Goal: Information Seeking & Learning: Learn about a topic

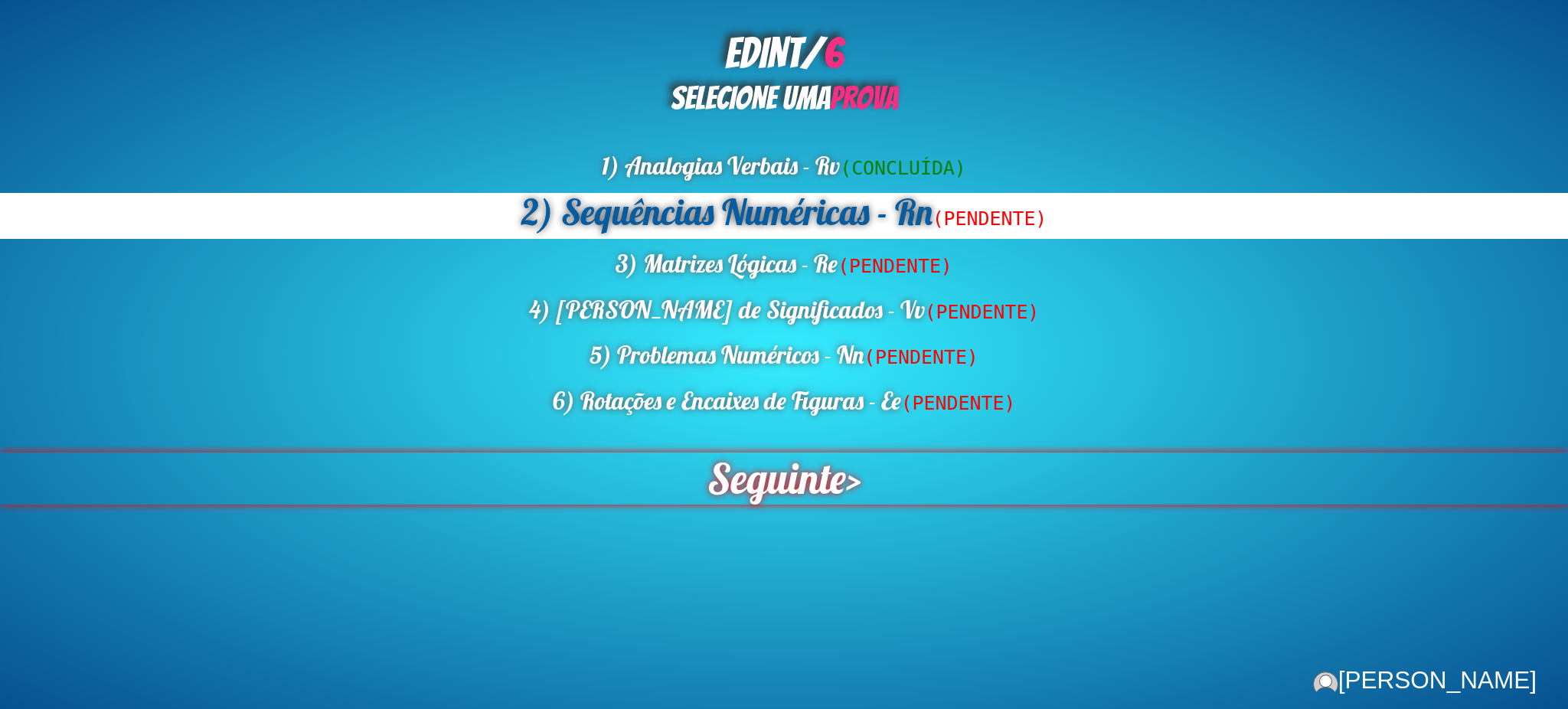
click at [713, 473] on span "Seguinte" at bounding box center [776, 479] width 139 height 52
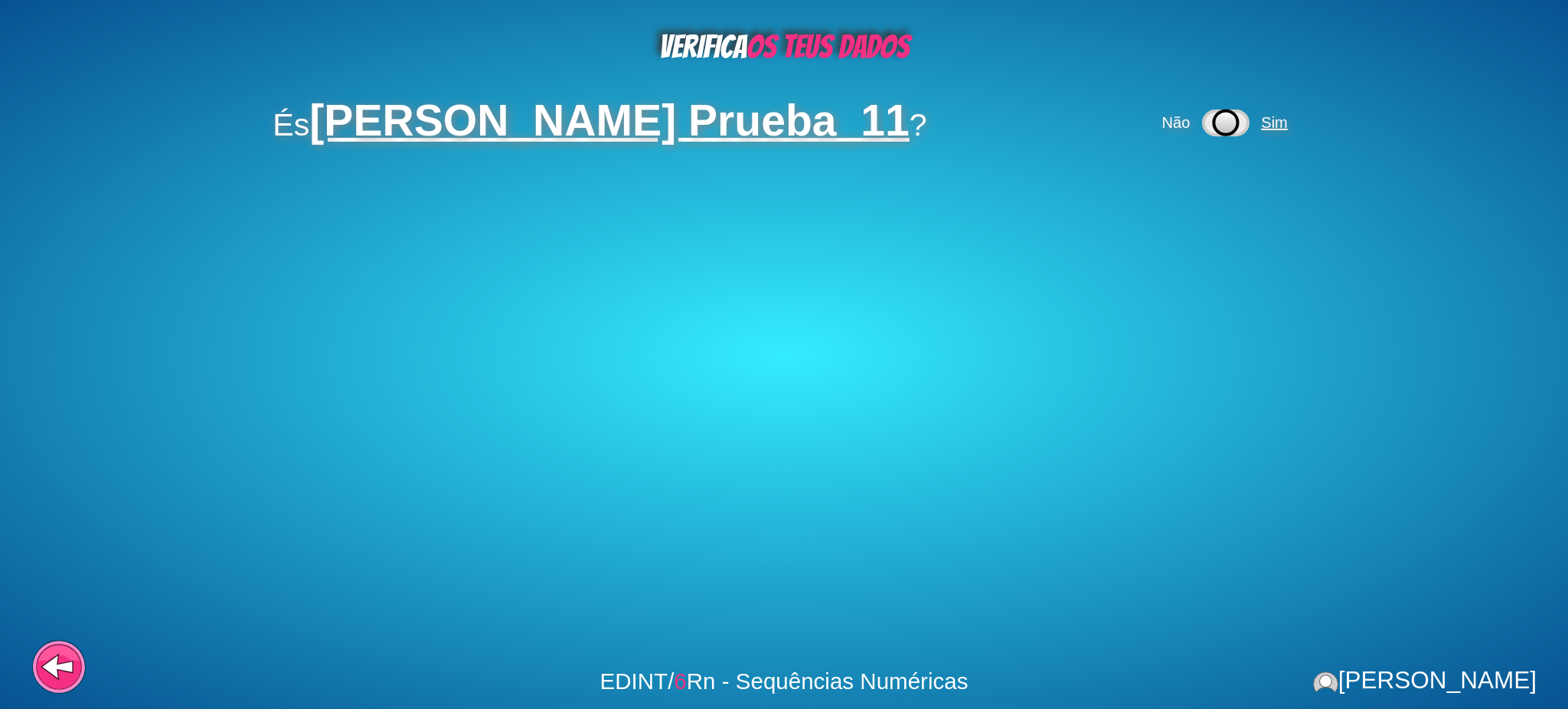
click at [1275, 124] on span "Sim" at bounding box center [1275, 122] width 26 height 17
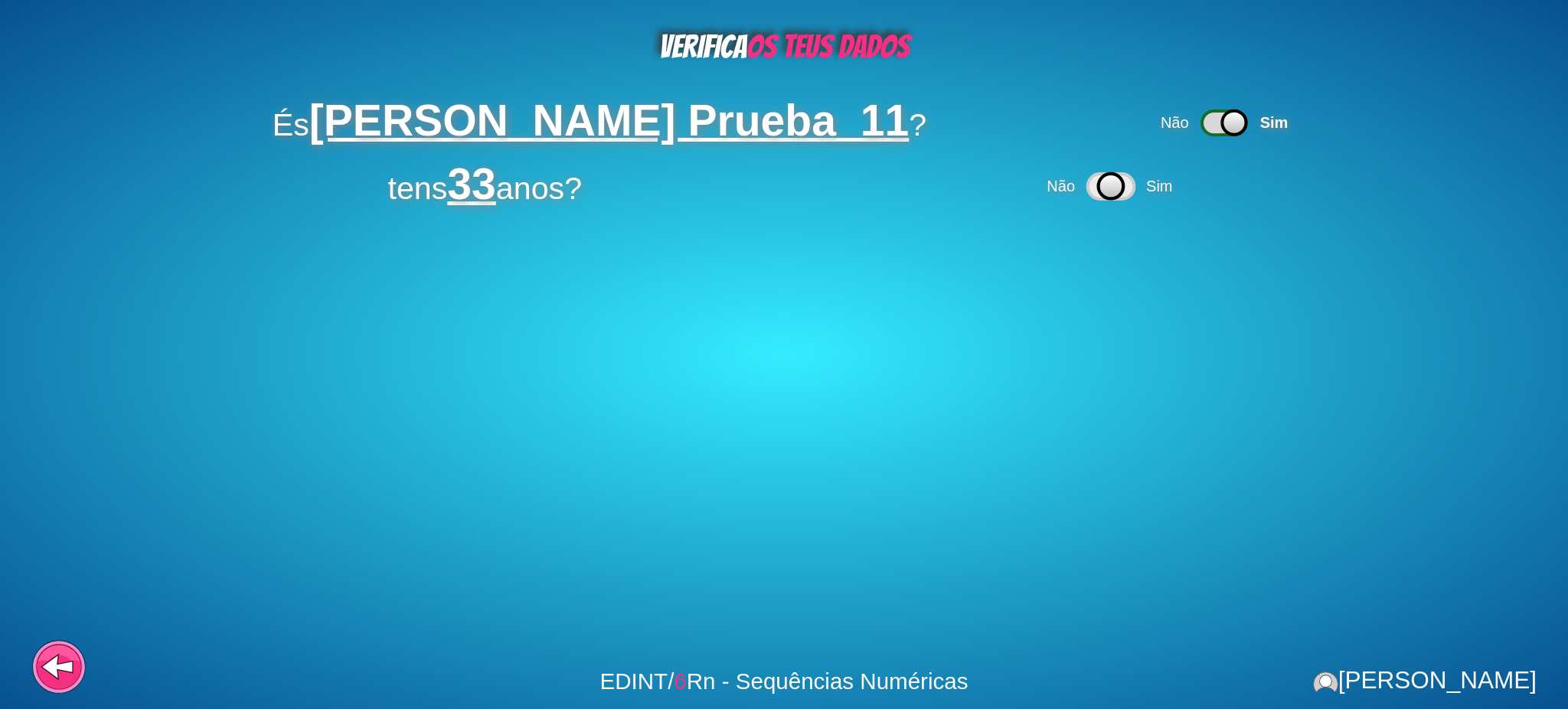
click at [1134, 188] on icon at bounding box center [1110, 186] width 46 height 25
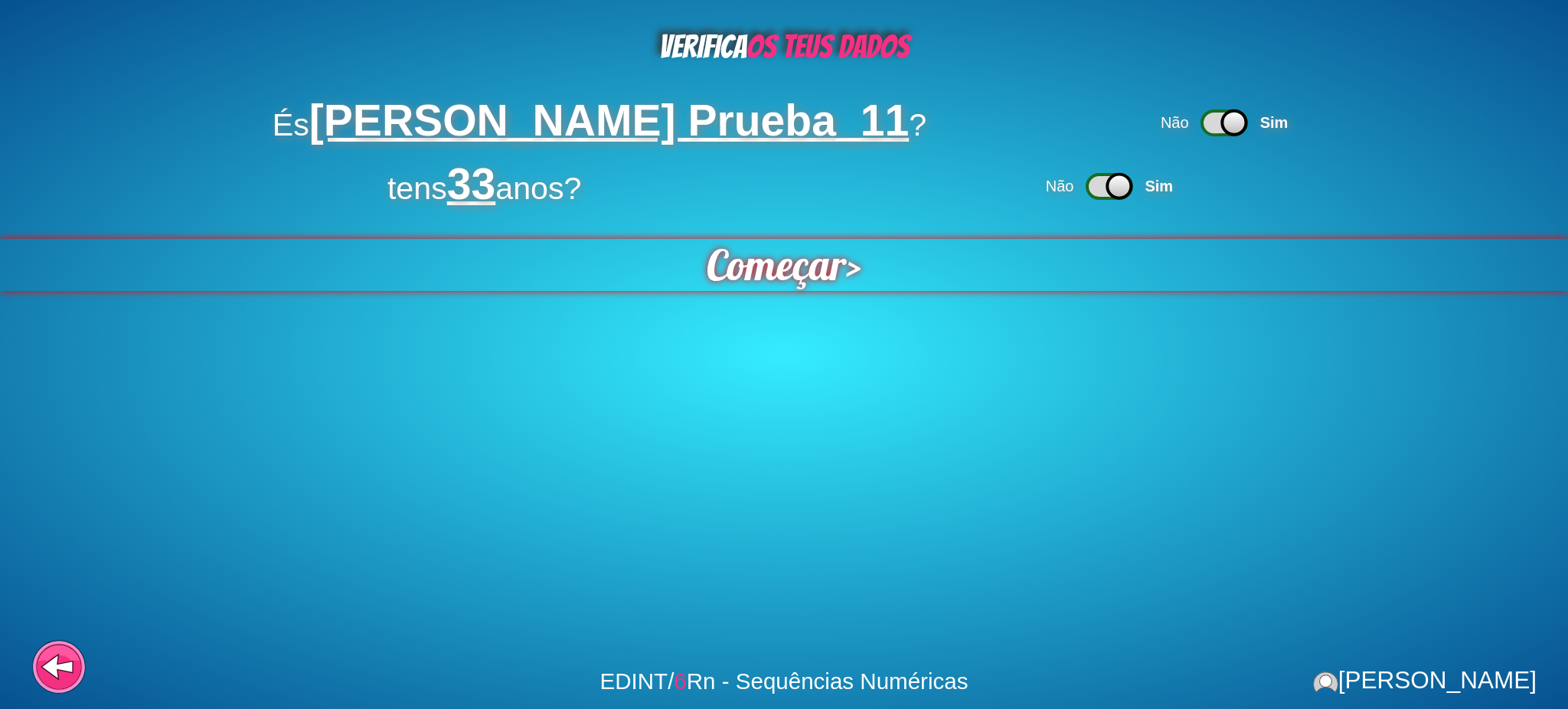
click at [762, 254] on span "Começar" at bounding box center [776, 265] width 145 height 54
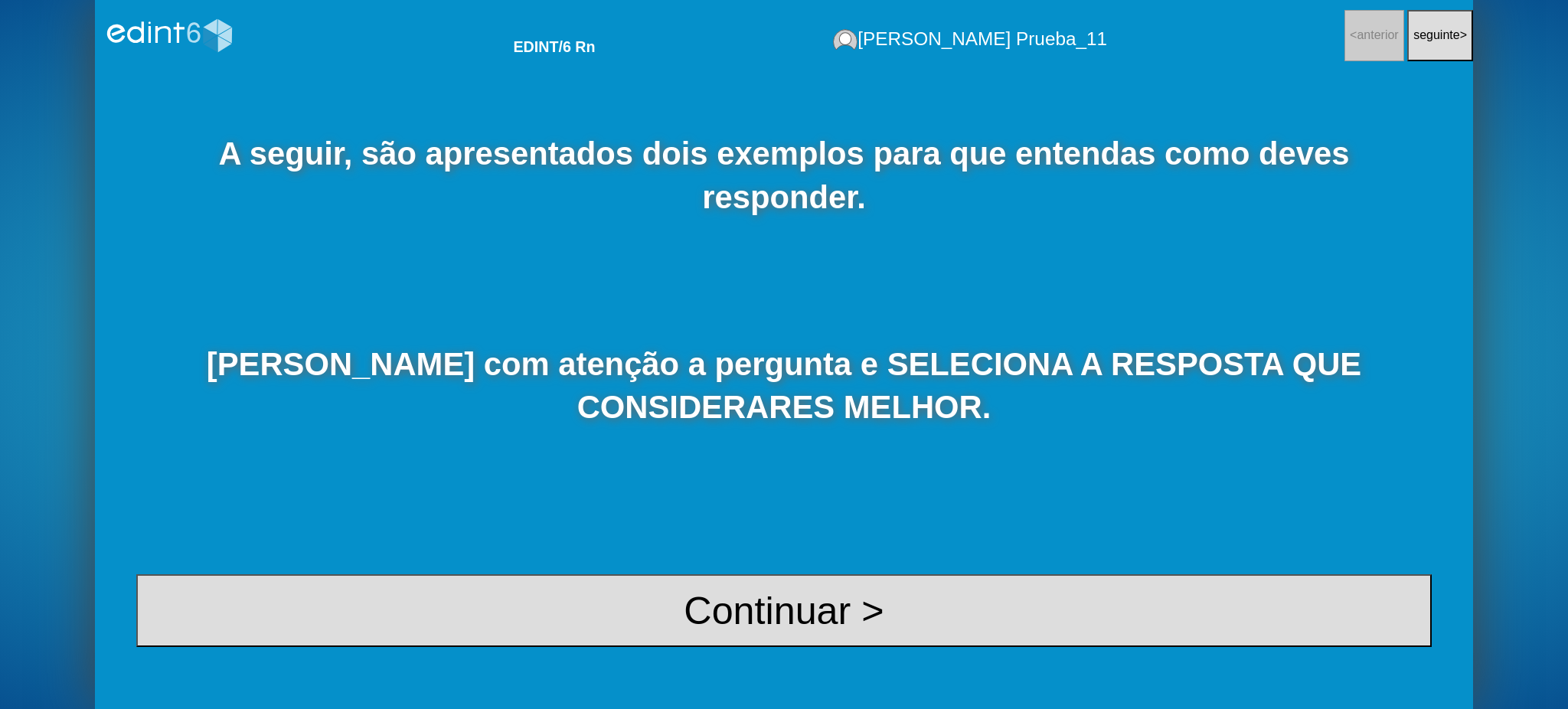
click at [781, 294] on div "A seguir, são apresentados dois exemplos para que entendas como deves responder…" at bounding box center [784, 390] width 1379 height 638
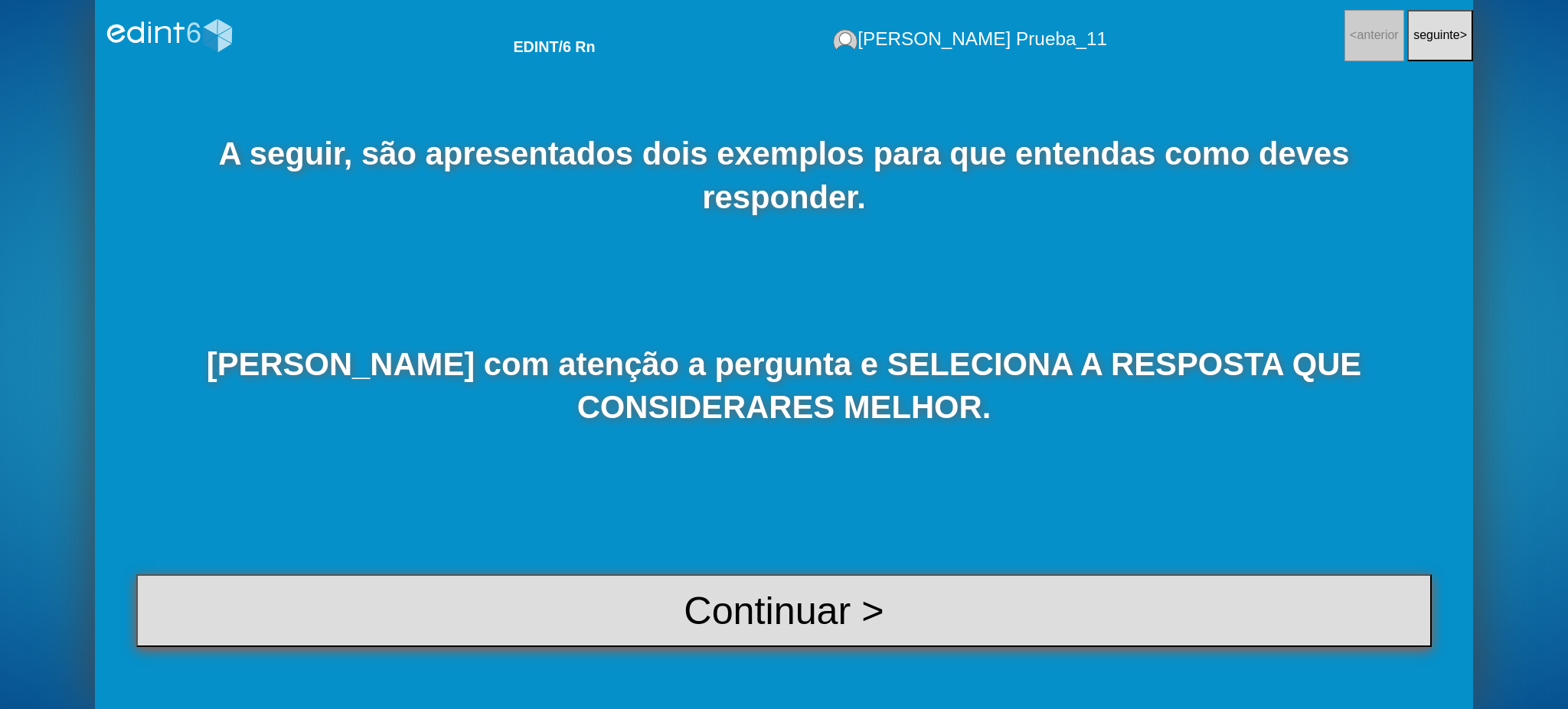
click at [840, 619] on button "Continuar >" at bounding box center [784, 611] width 1296 height 72
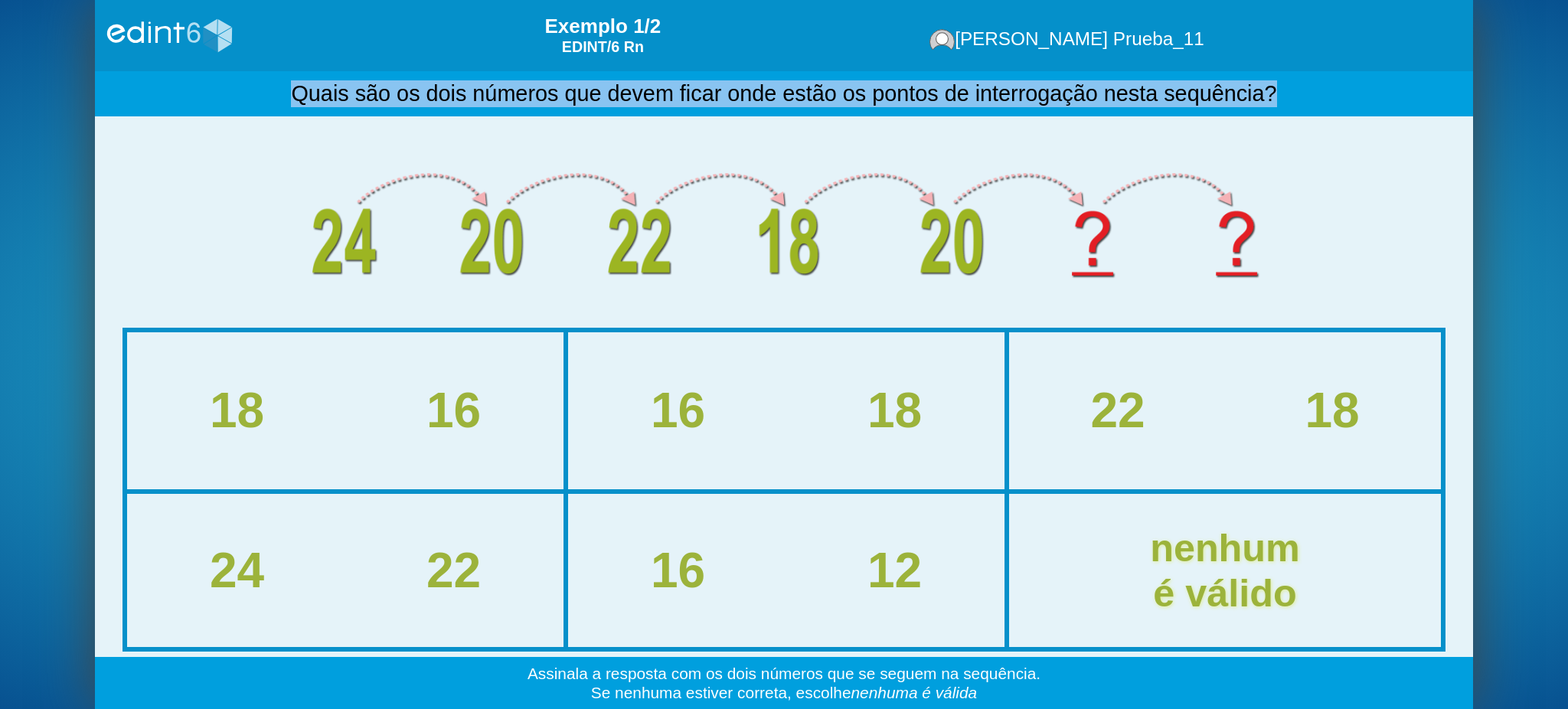
drag, startPoint x: 282, startPoint y: 95, endPoint x: 1283, endPoint y: 97, distance: 1001.0
click at [1283, 97] on div "Quais são os dois números que devem ficar onde estão os pontos de interrogação …" at bounding box center [784, 94] width 1379 height 46
copy div "Quais são os dois números que devem ficar onde estão os pontos de interrogação …"
click at [1114, 577] on div "nenhum é válido" at bounding box center [1225, 571] width 493 height 104
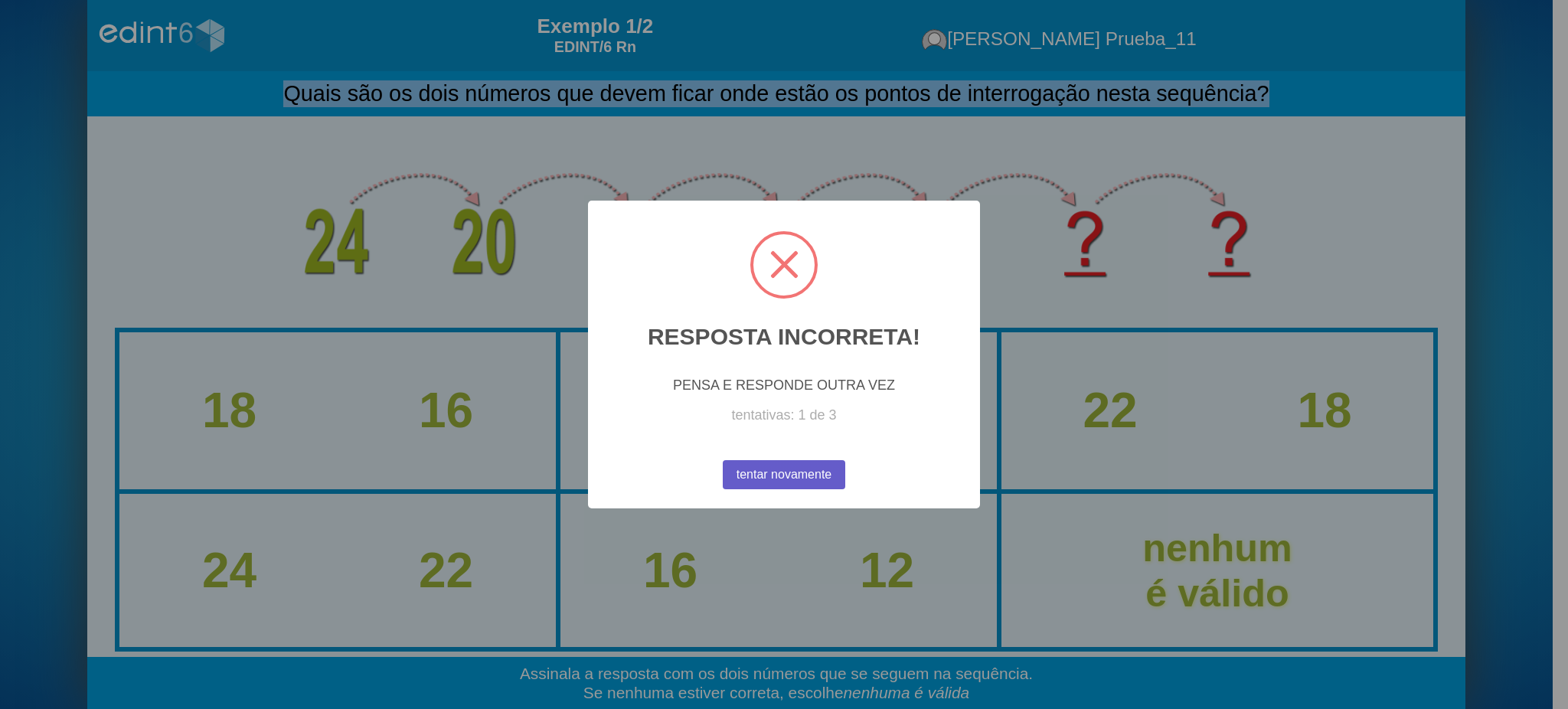
click at [758, 488] on button "tentar novamente" at bounding box center [784, 475] width 123 height 29
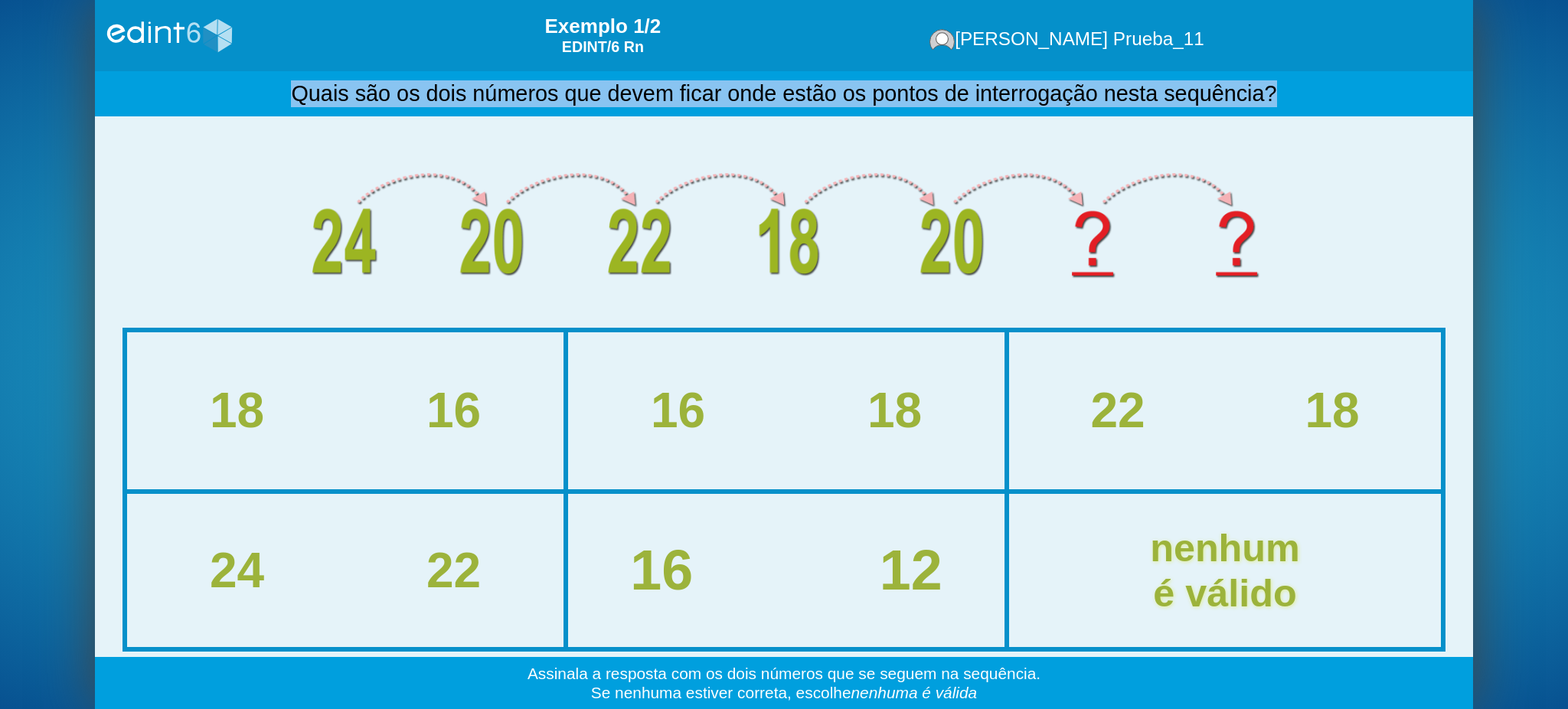
click at [736, 549] on div "16 12" at bounding box center [786, 570] width 498 height 62
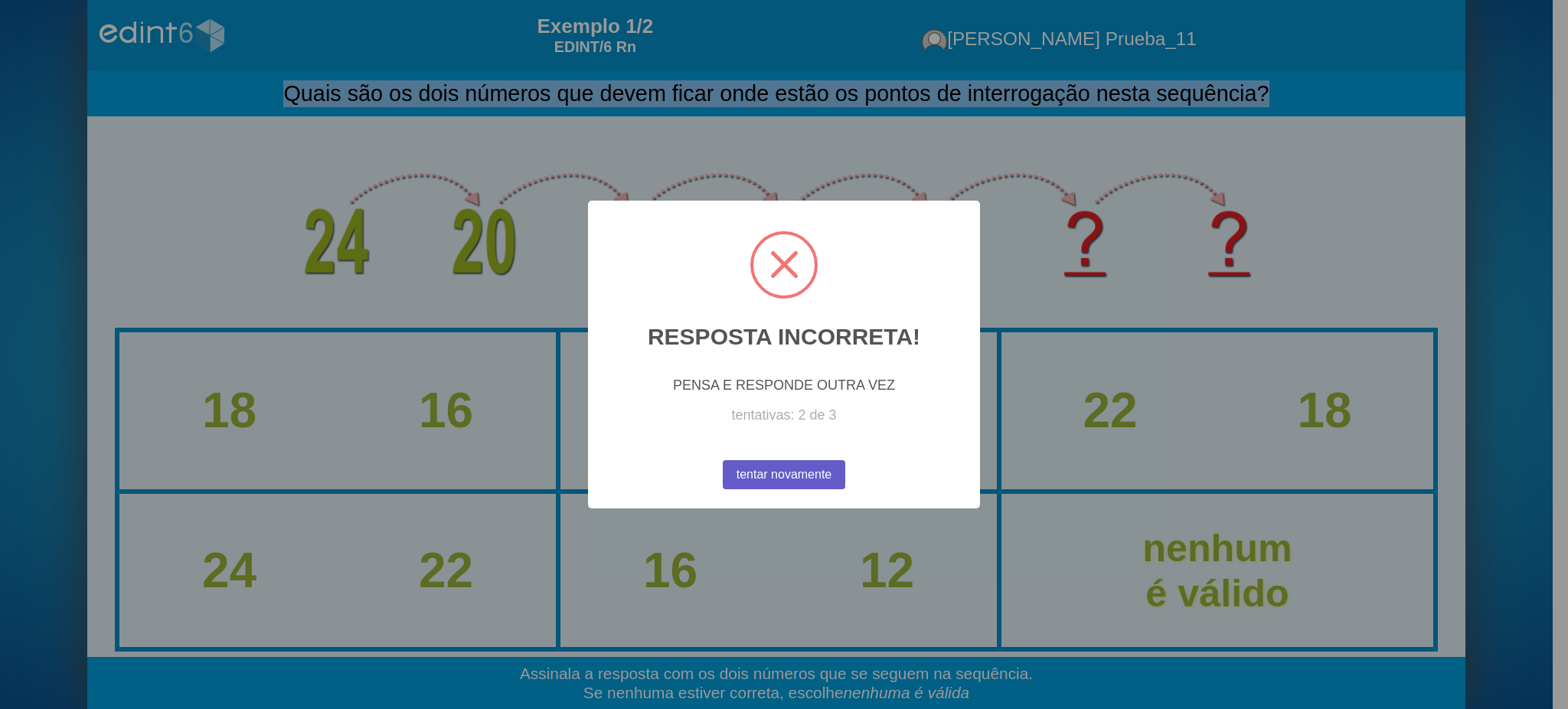
click at [754, 465] on button "tentar novamente" at bounding box center [784, 475] width 123 height 29
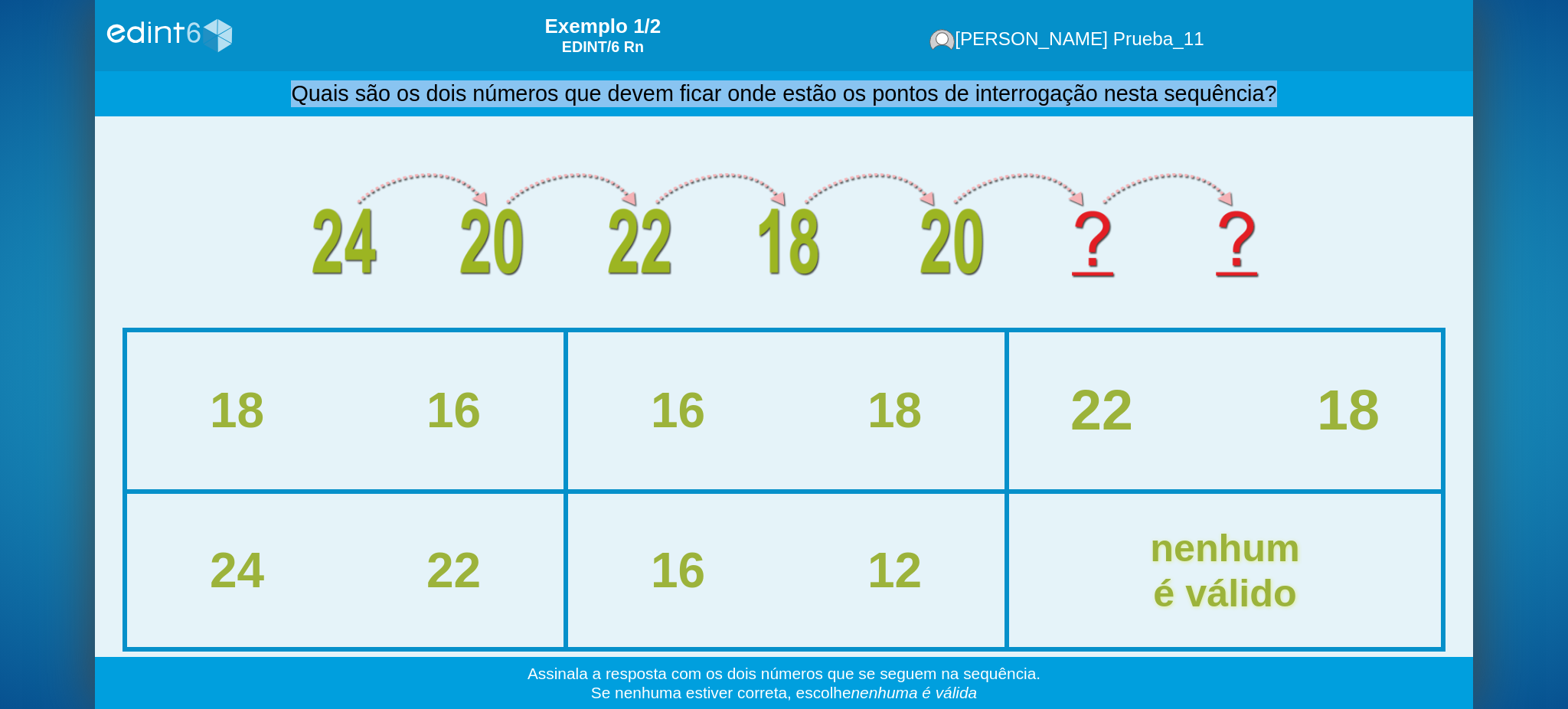
click at [1261, 390] on div "22 18" at bounding box center [1225, 411] width 493 height 62
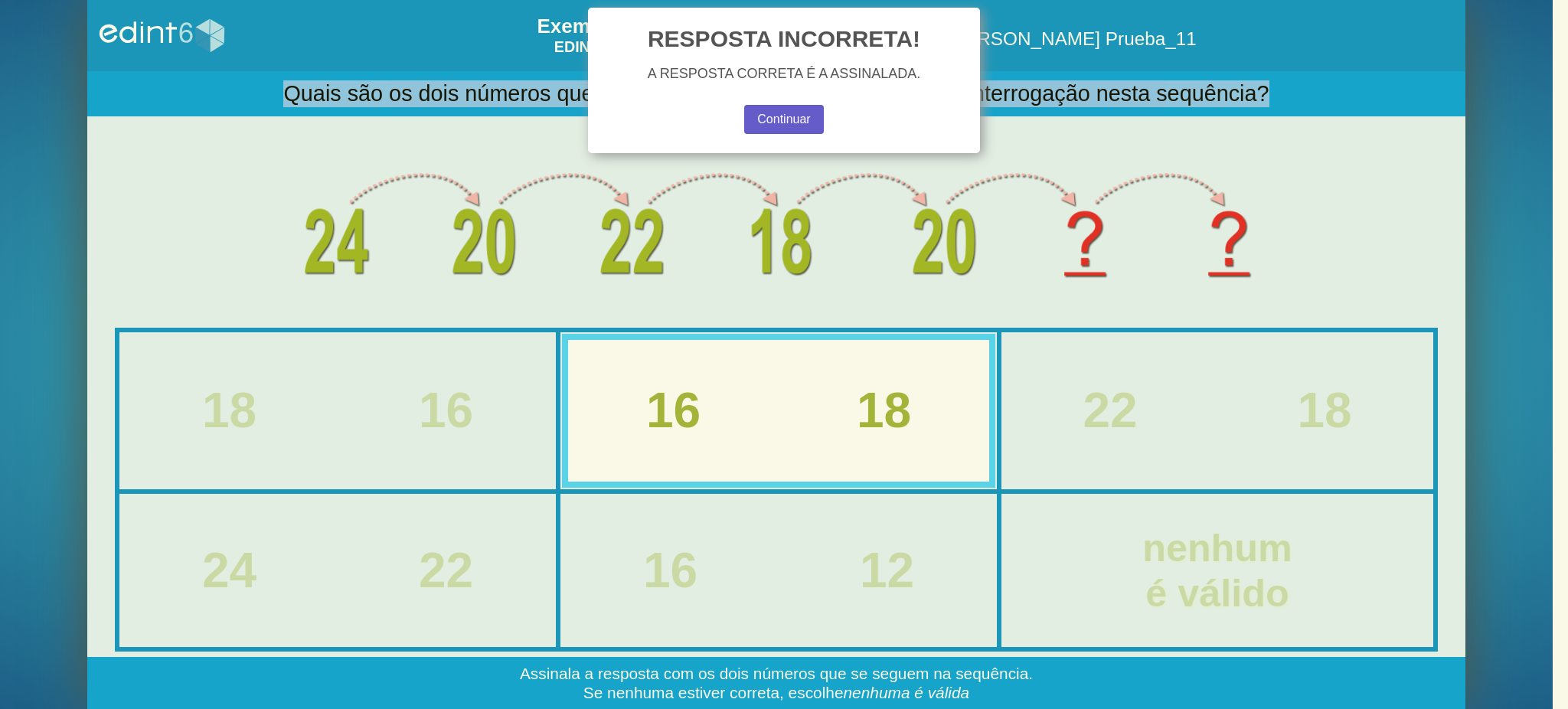
click at [782, 121] on button "Continuar" at bounding box center [784, 120] width 82 height 30
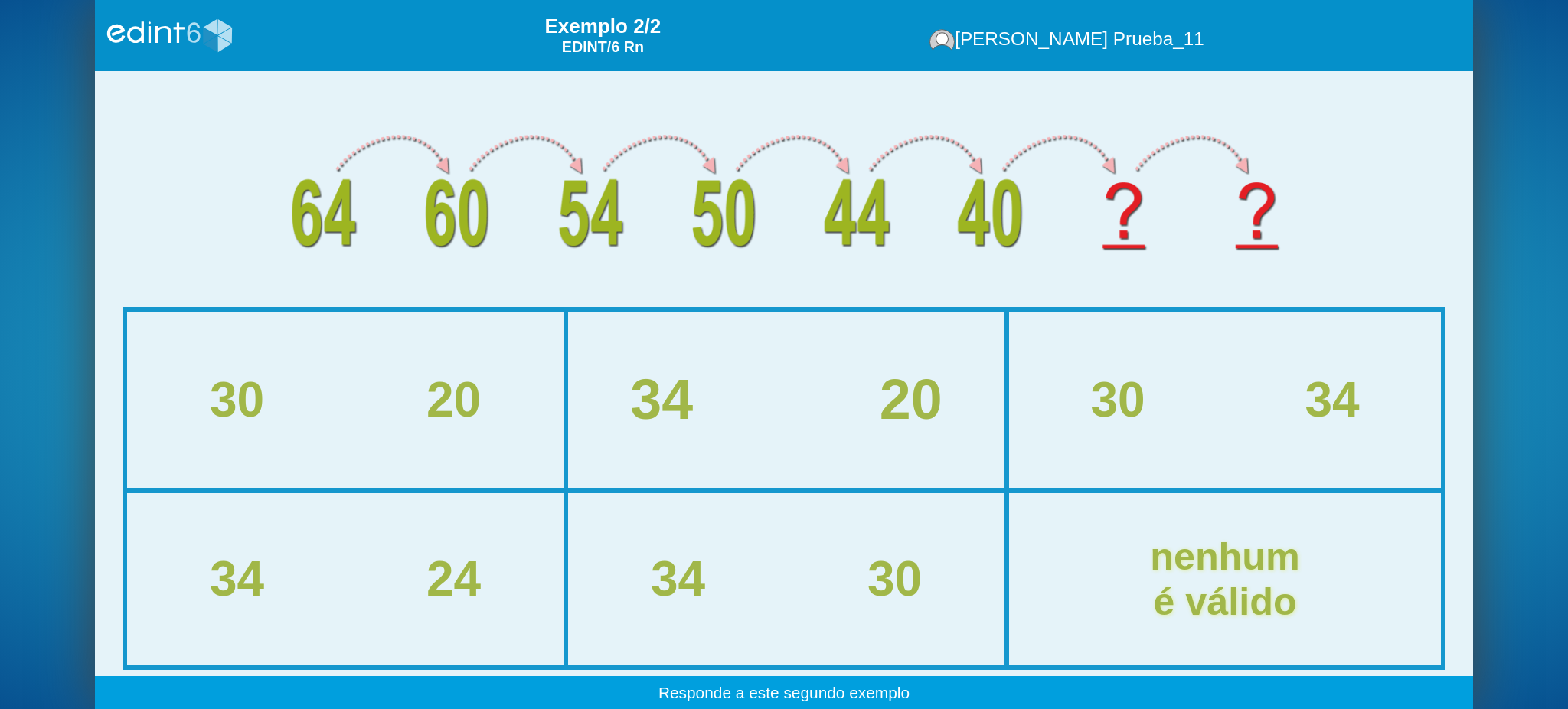
click at [801, 381] on div "34 20" at bounding box center [786, 400] width 498 height 62
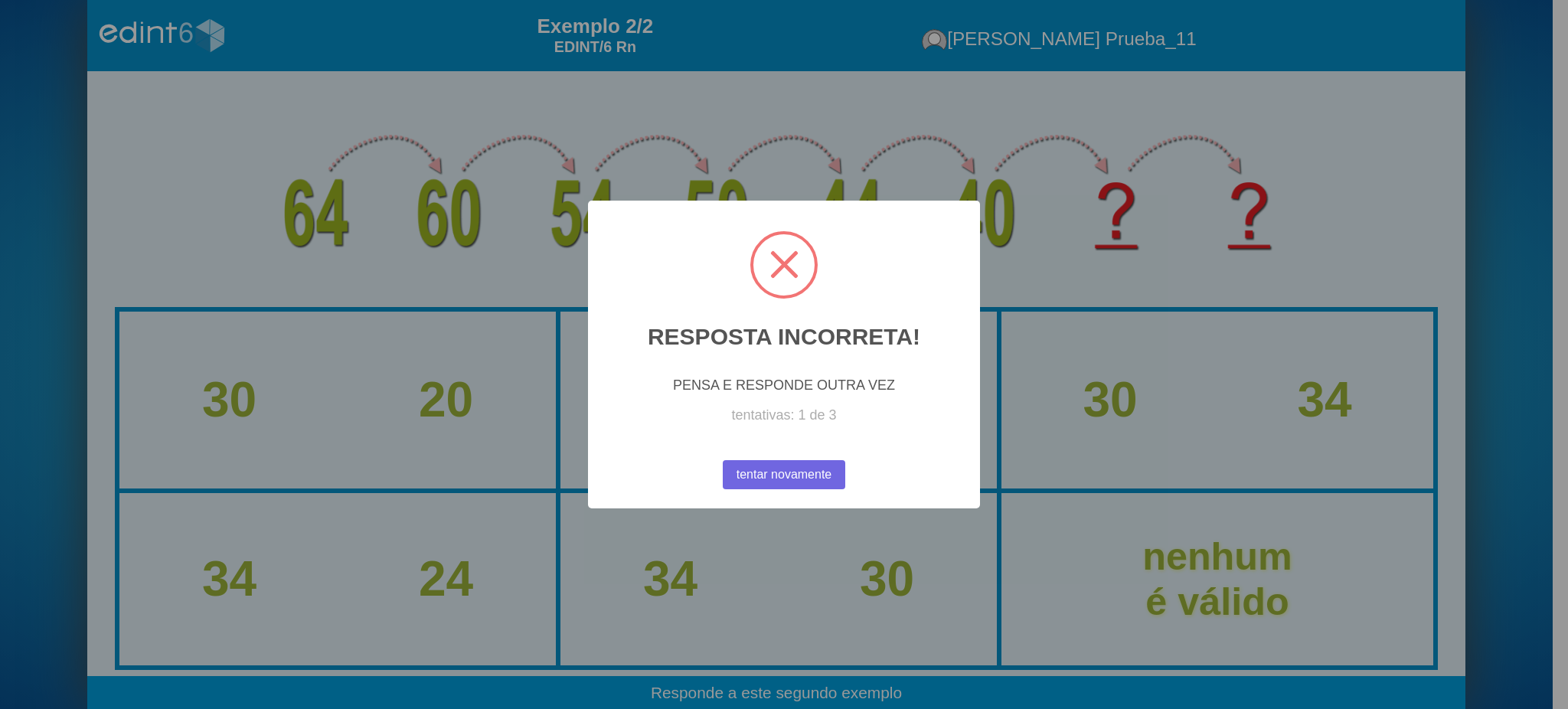
click at [1046, 383] on div "× RESPOSTA INCORRETA! PENSA E RESPONDE OUTRA VEZ tentativas: 1 de 3 tentar nova…" at bounding box center [784, 354] width 1568 height 709
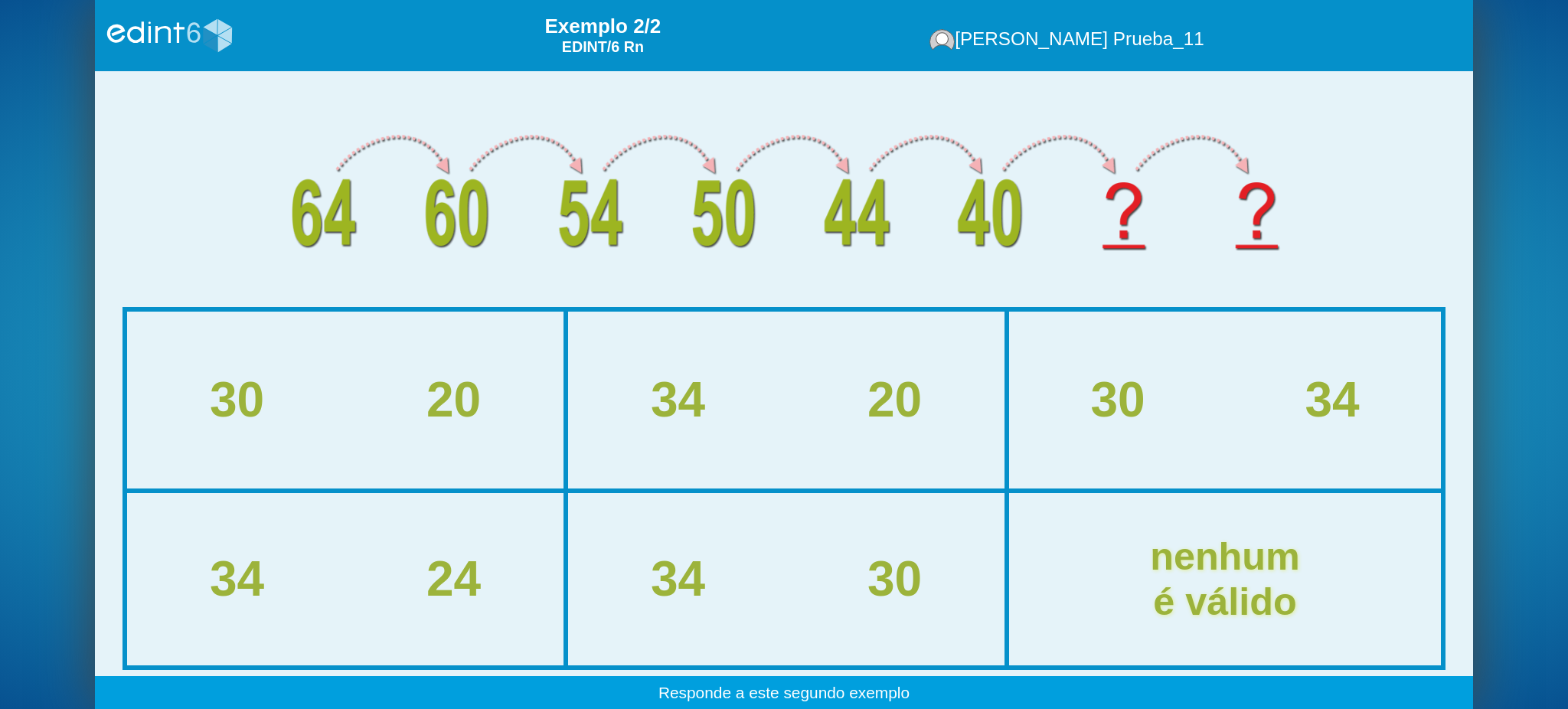
click at [743, 437] on div "34 20" at bounding box center [786, 400] width 433 height 174
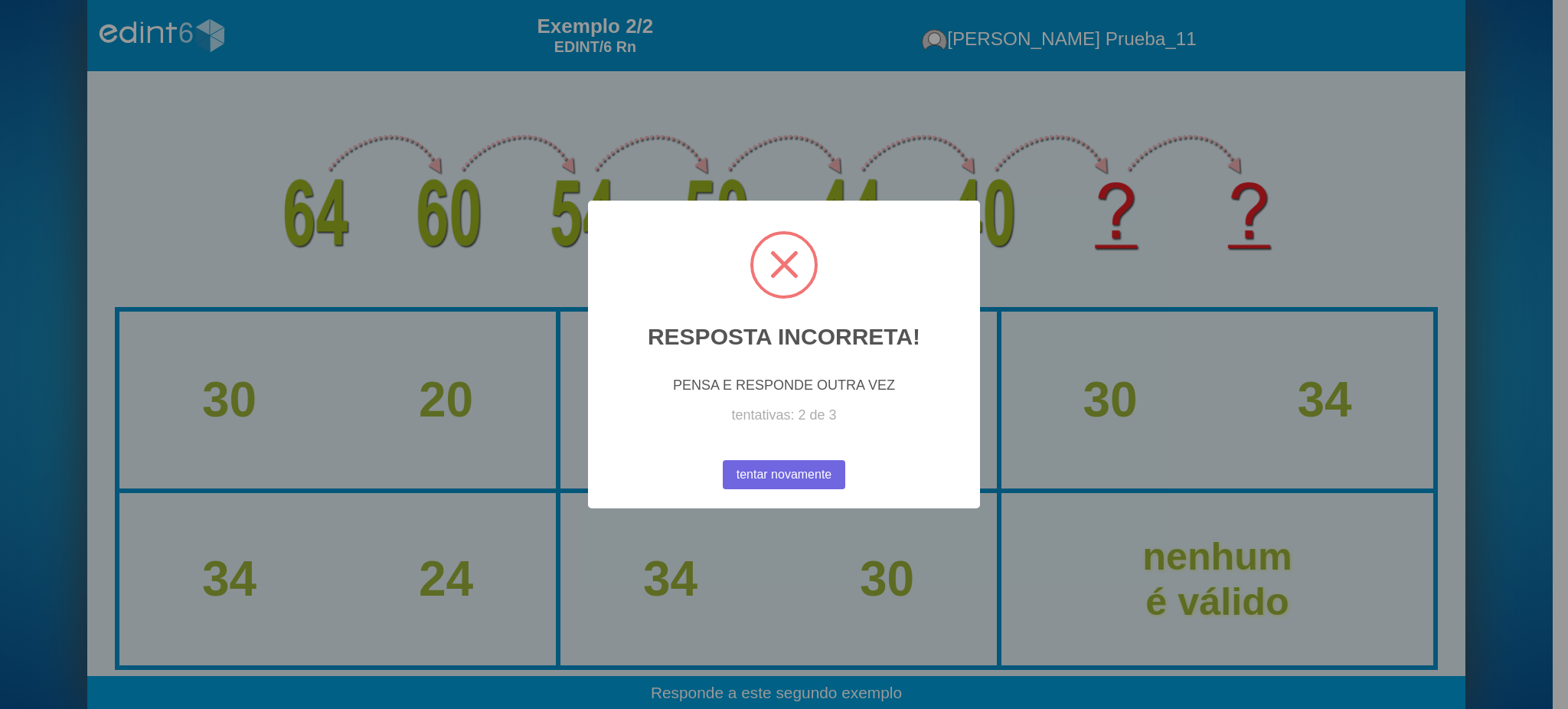
click at [743, 437] on div "PENSA E RESPONDE OUTRA VEZ tentativas: 2 de 3" at bounding box center [784, 400] width 348 height 73
click at [747, 441] on div "× RESPOSTA INCORRETA! PENSA E RESPONDE OUTRA VEZ tentativas: 2 de 3 tentar nova…" at bounding box center [784, 355] width 392 height 309
click at [761, 468] on button "tentar novamente" at bounding box center [784, 475] width 132 height 32
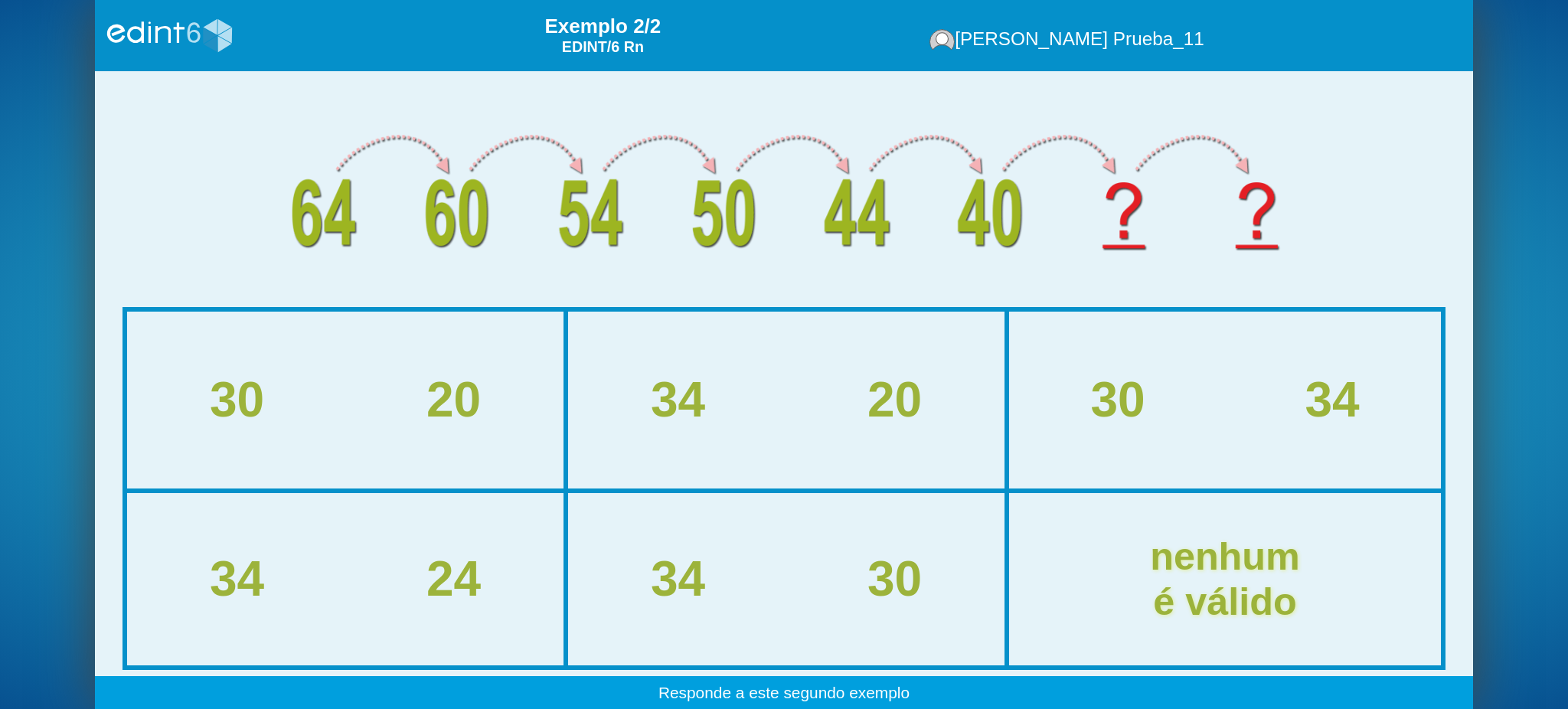
click at [756, 436] on div "34 20" at bounding box center [786, 400] width 433 height 174
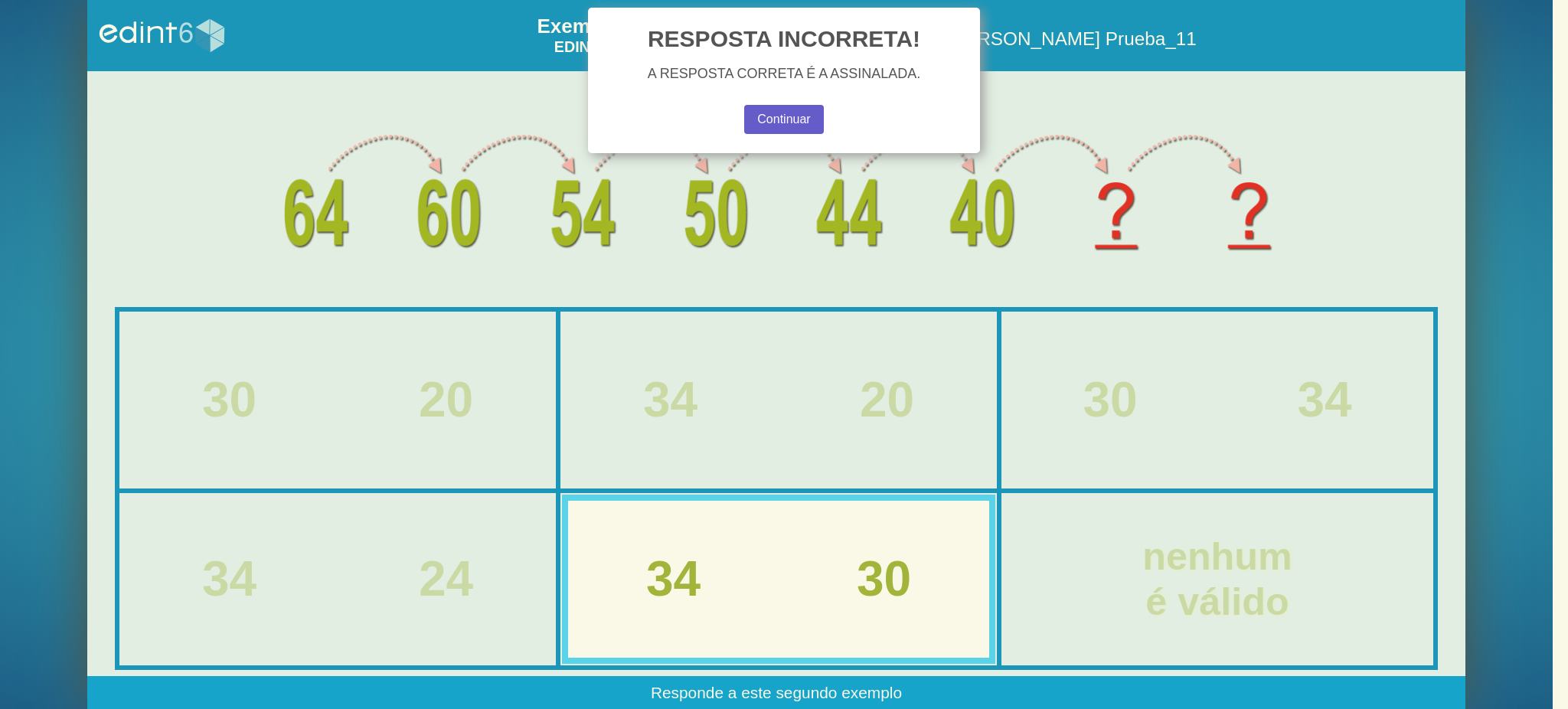
click at [752, 121] on button "Continuar" at bounding box center [784, 120] width 81 height 29
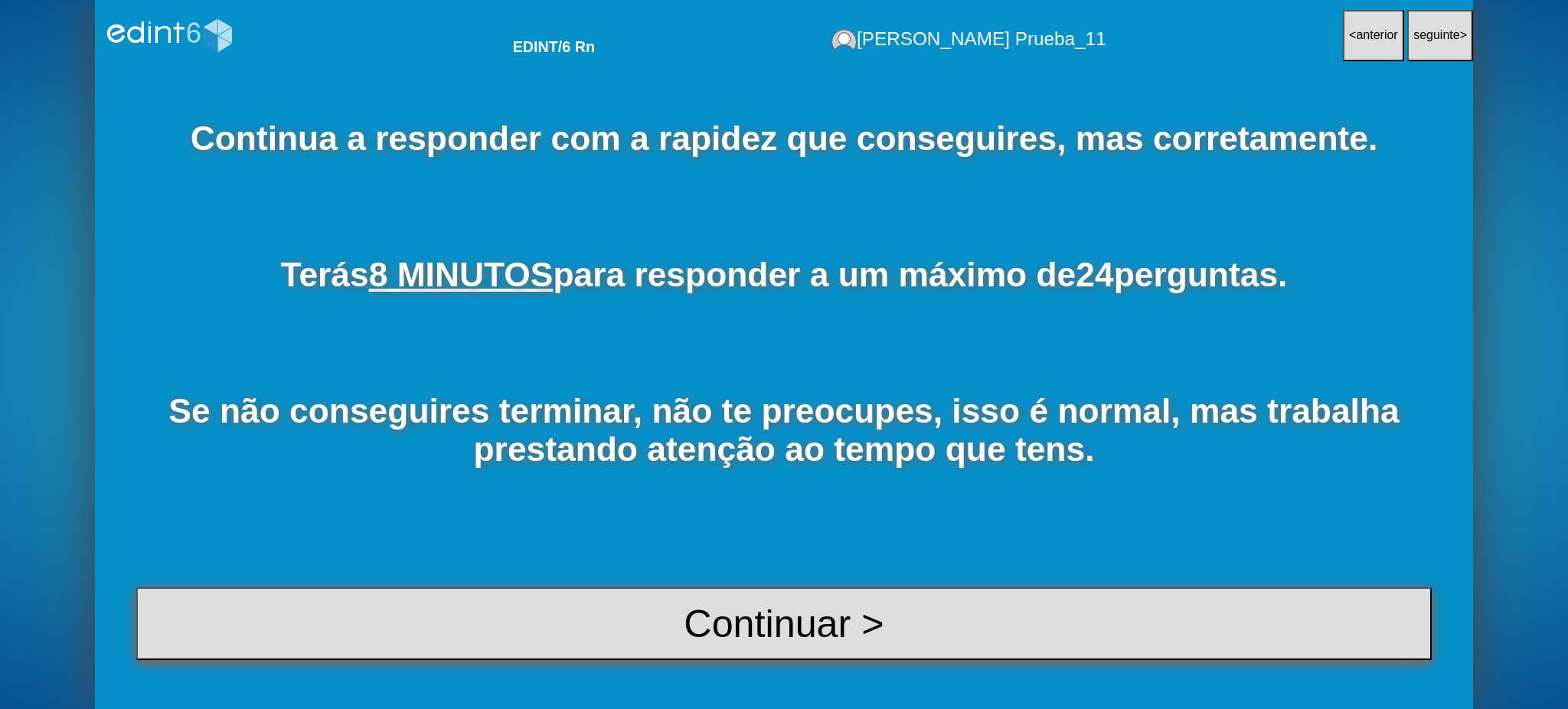
click at [765, 611] on button "Continuar >" at bounding box center [784, 624] width 1296 height 72
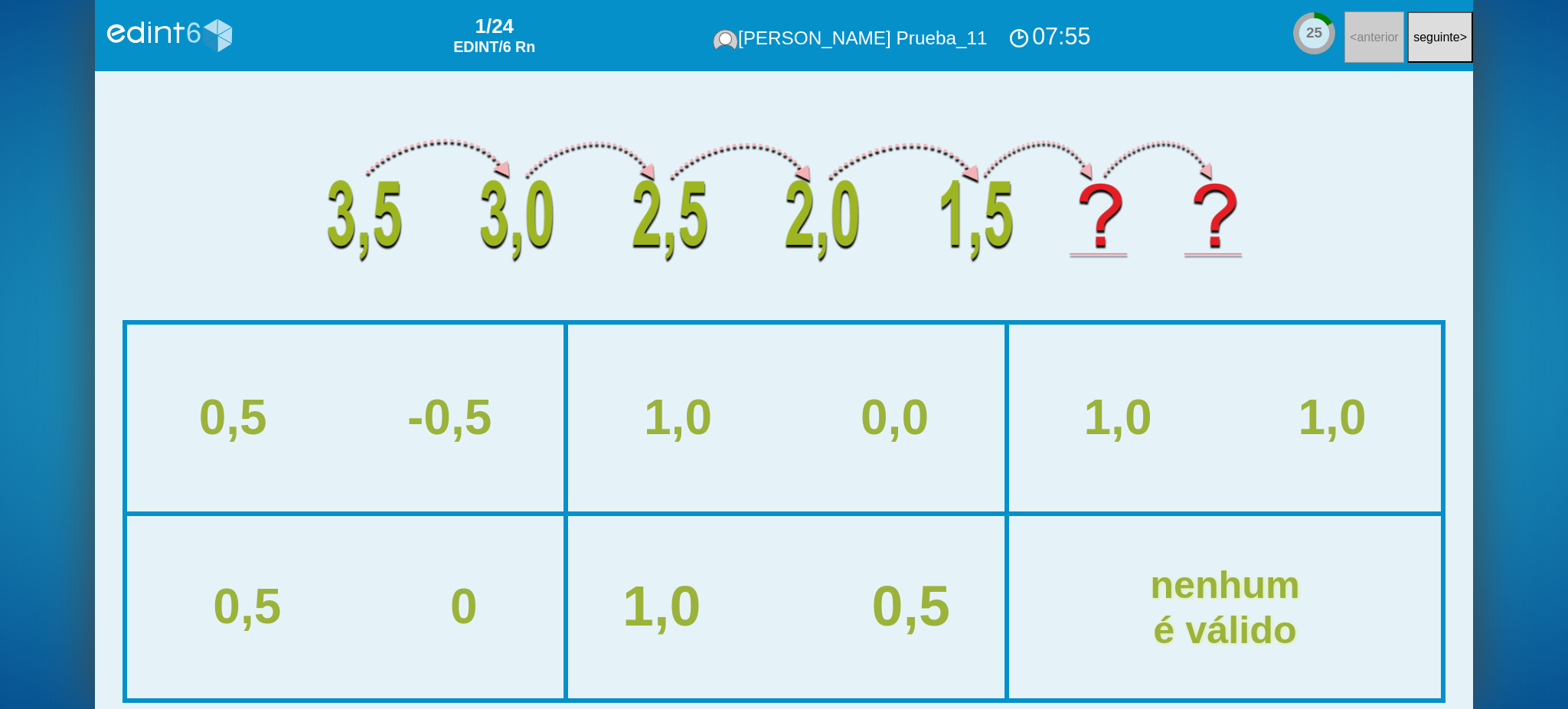
click at [764, 591] on div "1,0 0,5" at bounding box center [786, 607] width 498 height 62
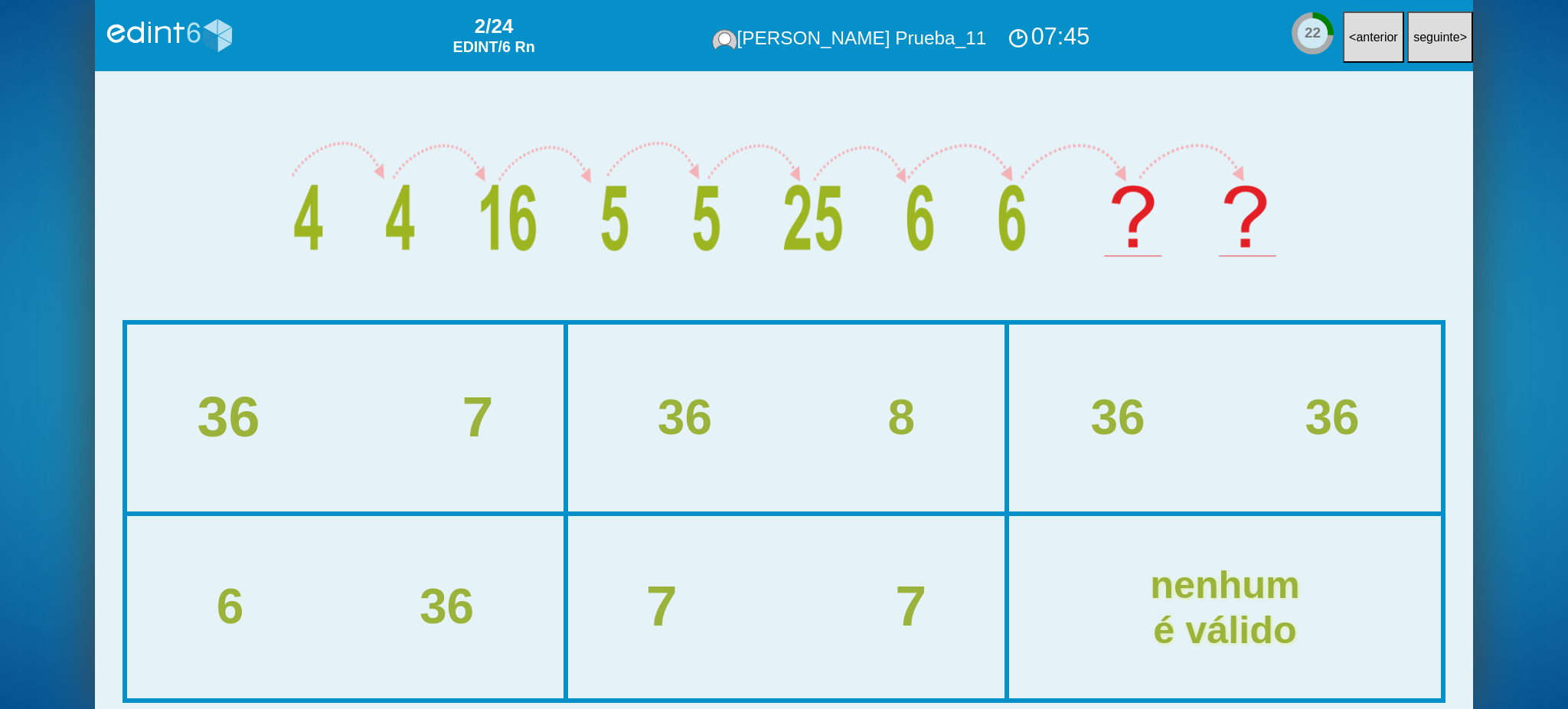
click at [467, 390] on div "7" at bounding box center [477, 418] width 32 height 62
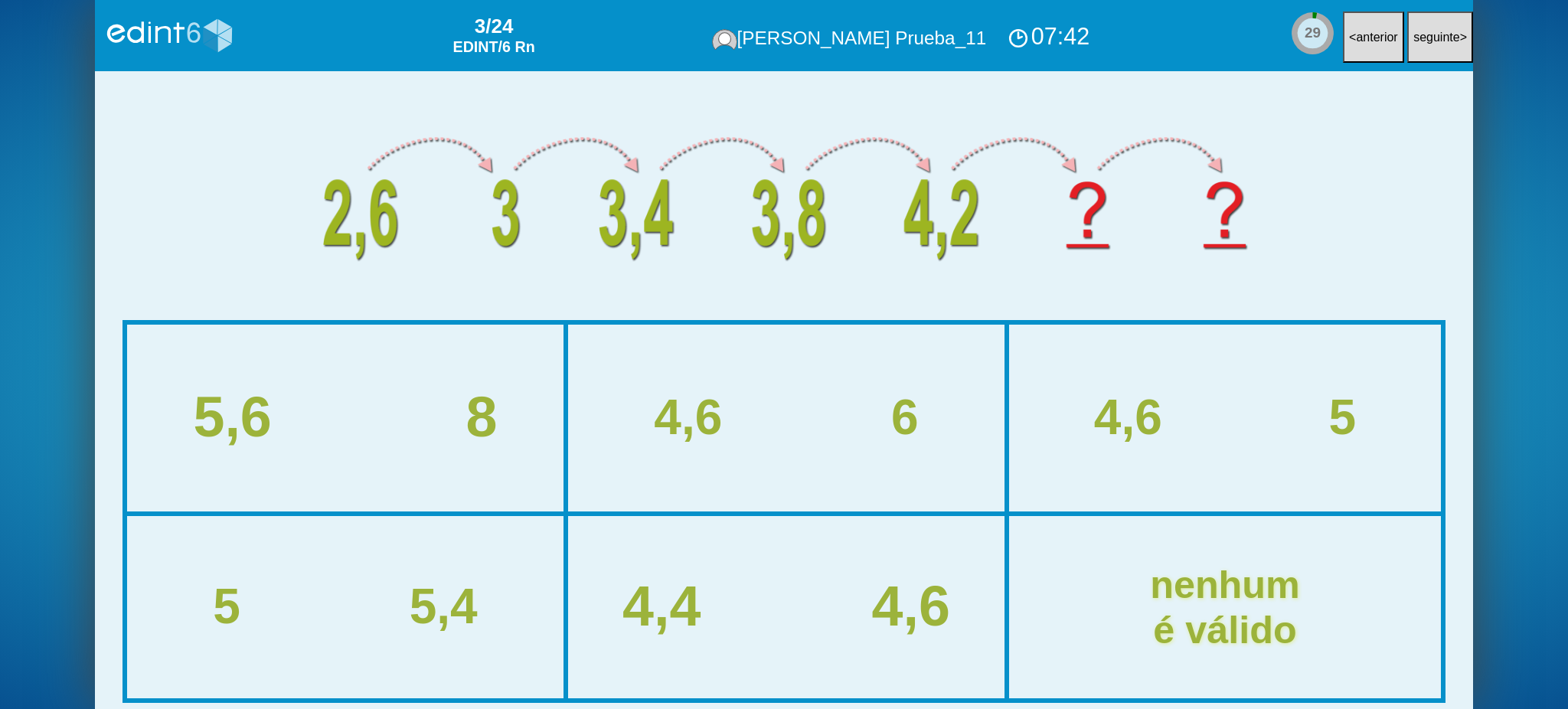
click at [1236, 470] on div "4,6 5" at bounding box center [1226, 418] width 429 height 184
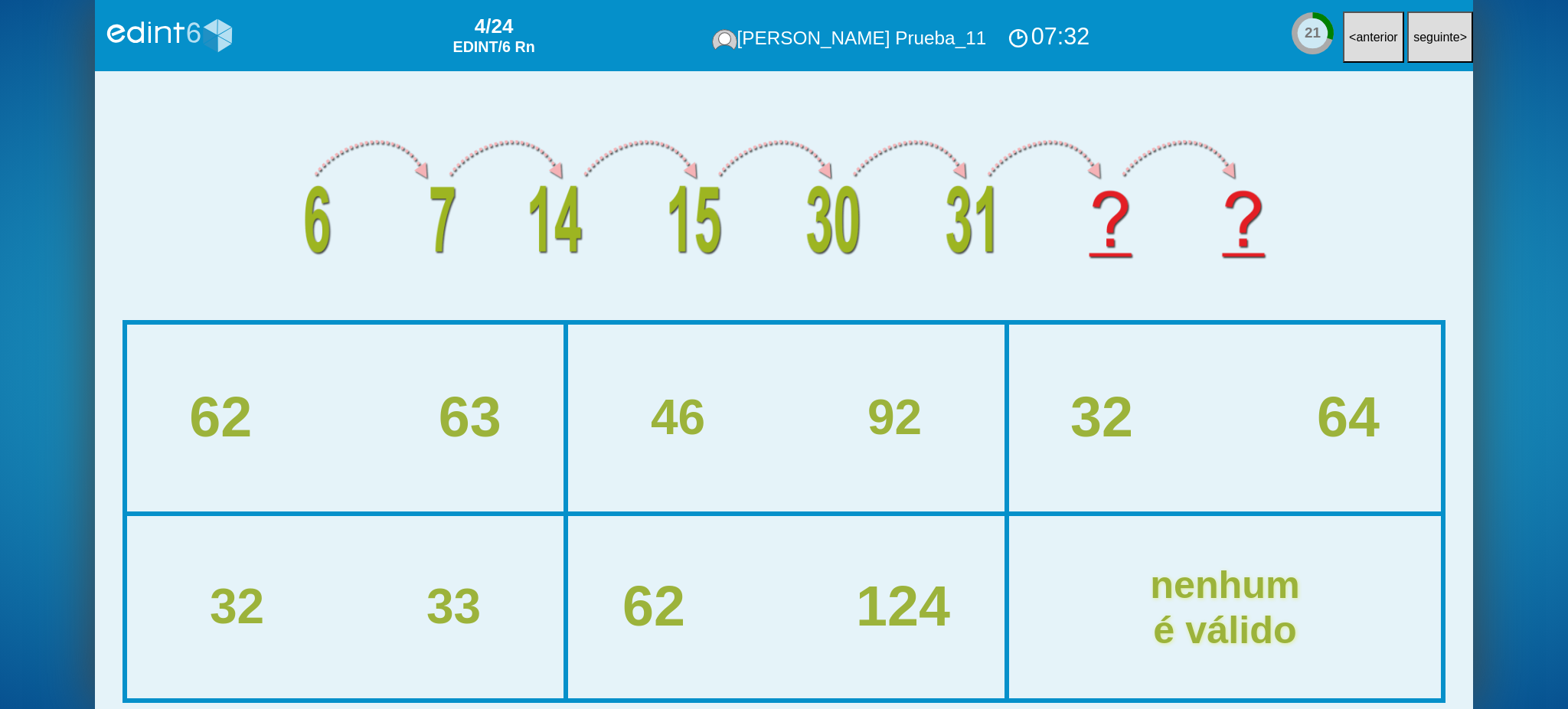
click at [1278, 416] on div "32 64" at bounding box center [1225, 418] width 493 height 62
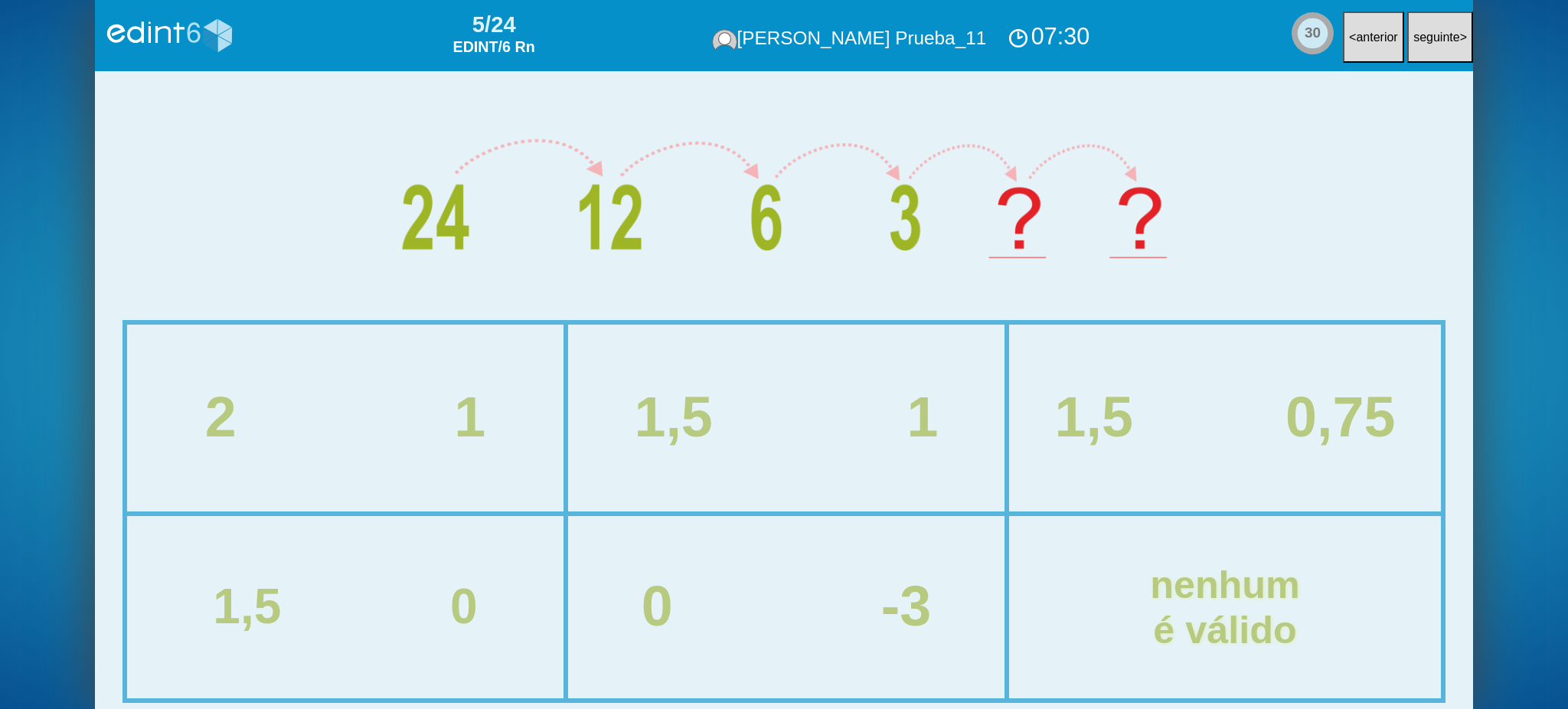
click at [801, 432] on div "1,5 1" at bounding box center [786, 418] width 498 height 62
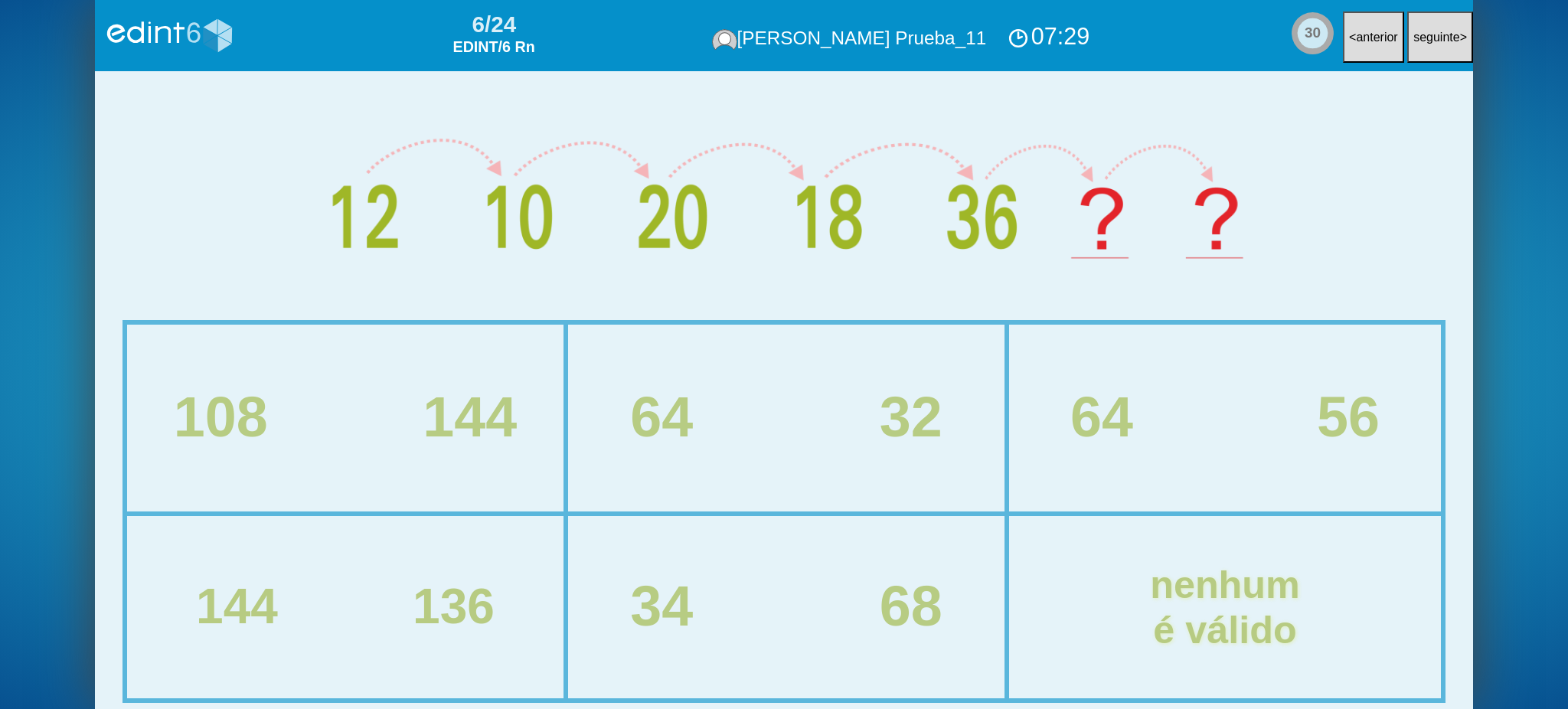
click at [1166, 421] on div "64 56" at bounding box center [1225, 418] width 493 height 62
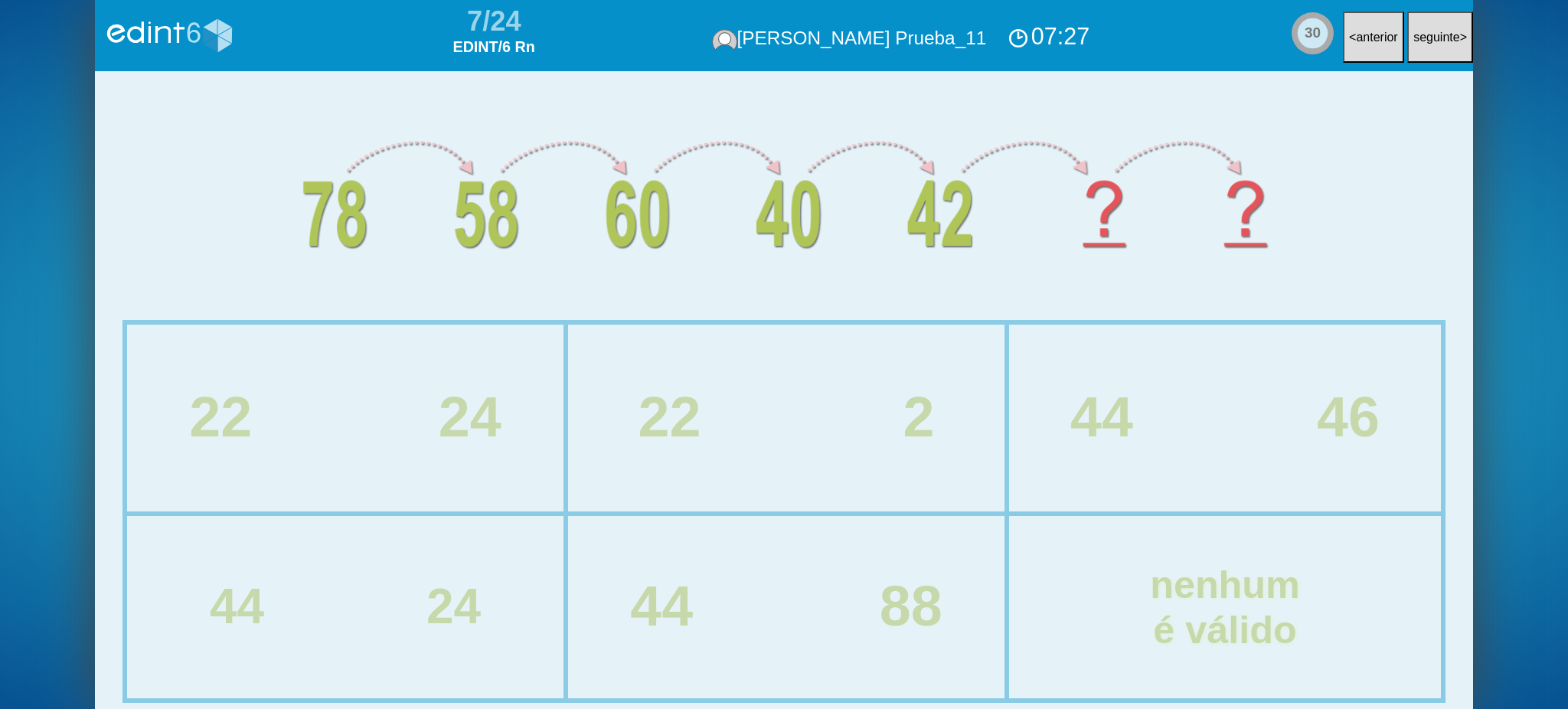
click at [582, 425] on div "22 2" at bounding box center [786, 418] width 498 height 62
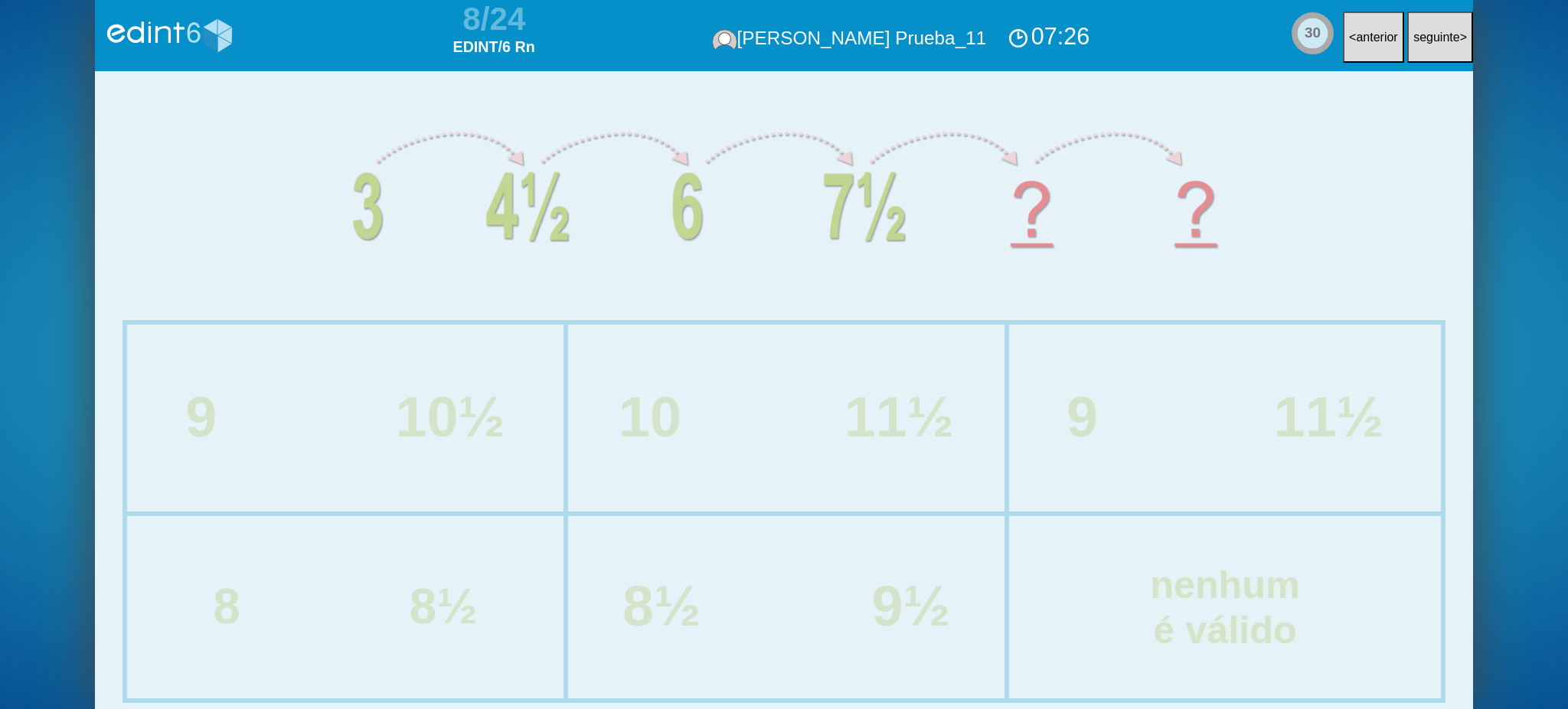
click at [439, 401] on div "10½" at bounding box center [450, 418] width 110 height 62
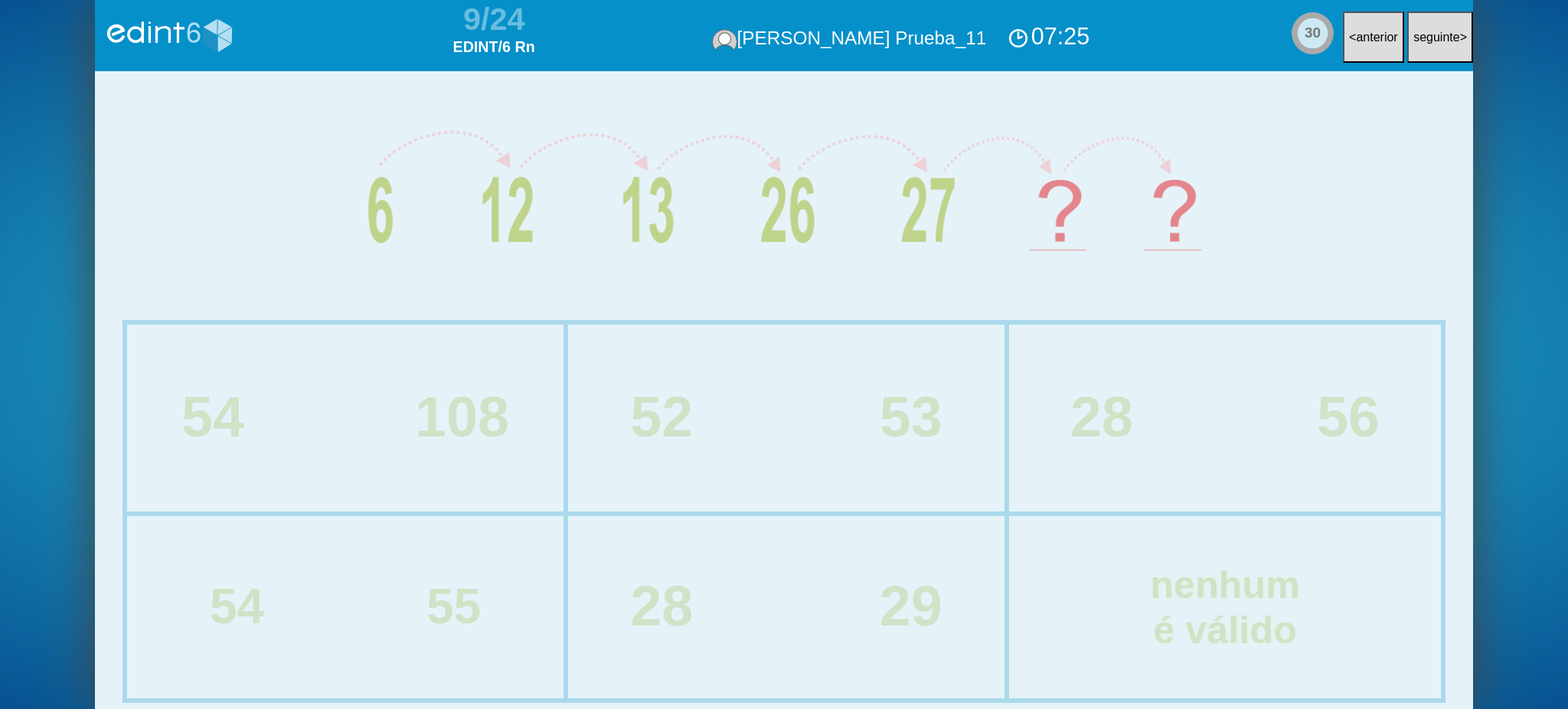
click at [1278, 413] on div "28 56" at bounding box center [1225, 418] width 493 height 62
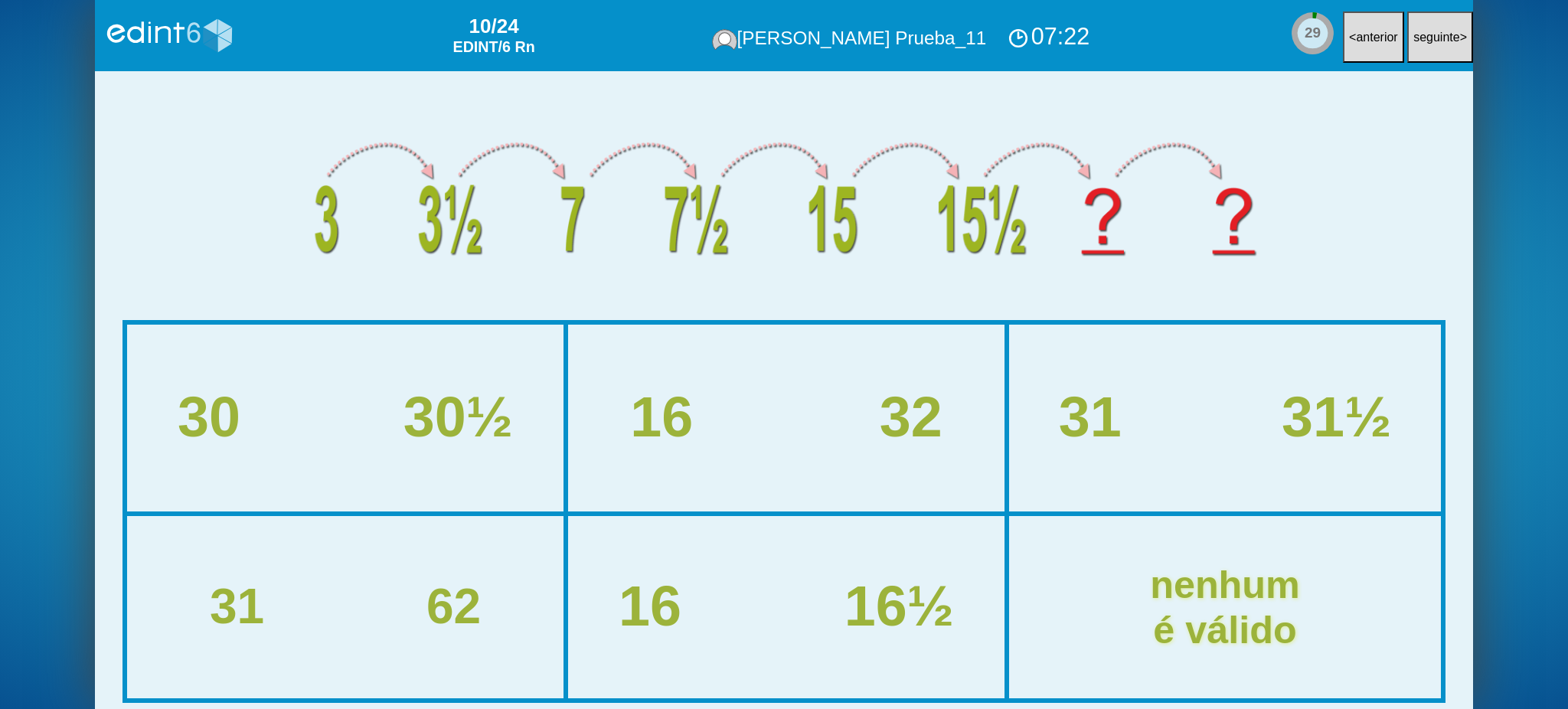
click at [727, 429] on div "16 32" at bounding box center [786, 418] width 498 height 62
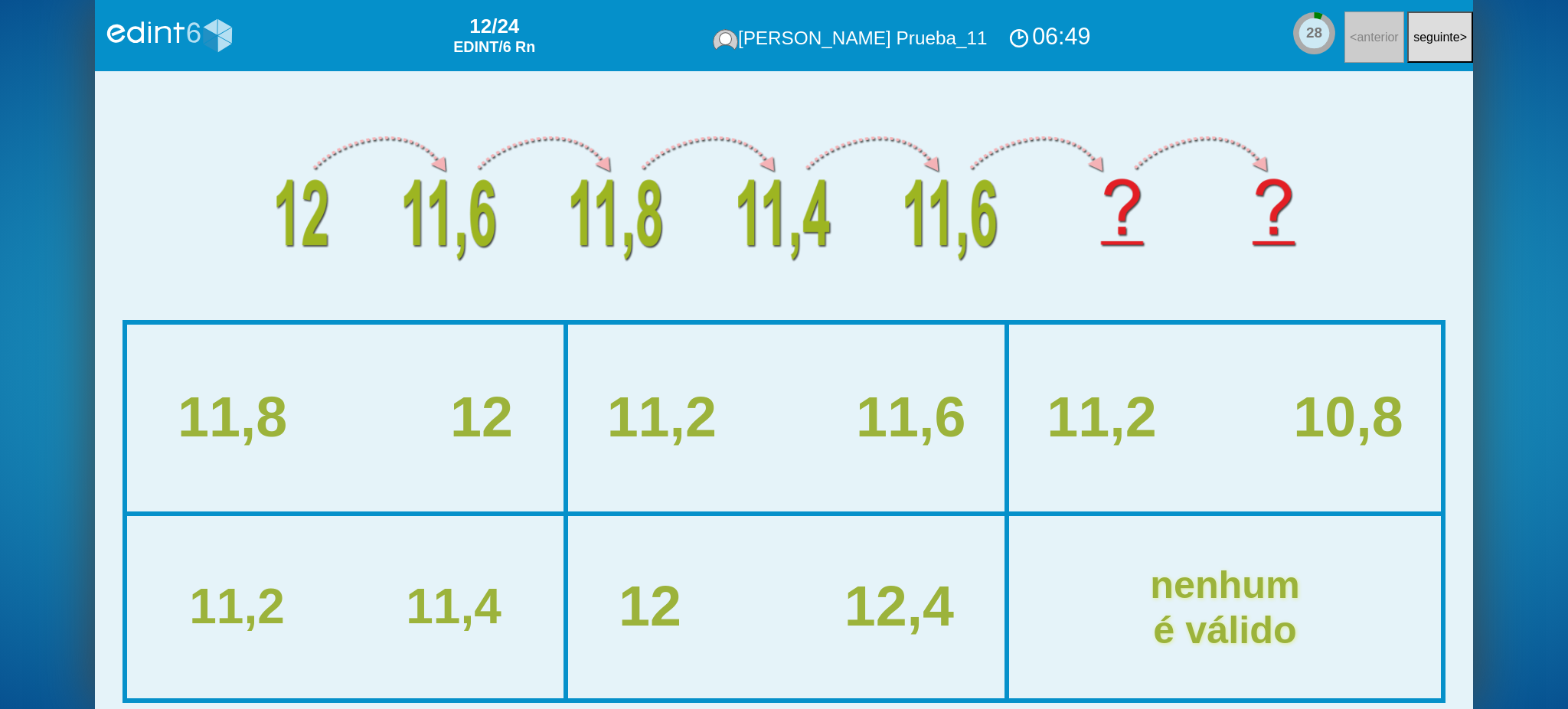
click at [813, 455] on div "11,2 11,6" at bounding box center [786, 418] width 433 height 184
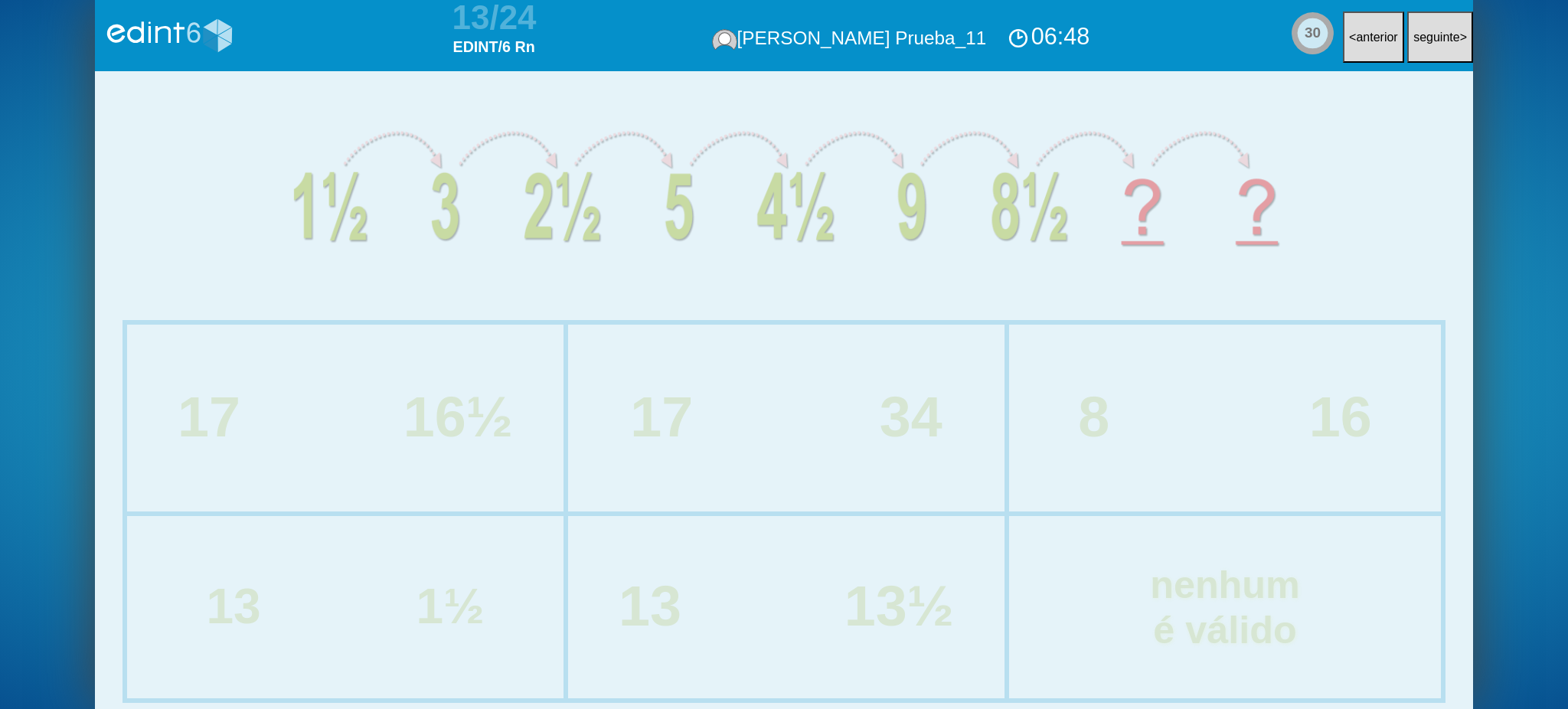
click at [1156, 432] on div "8 16" at bounding box center [1225, 418] width 493 height 62
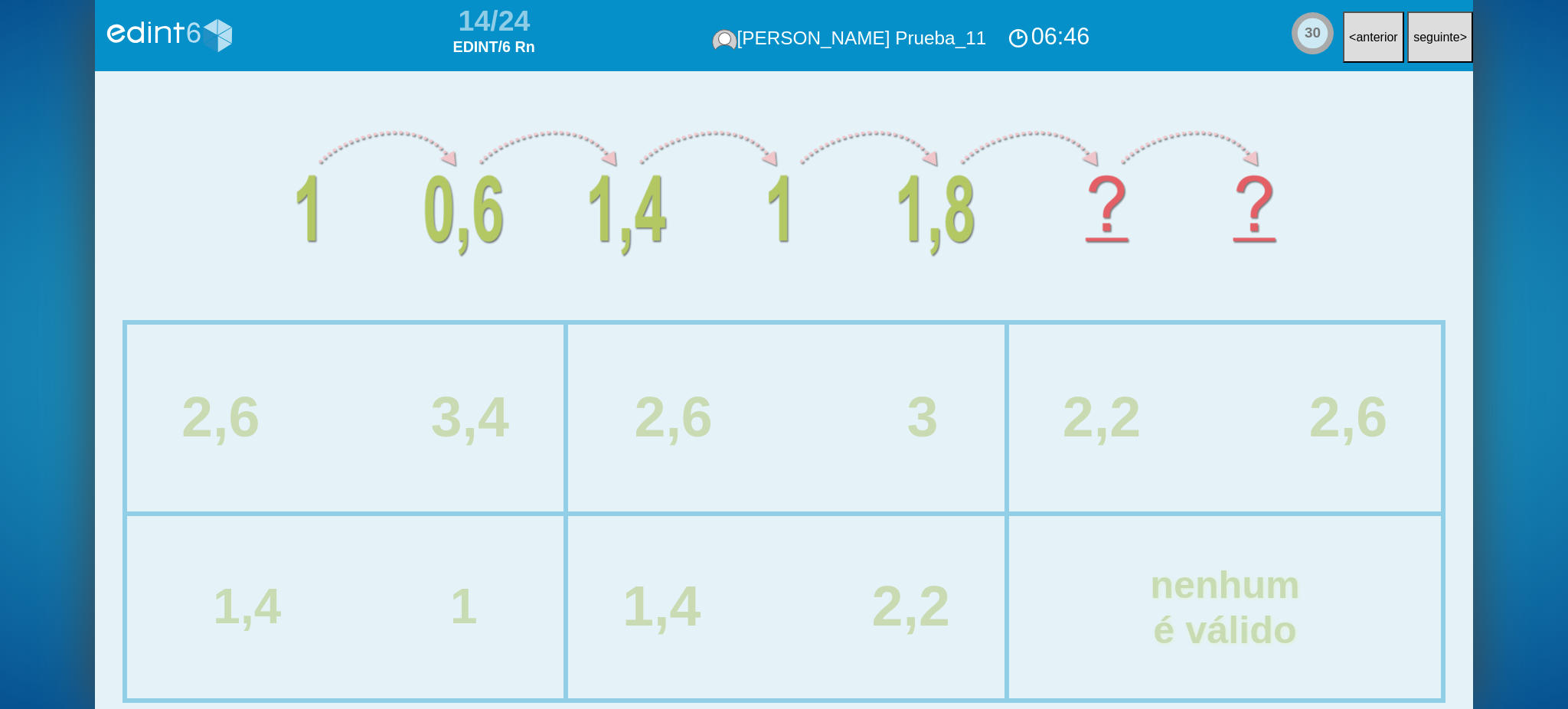
click at [322, 558] on div "1,4 1" at bounding box center [345, 607] width 433 height 179
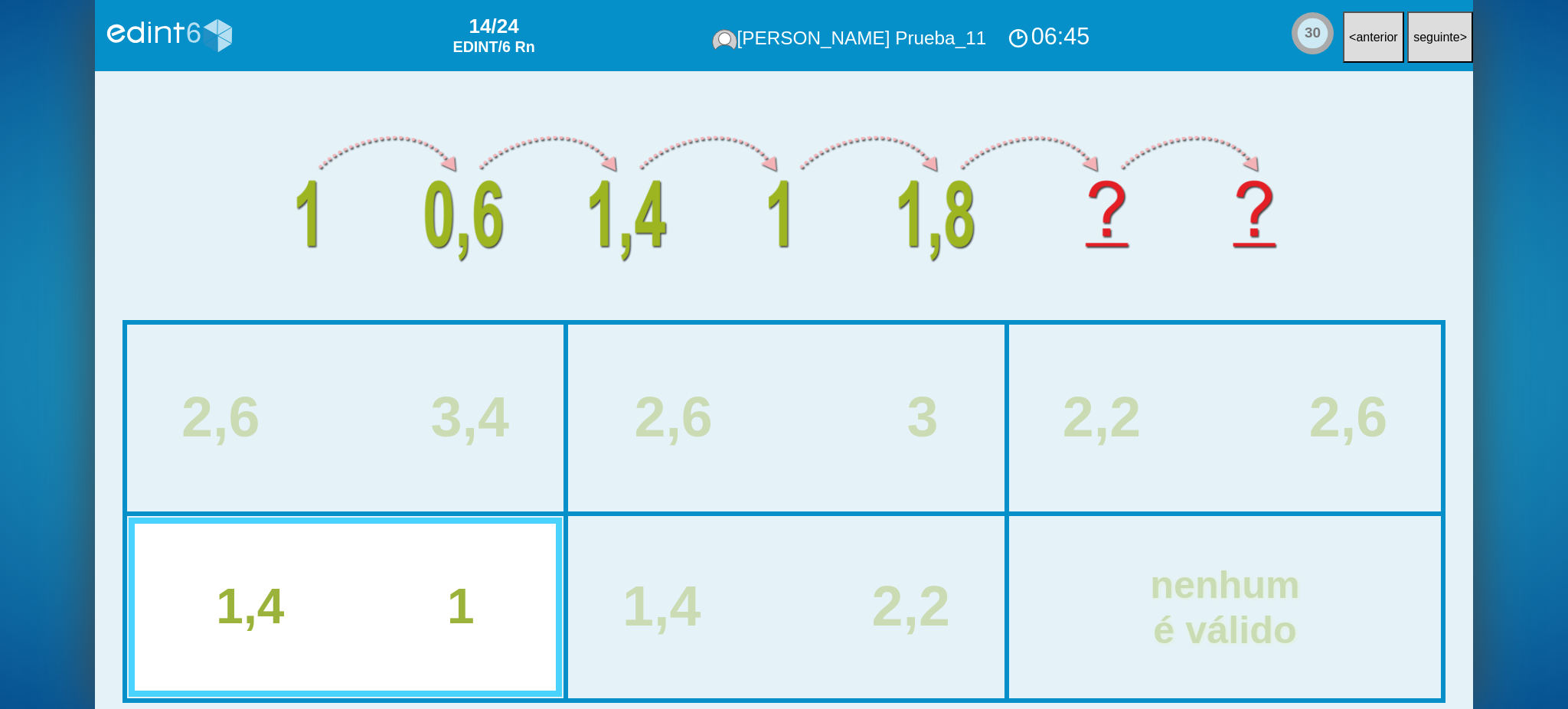
click at [754, 490] on div "2,6 3" at bounding box center [786, 418] width 433 height 184
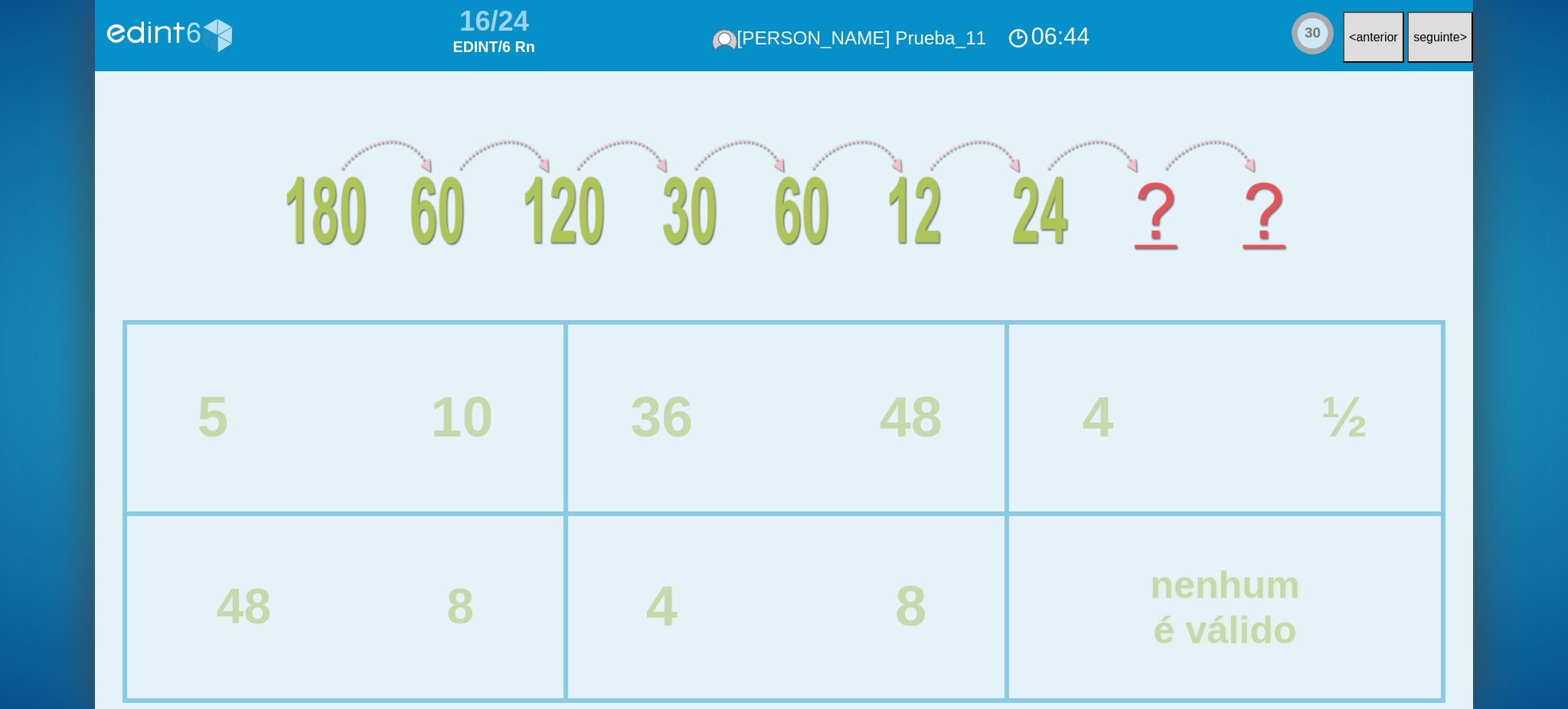
click at [542, 494] on div "5 10" at bounding box center [345, 418] width 433 height 184
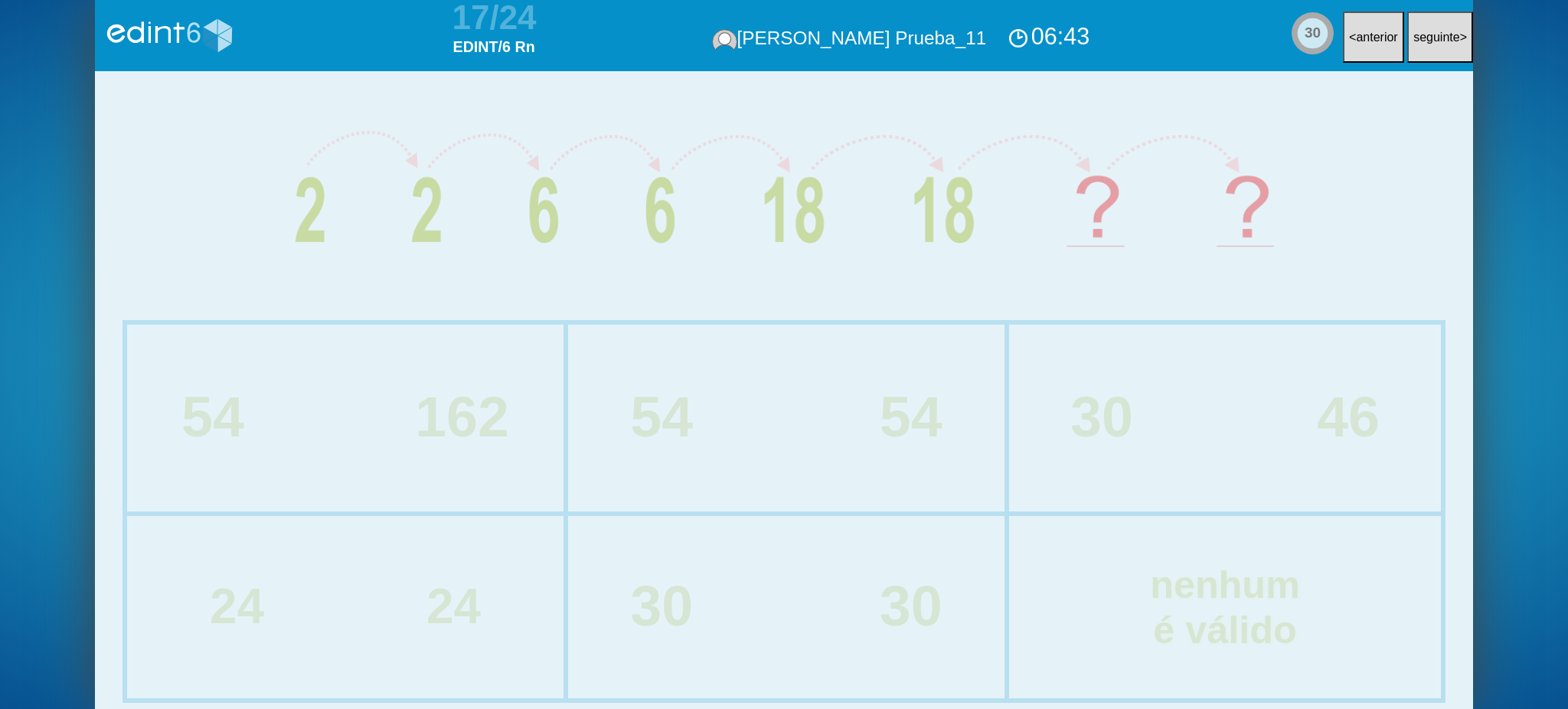
click at [1156, 458] on div "30 46" at bounding box center [1226, 418] width 429 height 184
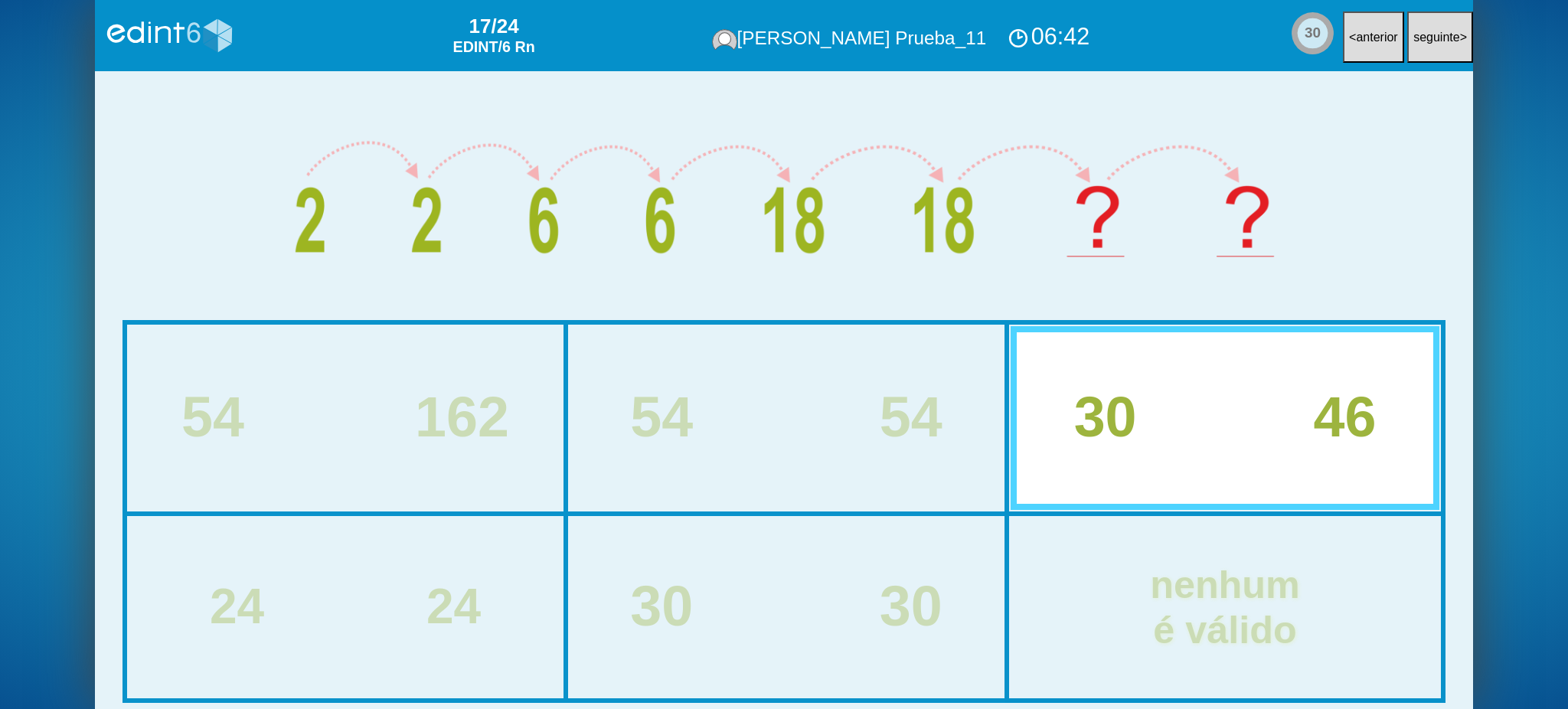
click at [782, 428] on div "54 54" at bounding box center [786, 418] width 498 height 62
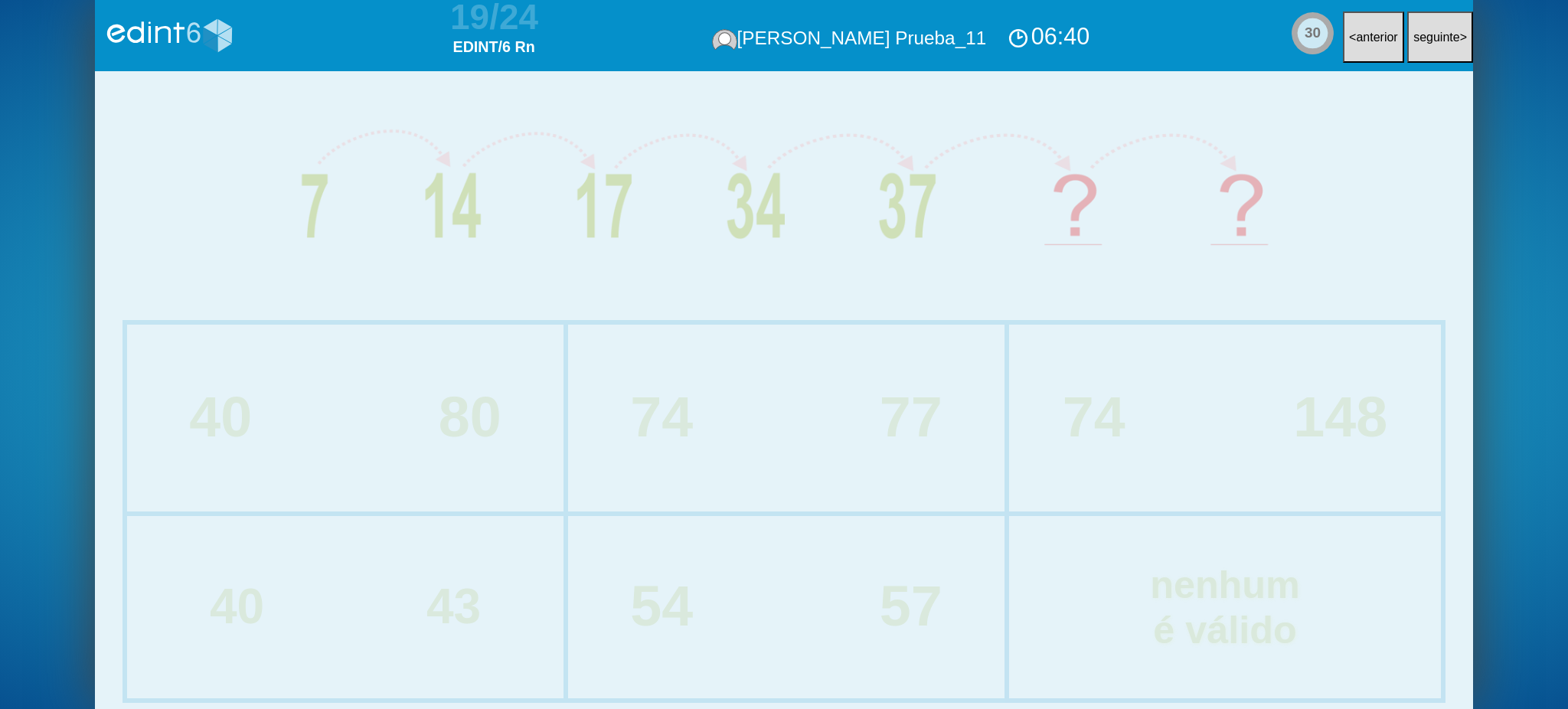
click at [461, 417] on div "40 80 74 77 74 148 40 43 54 57 nenhum é válido" at bounding box center [784, 390] width 1379 height 638
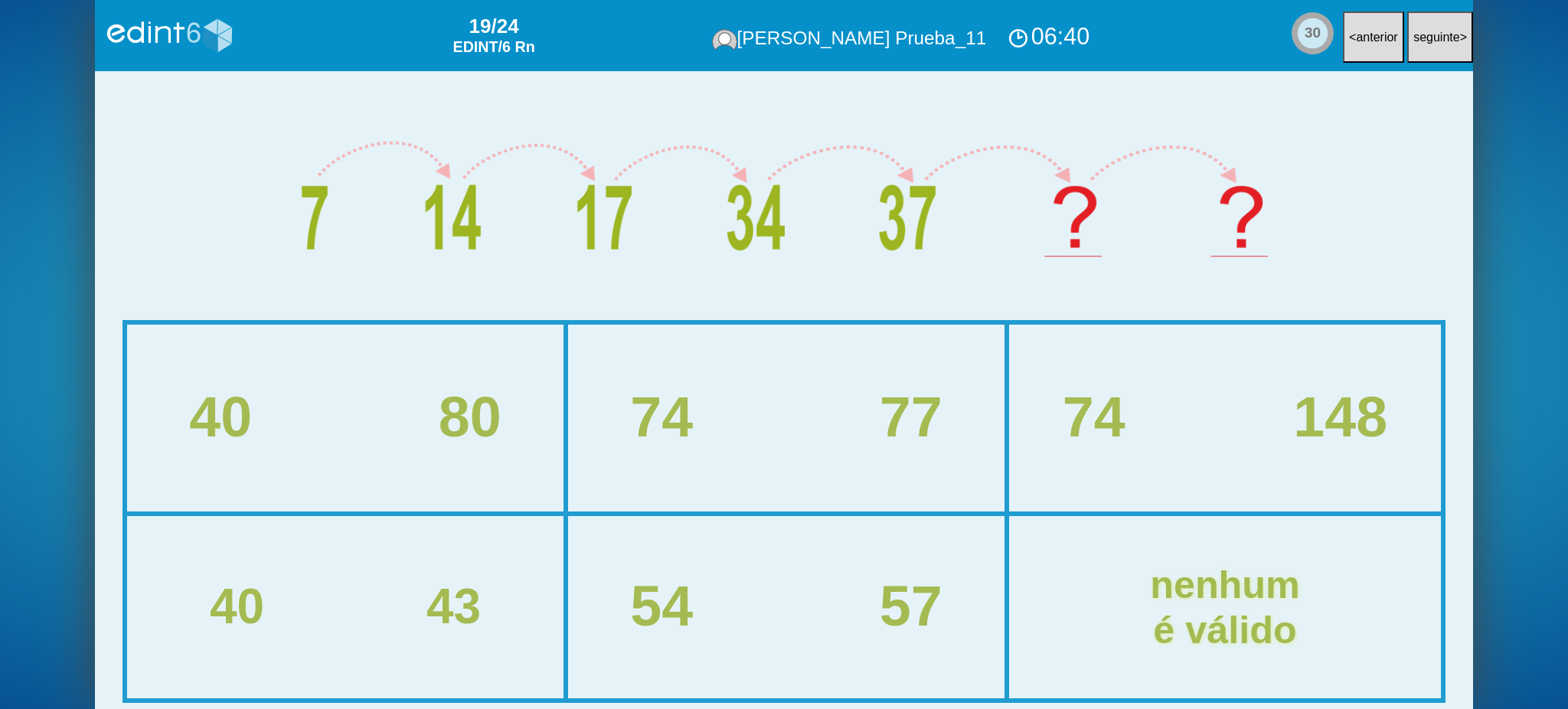
click at [780, 486] on div "74 77" at bounding box center [786, 418] width 433 height 184
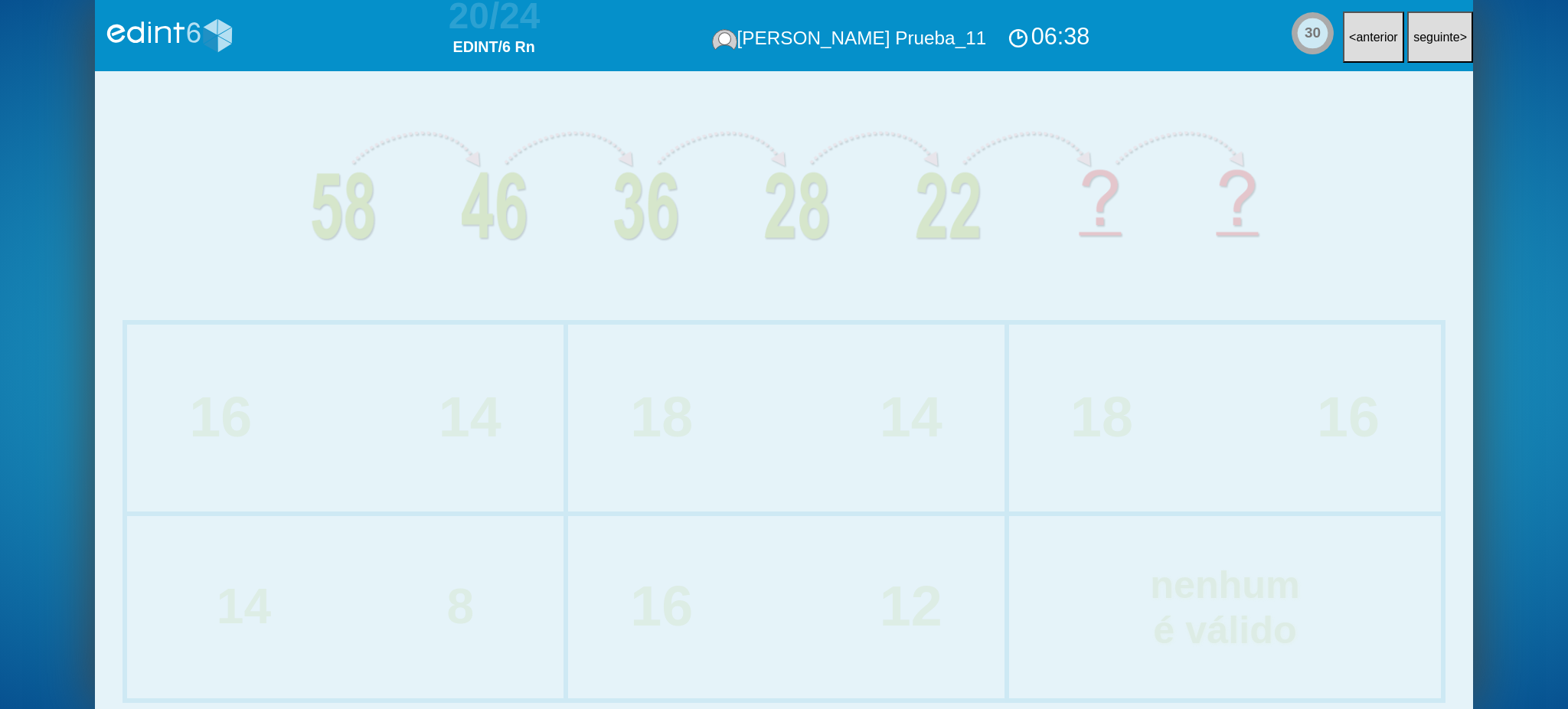
click at [712, 576] on div "16 12" at bounding box center [786, 607] width 433 height 179
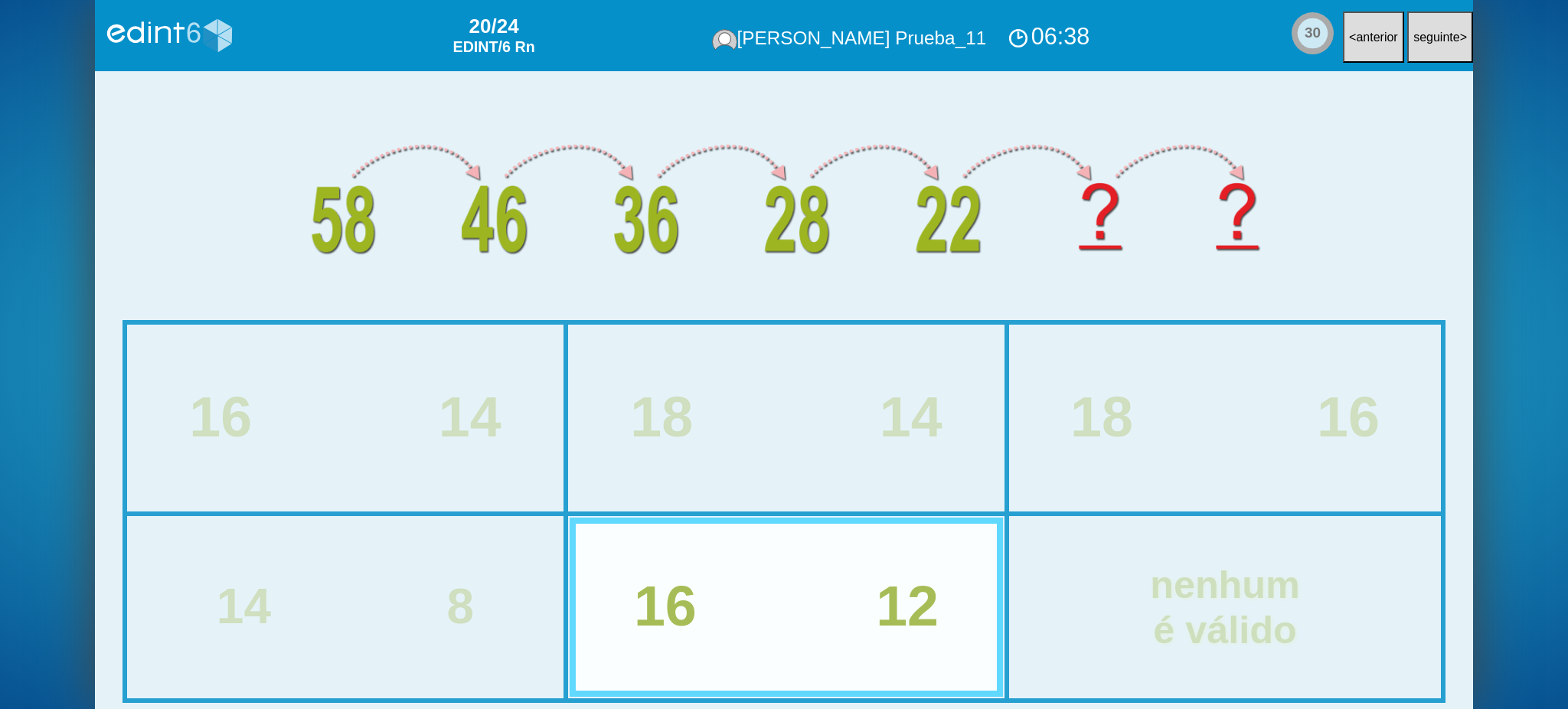
click at [474, 572] on div "14 8" at bounding box center [345, 607] width 433 height 179
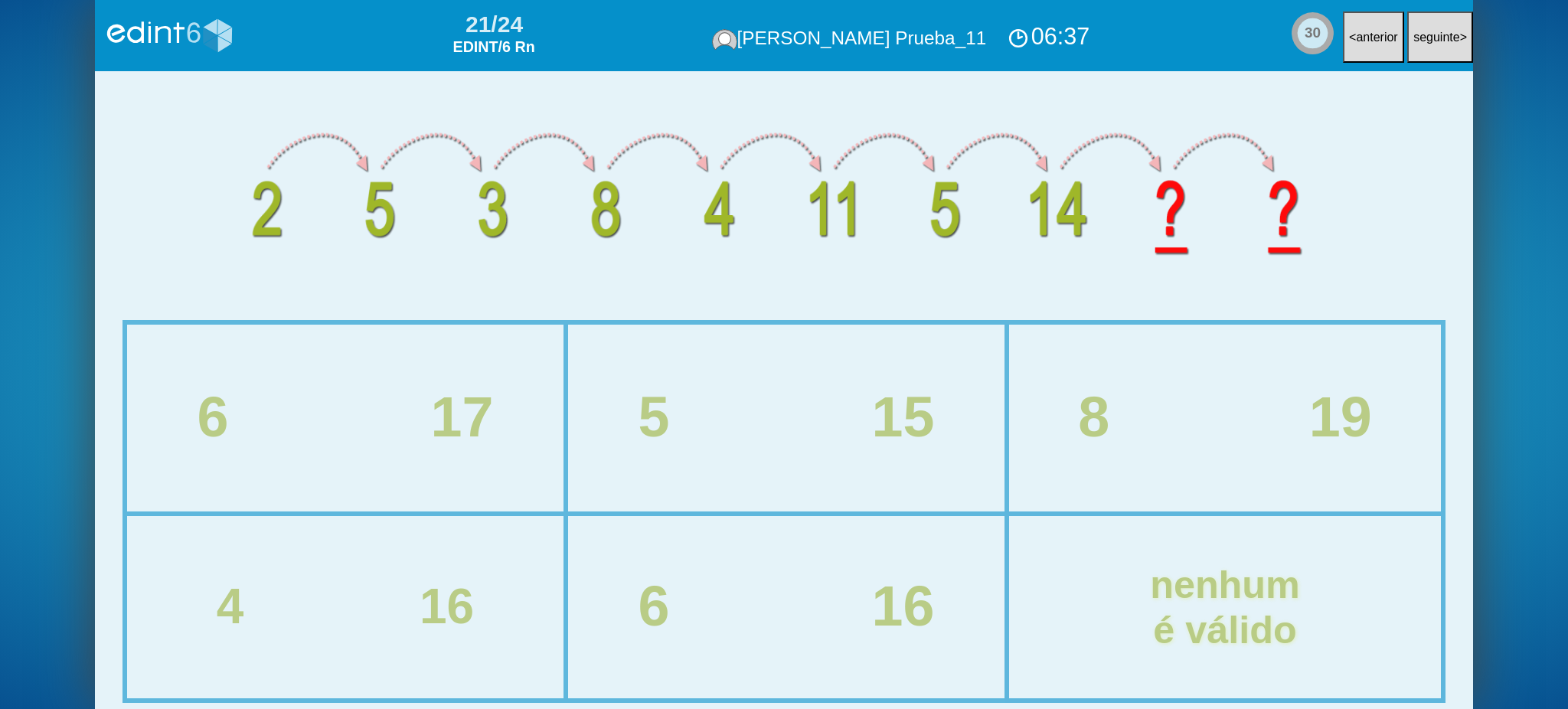
click at [1257, 402] on div "8 19" at bounding box center [1225, 418] width 493 height 62
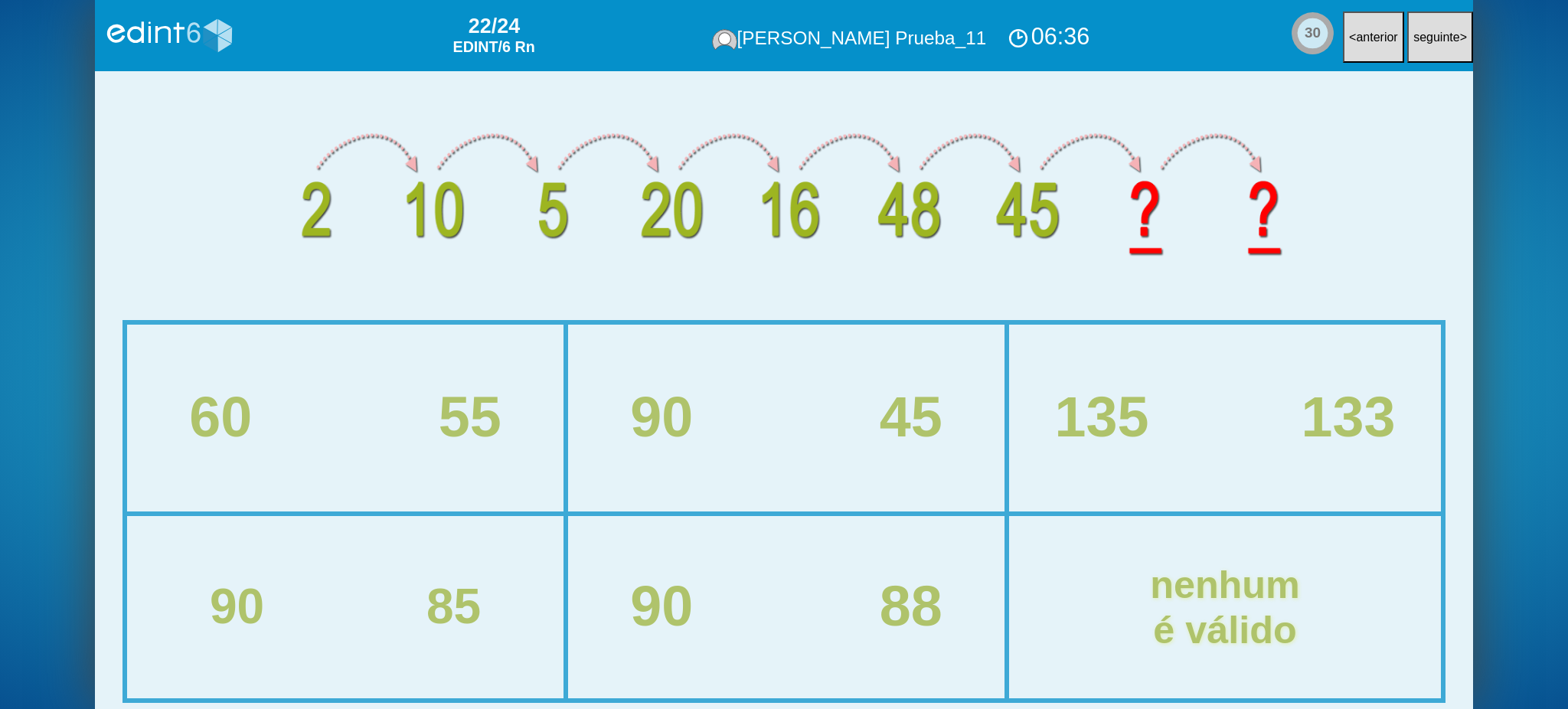
click at [482, 400] on div "55" at bounding box center [470, 418] width 63 height 62
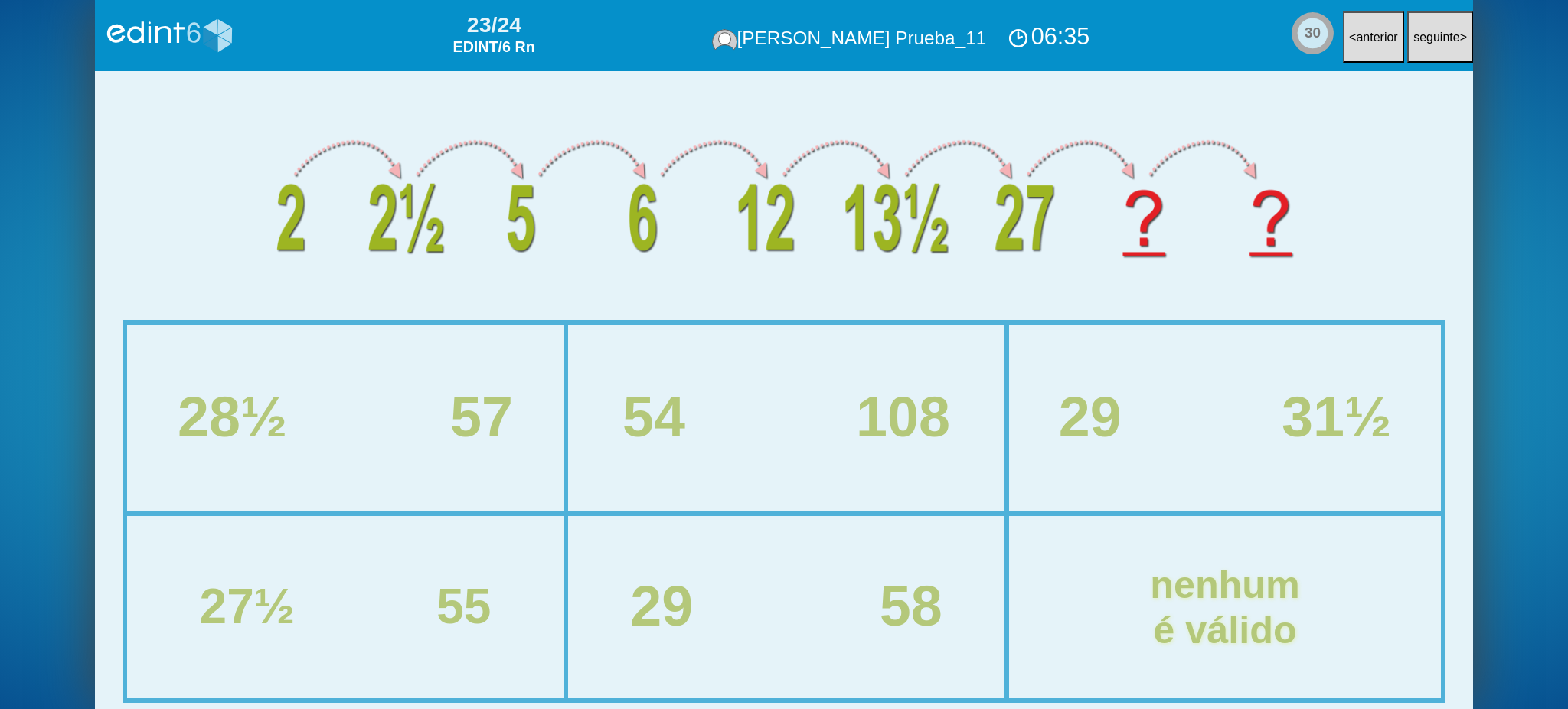
click at [641, 429] on div "54" at bounding box center [654, 418] width 63 height 62
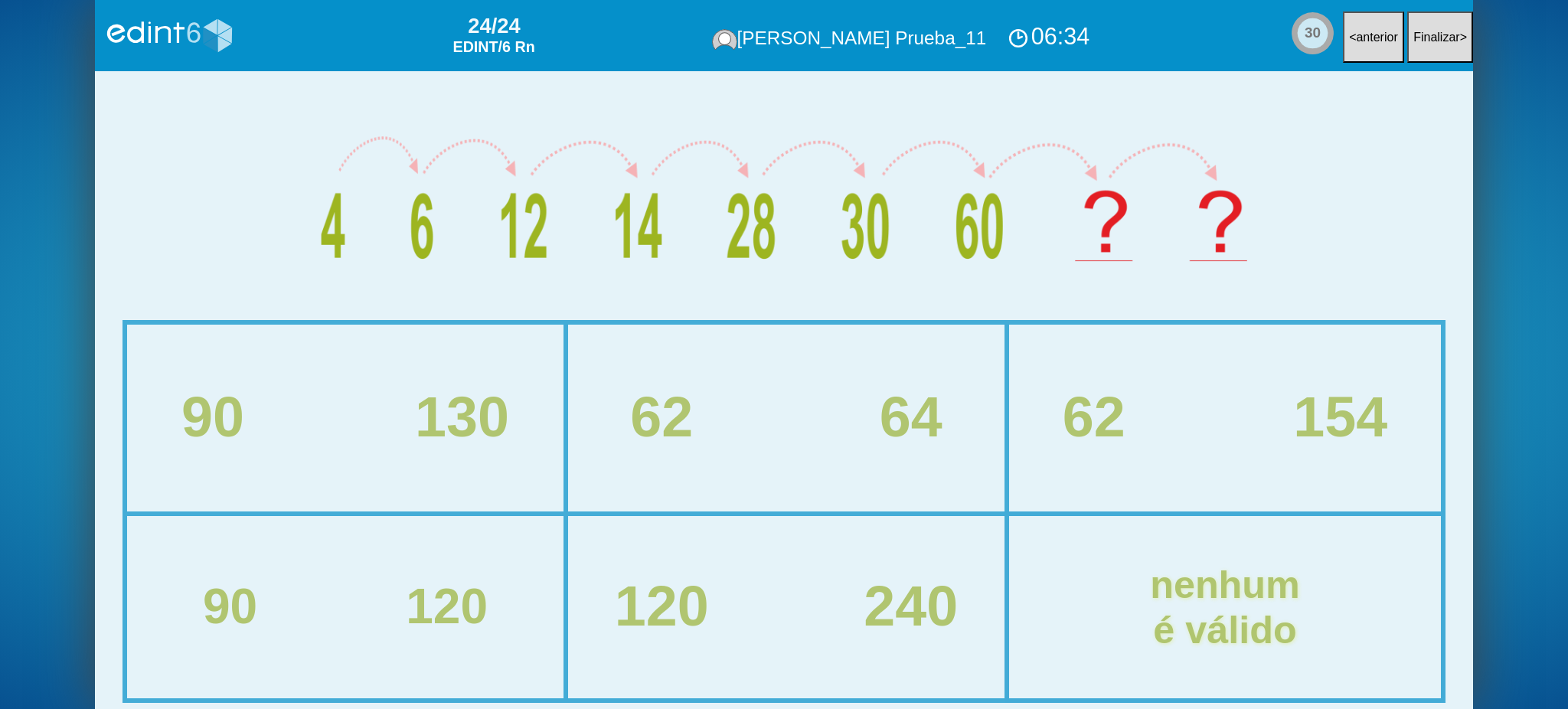
click at [382, 398] on div "90 130" at bounding box center [345, 418] width 498 height 62
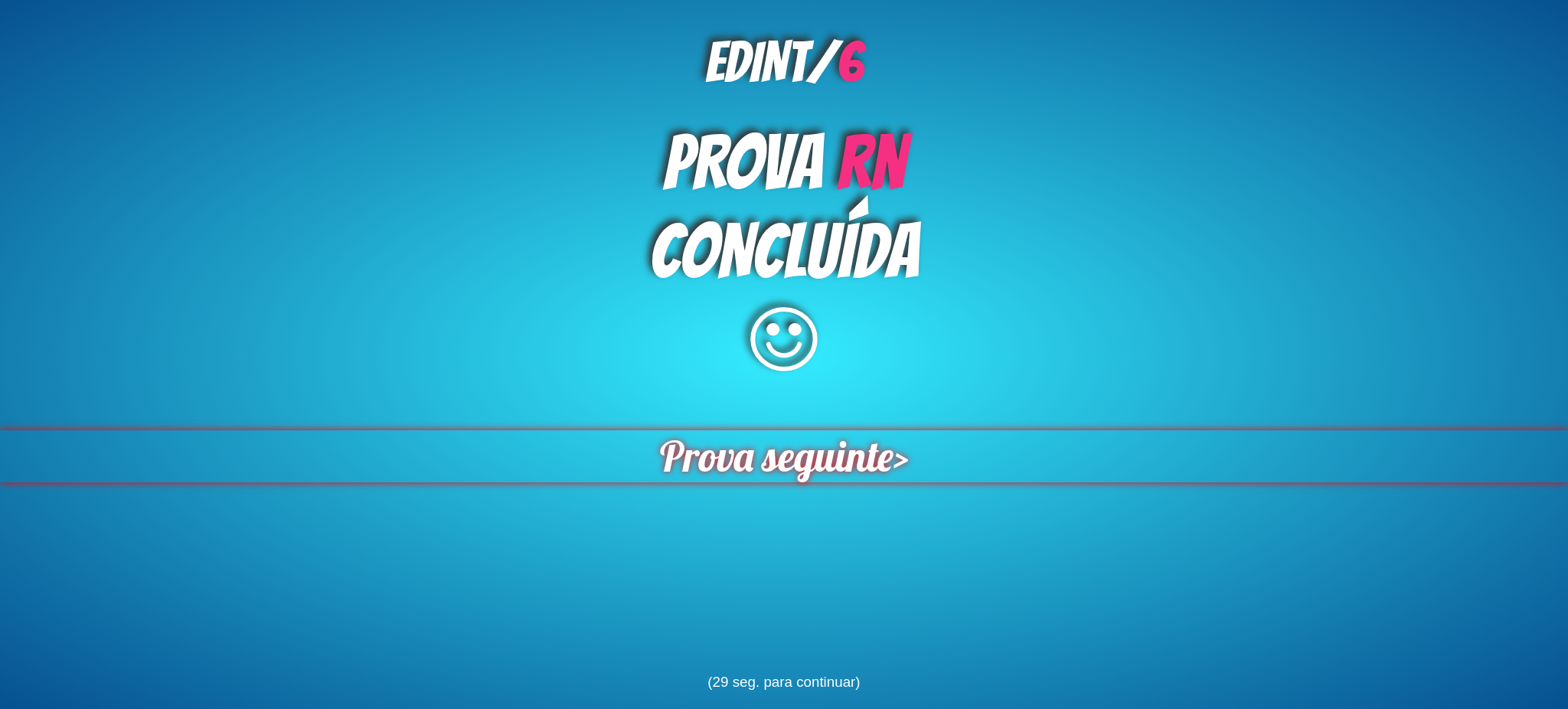
click at [682, 478] on span "Prova seguinte" at bounding box center [775, 456] width 258 height 58
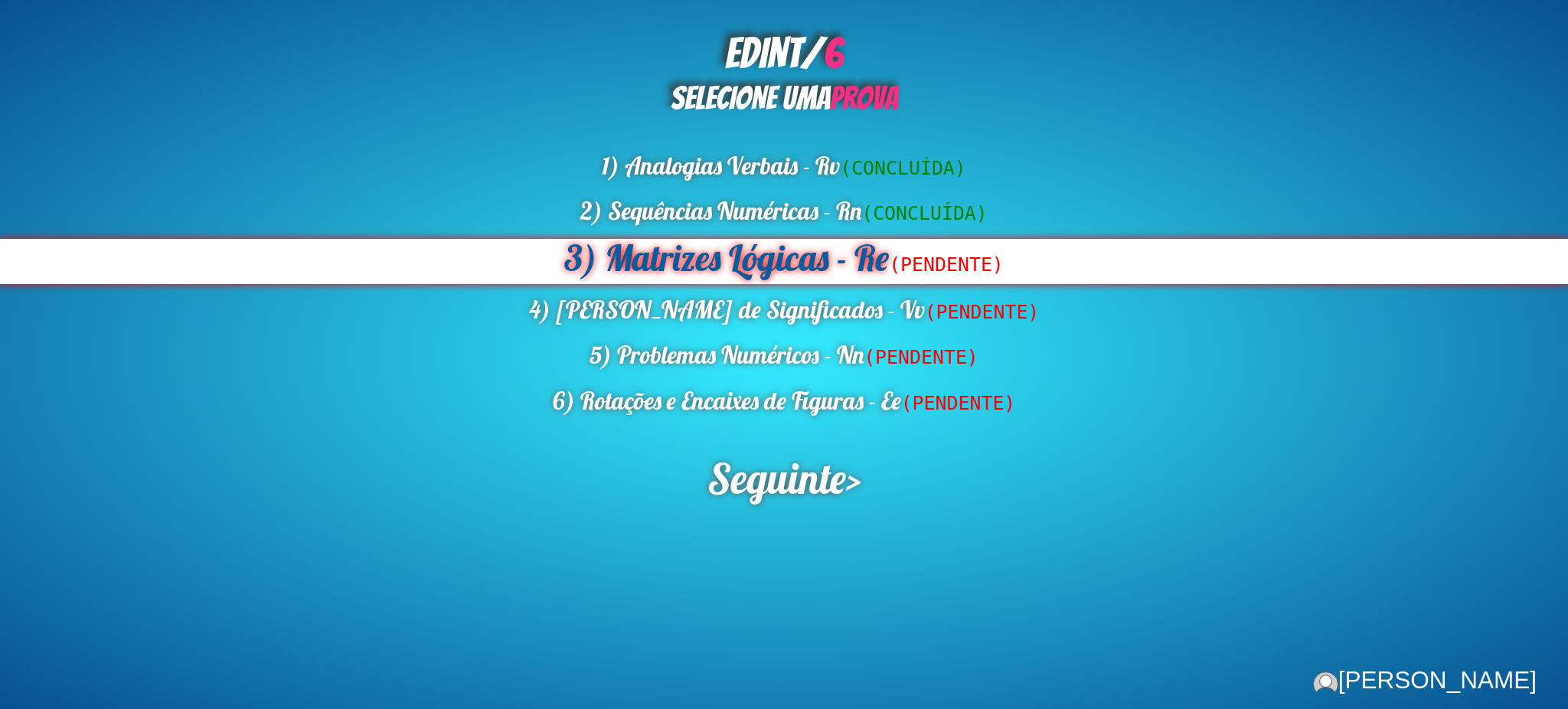
click at [736, 272] on div "3) Matrizes Lógicas - Re (PENDENTE)" at bounding box center [784, 262] width 1568 height 46
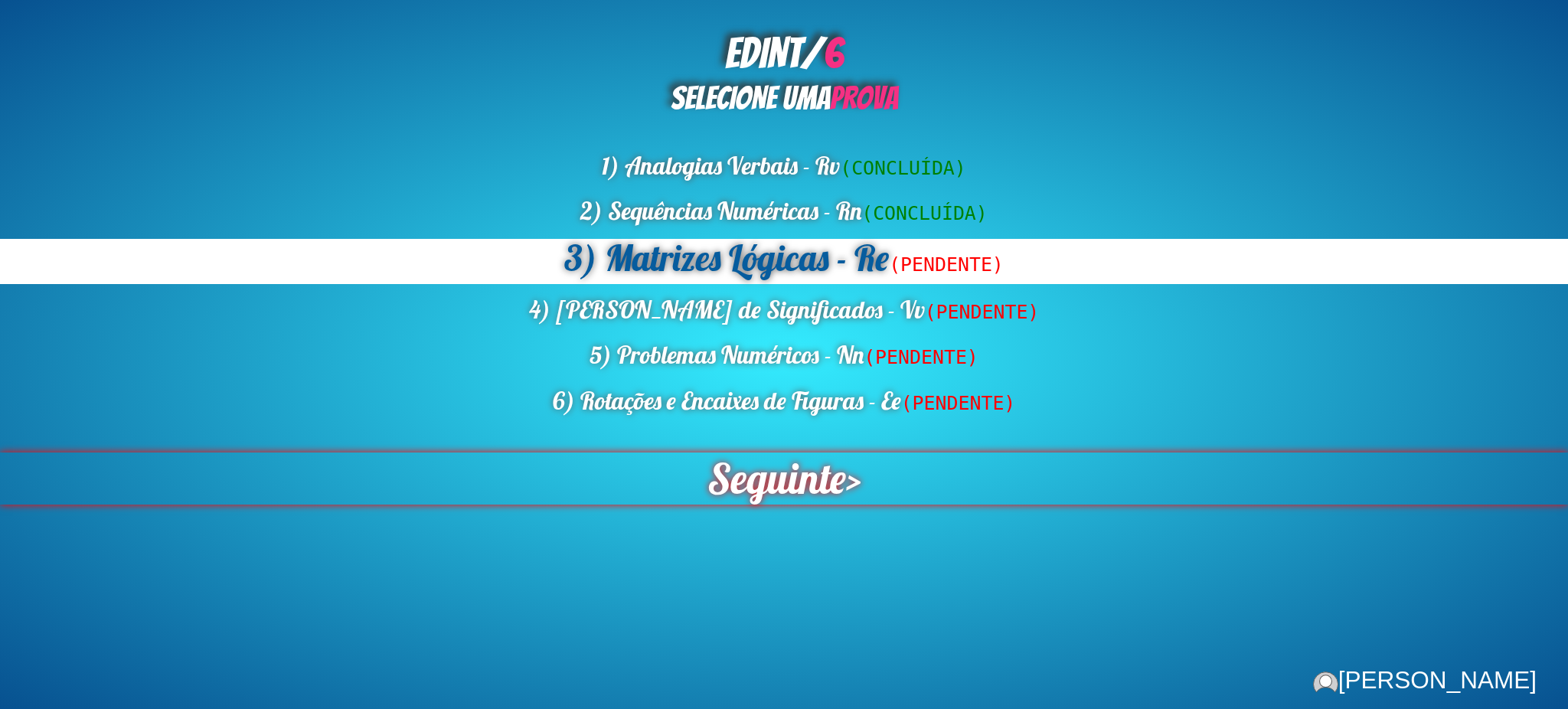
click at [783, 502] on span "Seguinte" at bounding box center [776, 479] width 139 height 52
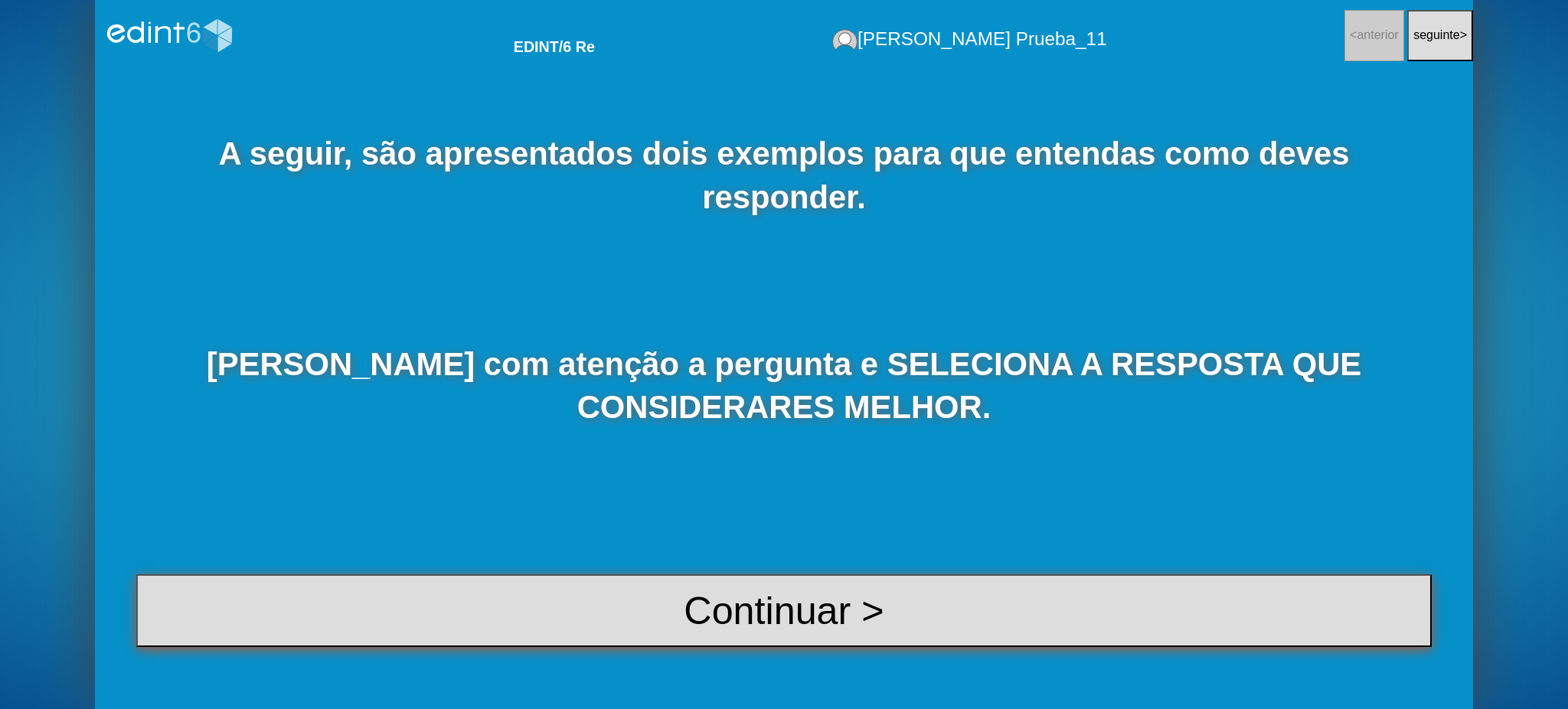
click at [697, 644] on button "Continuar >" at bounding box center [784, 611] width 1296 height 72
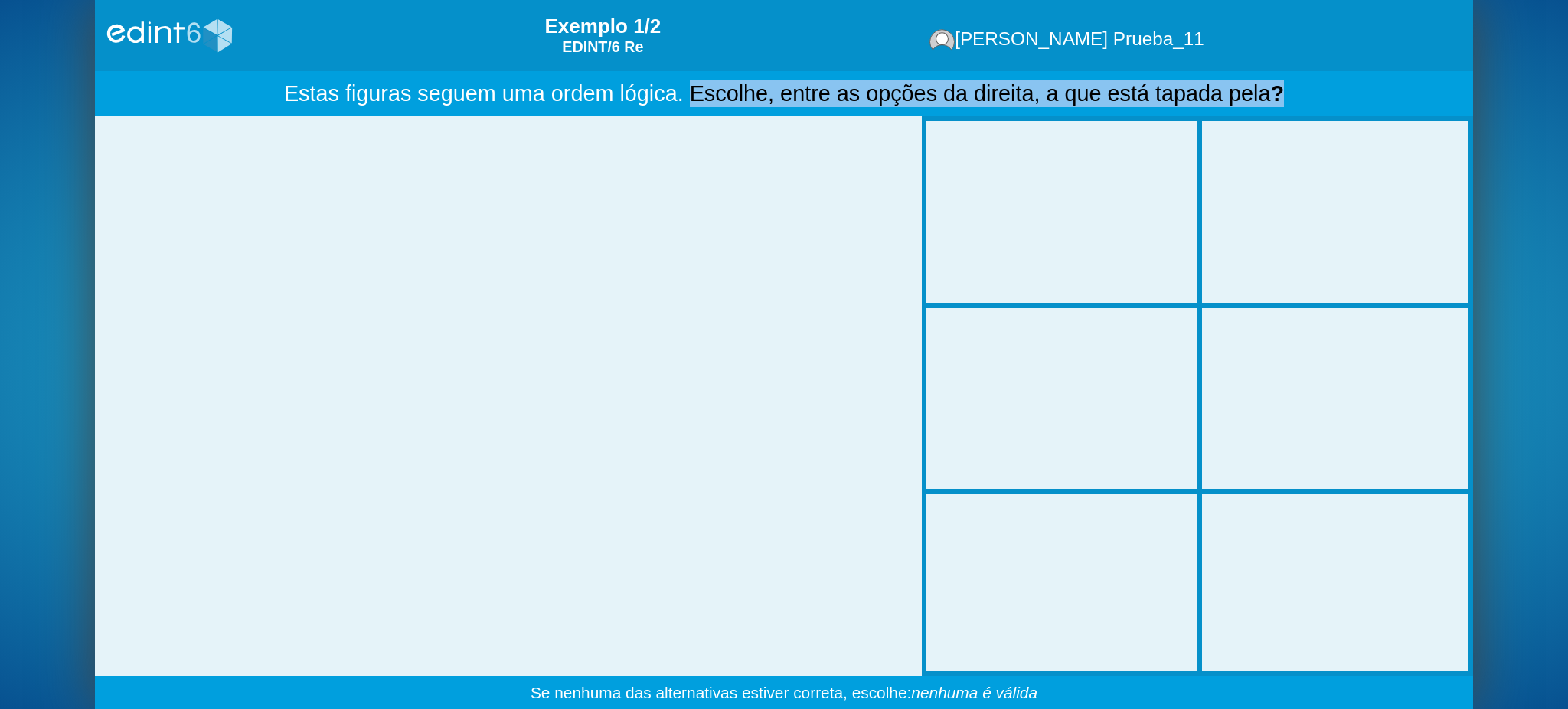
drag, startPoint x: 1309, startPoint y: 89, endPoint x: 687, endPoint y: 86, distance: 622.0
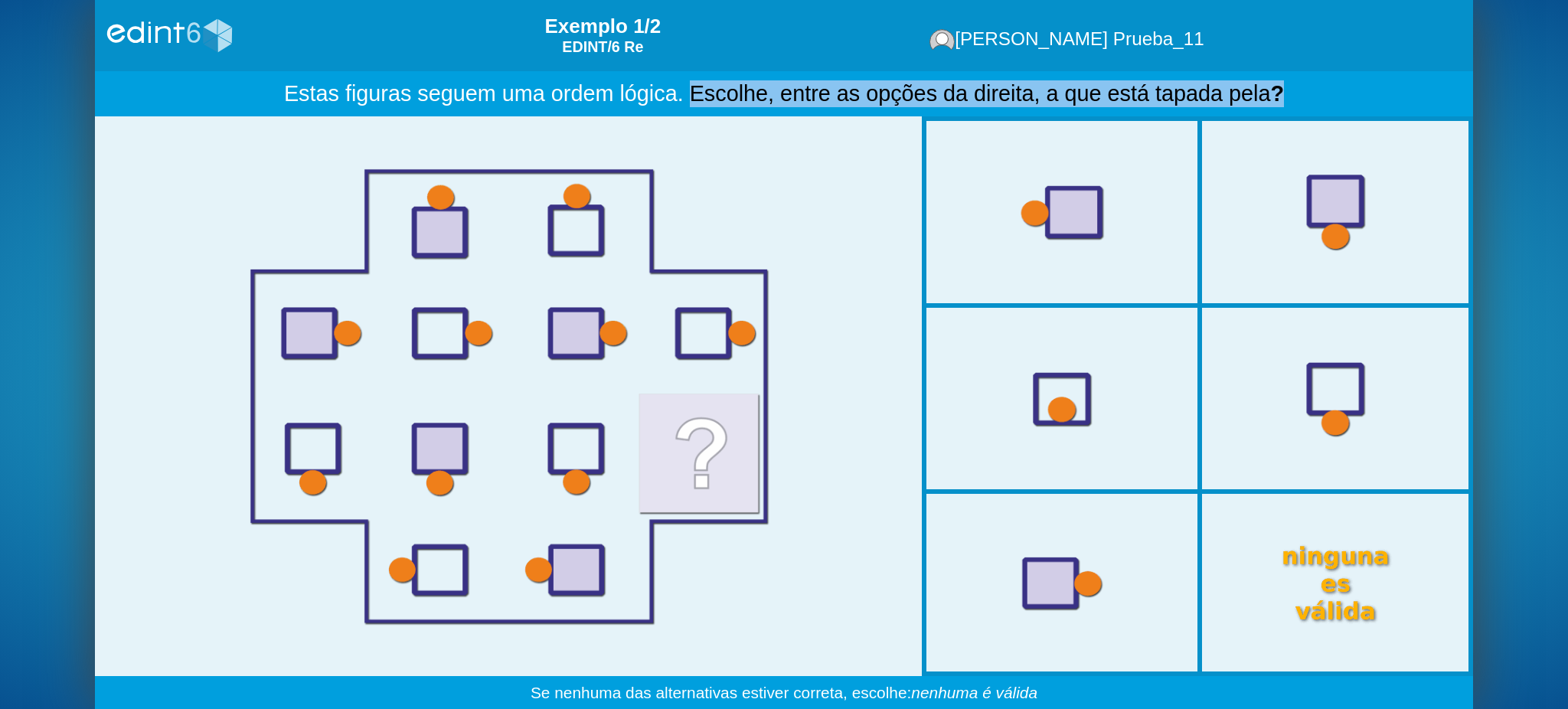
click at [687, 86] on div "Estas figuras seguem uma ordem lógica. Escolhe, entre as opções da direita, a q…" at bounding box center [784, 94] width 1379 height 46
copy div "Escolhe, entre as opções da direita, a que está tapada pela ?"
click at [1292, 181] on div at bounding box center [1336, 212] width 252 height 210
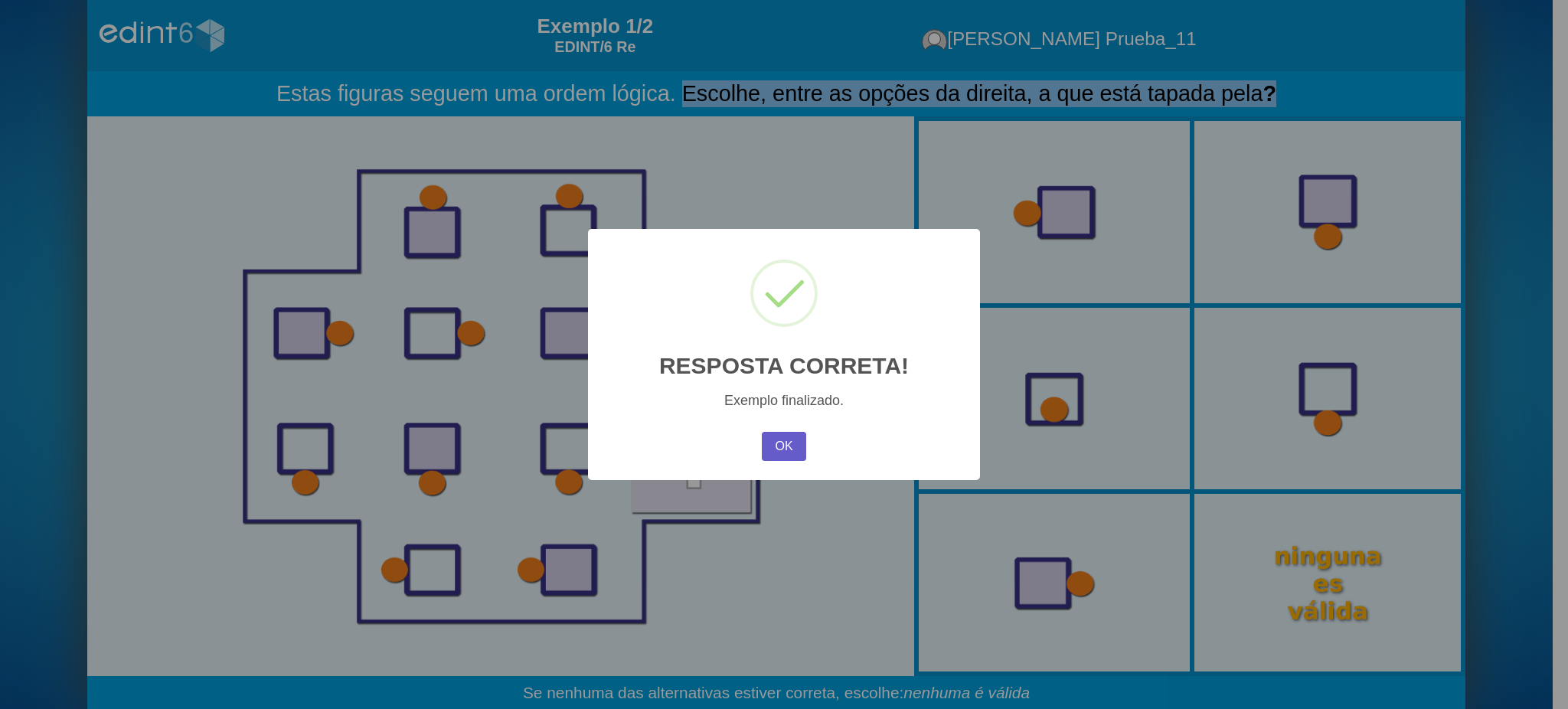
click at [766, 454] on button "OK" at bounding box center [784, 446] width 45 height 29
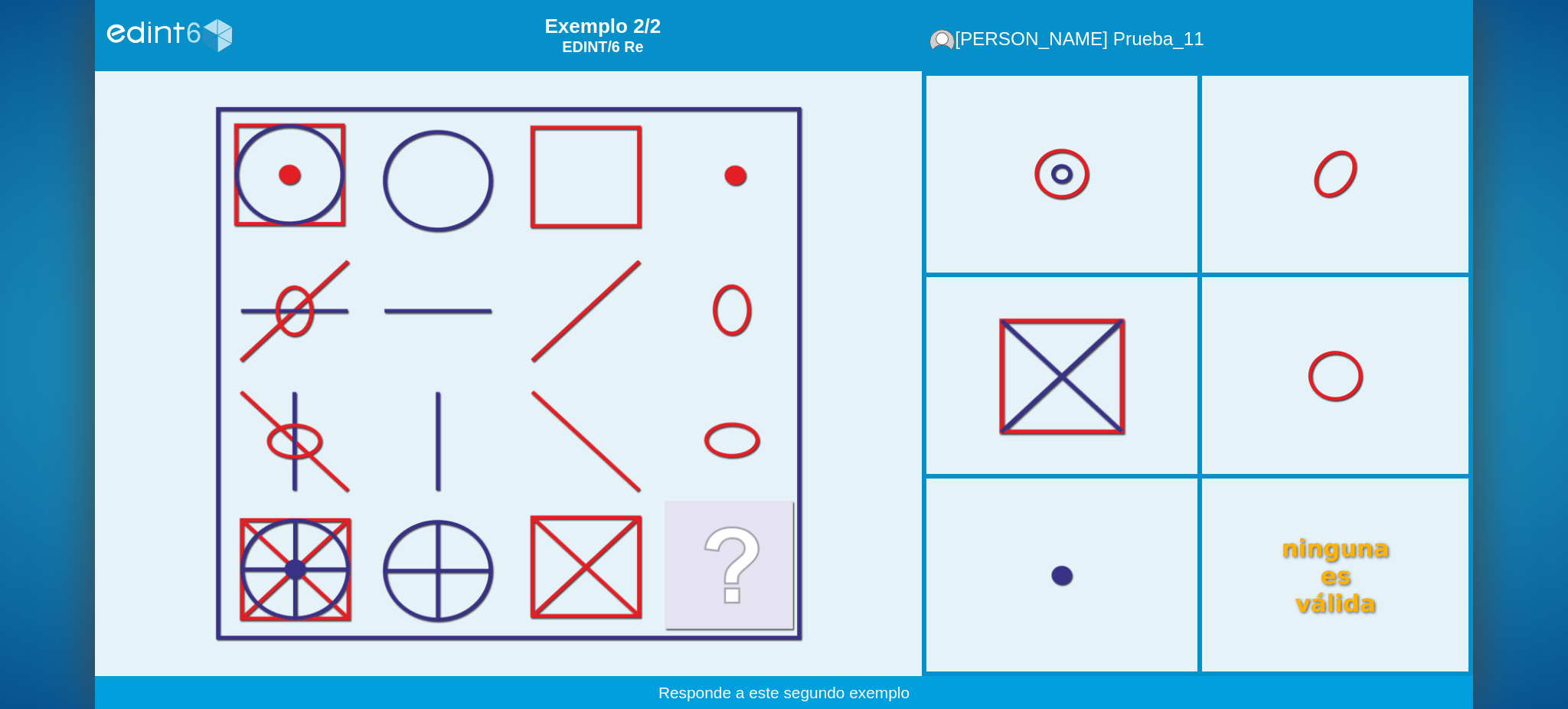
click at [1025, 389] on div at bounding box center [1062, 376] width 273 height 228
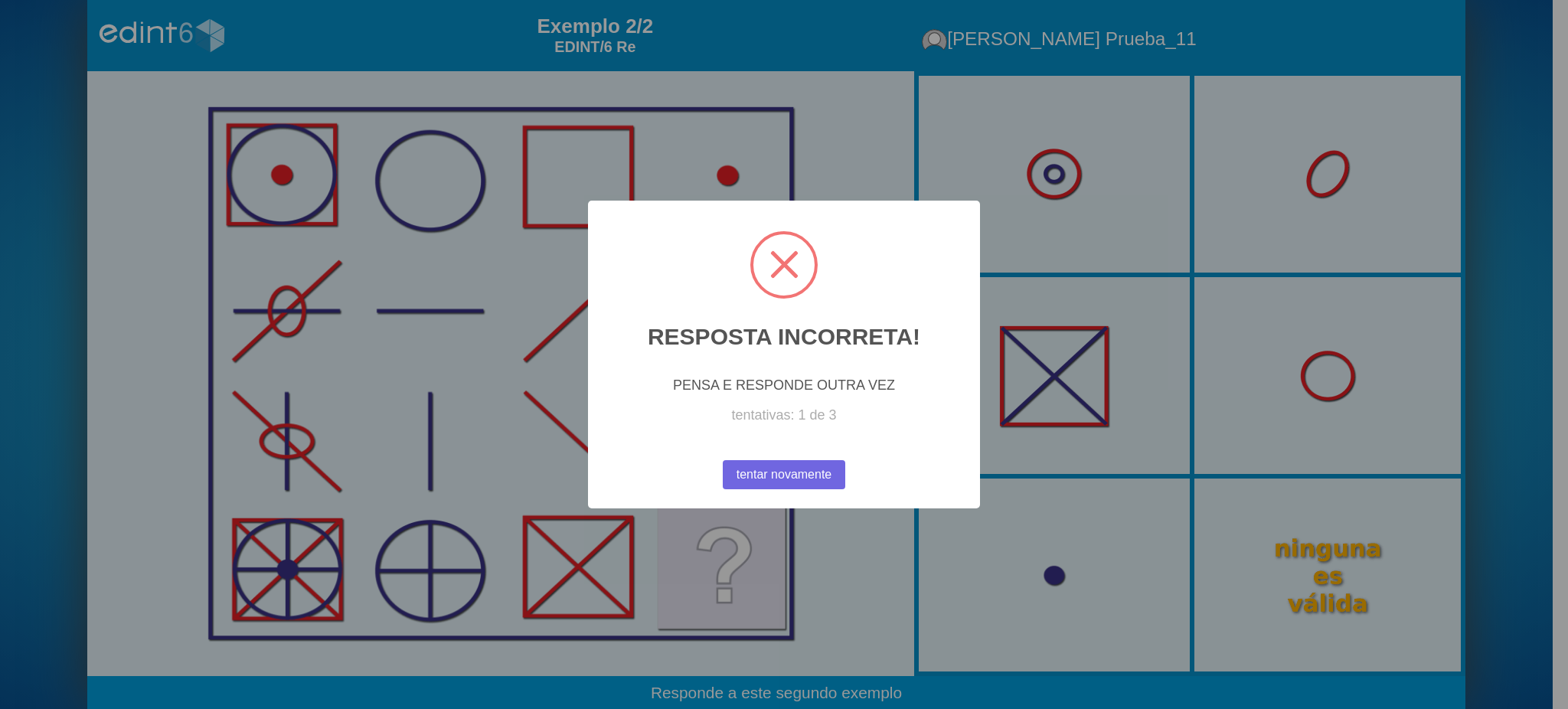
click at [771, 489] on button "tentar novamente" at bounding box center [784, 475] width 123 height 29
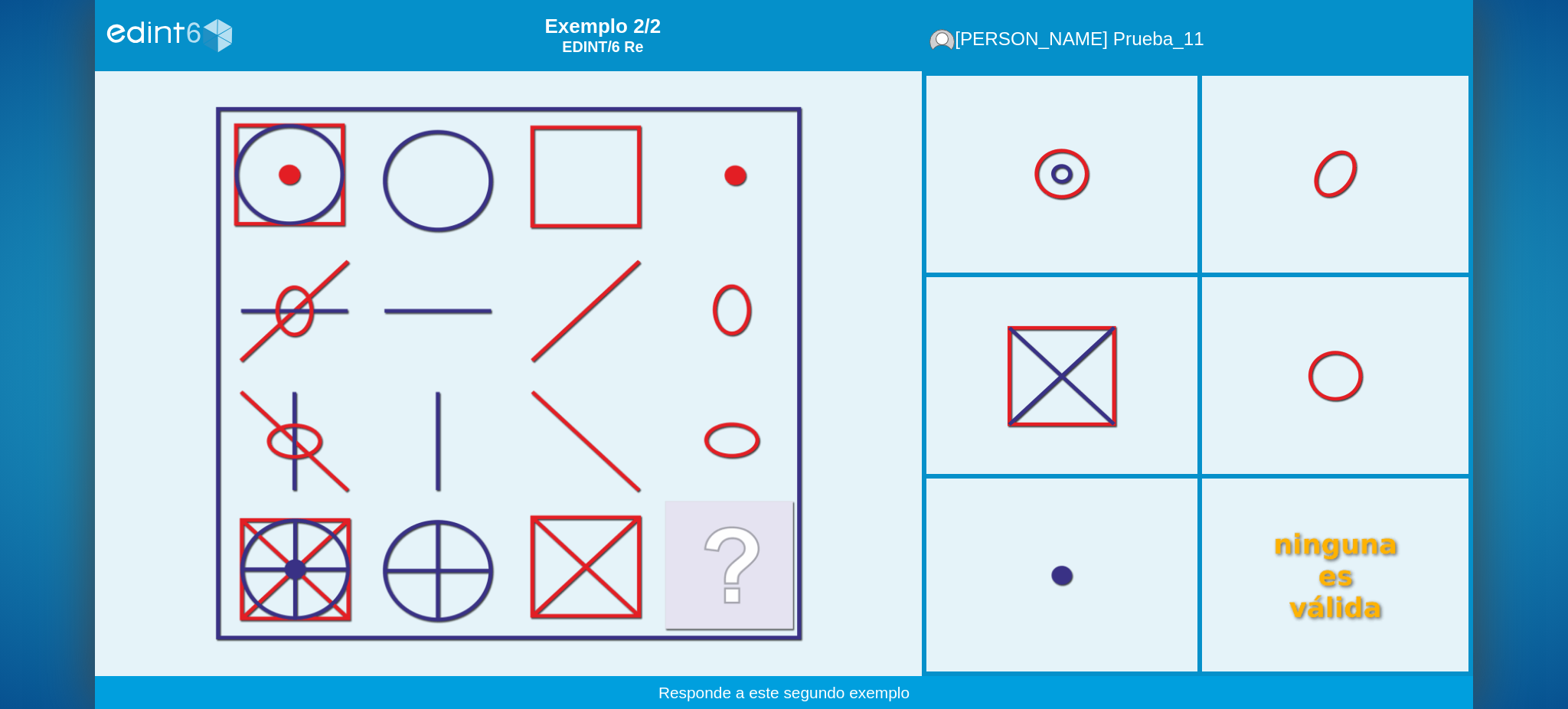
click at [1302, 555] on div at bounding box center [1336, 575] width 137 height 113
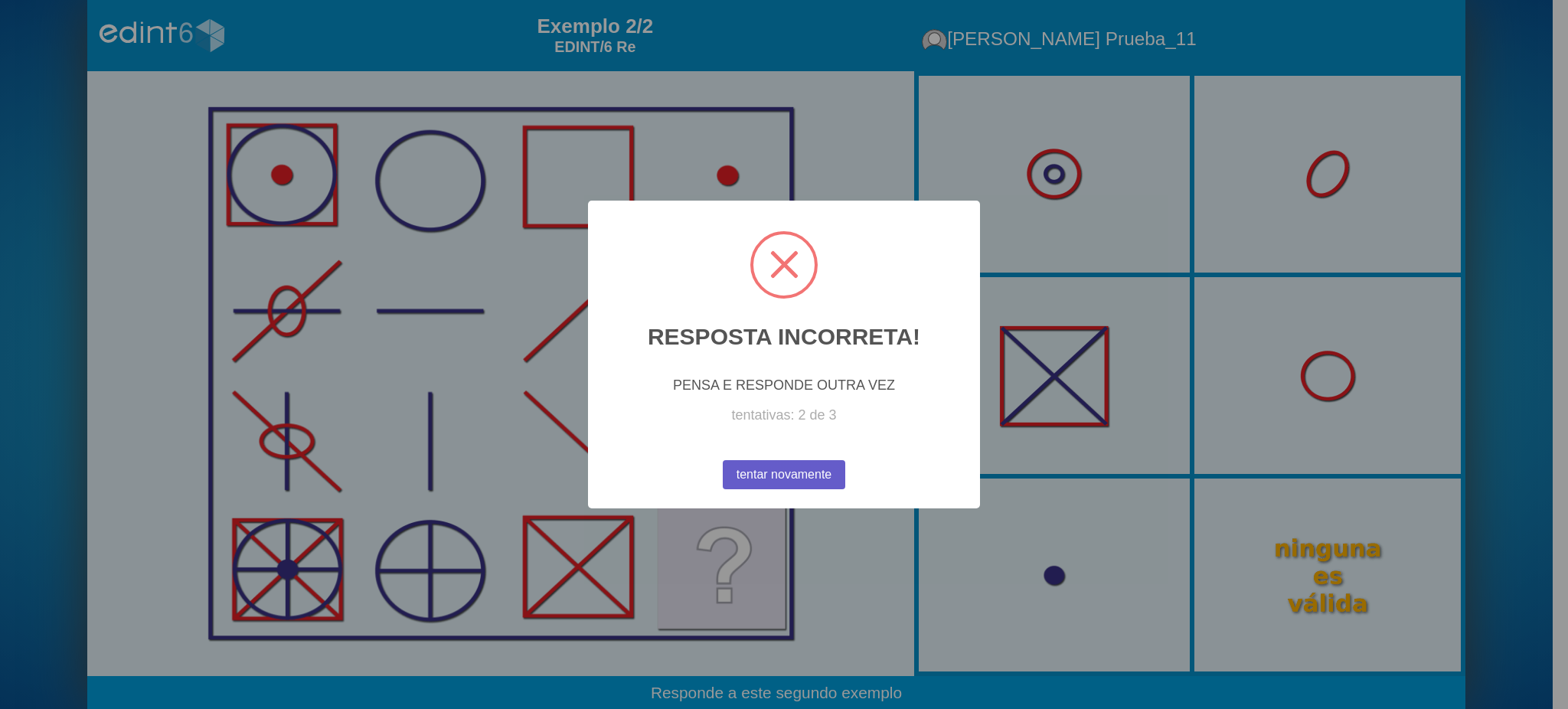
click at [800, 470] on button "tentar novamente" at bounding box center [784, 475] width 123 height 29
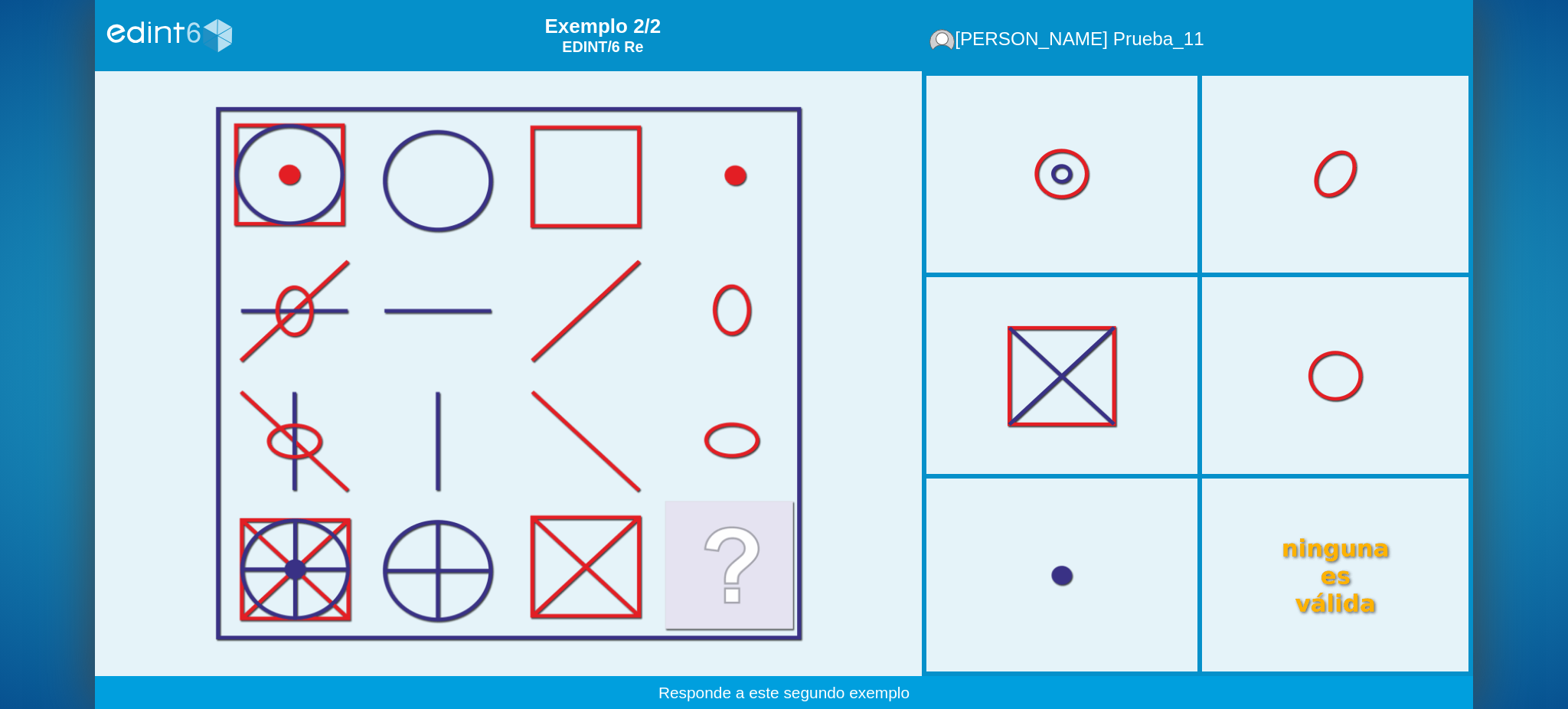
drag, startPoint x: 1279, startPoint y: 547, endPoint x: 862, endPoint y: 498, distance: 419.9
click at [862, 498] on div at bounding box center [784, 374] width 1379 height 605
drag, startPoint x: 1554, startPoint y: 646, endPoint x: 893, endPoint y: 455, distance: 688.0
click at [893, 455] on div "Nível: EDINT/ 6 QUAL É A SUA DATA [PERSON_NAME] ? dia 1 2 3 4 5 6 7 8 9 10 11 1…" at bounding box center [784, 354] width 1568 height 709
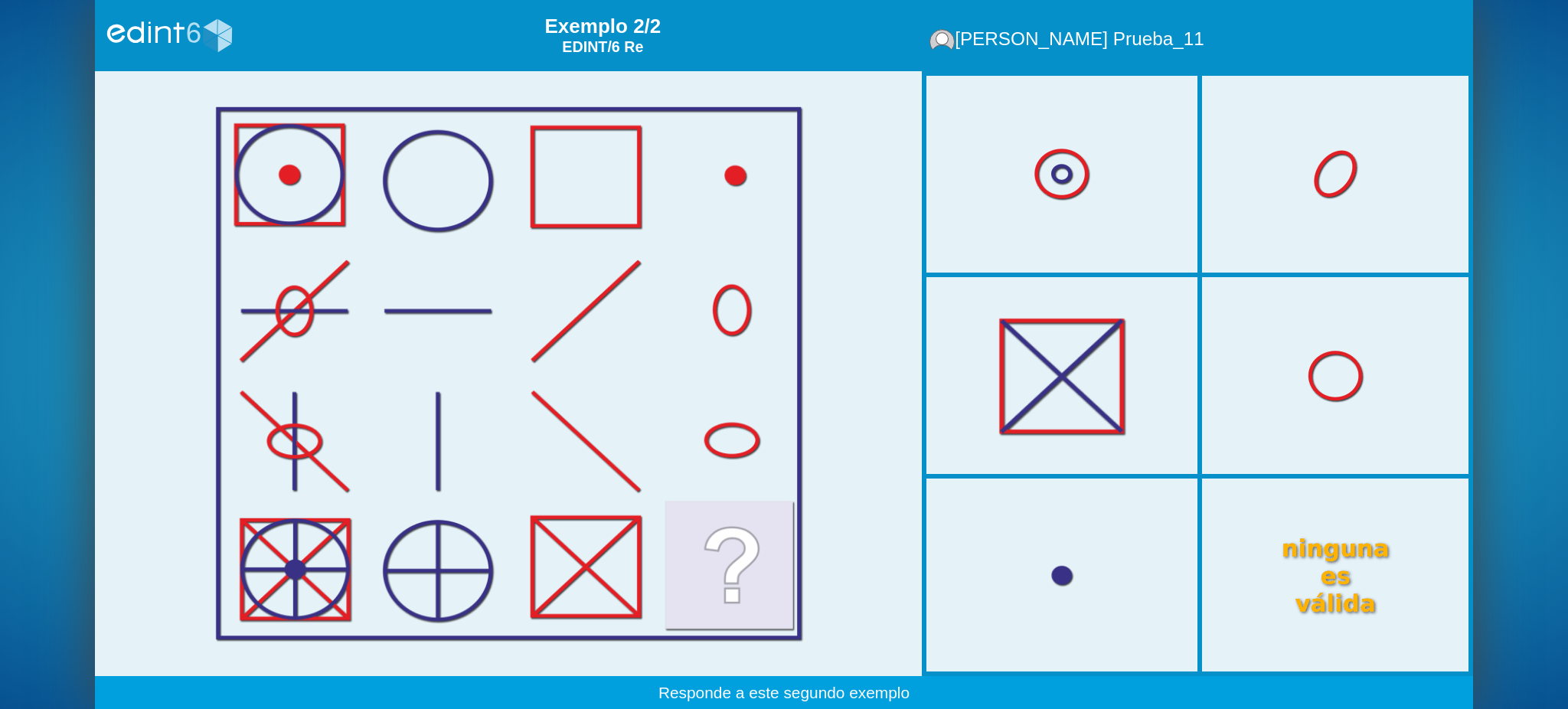
click at [1079, 374] on div at bounding box center [1062, 376] width 273 height 228
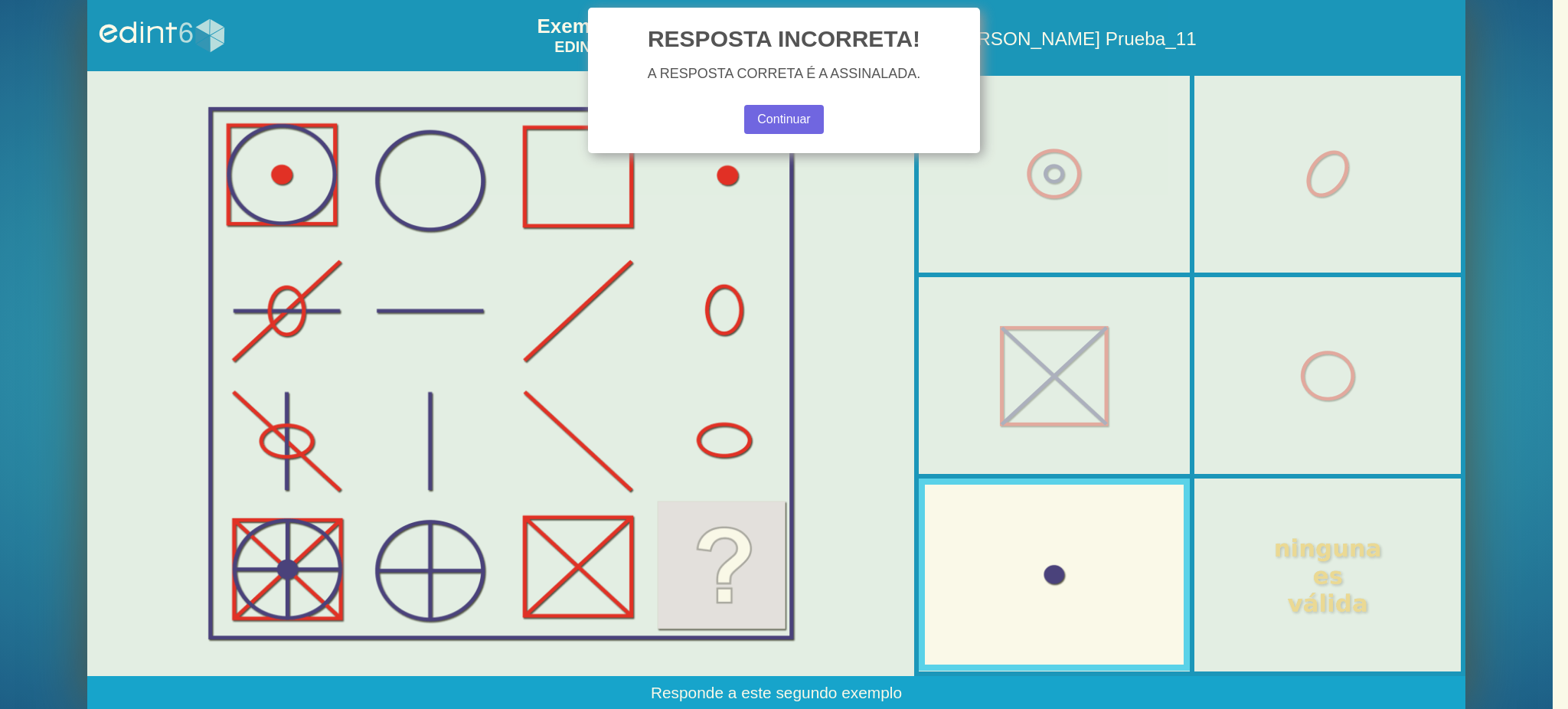
click at [1054, 536] on div "× RESPOSTA INCORRETA! A RESPOSTA CORRETA É A ASSINALADA. Continuar No Cancel" at bounding box center [784, 354] width 1568 height 709
click at [1136, 205] on div "× RESPOSTA INCORRETA! A RESPOSTA CORRETA É A ASSINALADA. Continuar No Cancel" at bounding box center [784, 354] width 1568 height 709
click at [1320, 515] on div "× RESPOSTA INCORRETA! A RESPOSTA CORRETA É A ASSINALADA. Continuar No Cancel" at bounding box center [784, 354] width 1568 height 709
drag, startPoint x: 793, startPoint y: 115, endPoint x: 875, endPoint y: 214, distance: 128.5
click at [793, 118] on button "Continuar" at bounding box center [784, 120] width 82 height 30
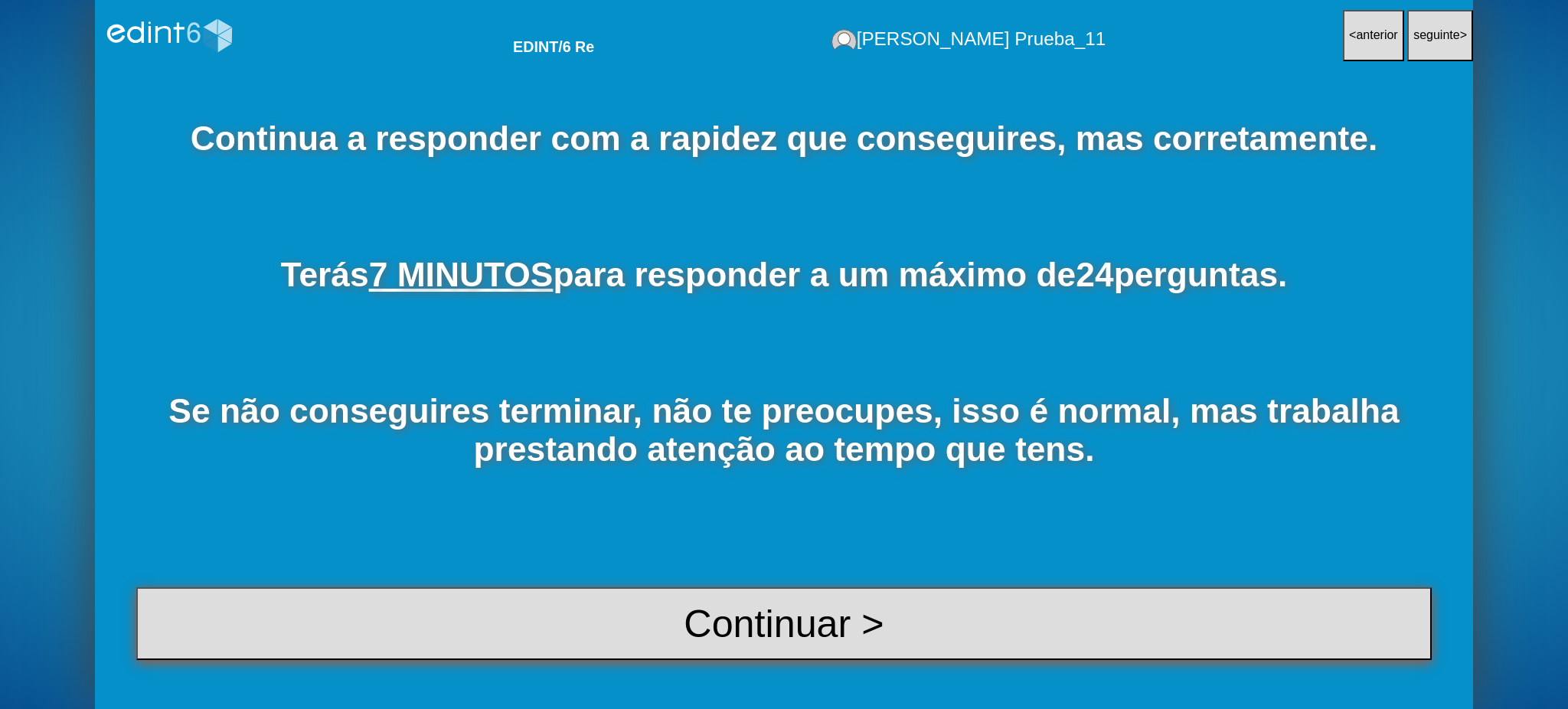
click at [815, 620] on button "Continuar >" at bounding box center [784, 624] width 1296 height 72
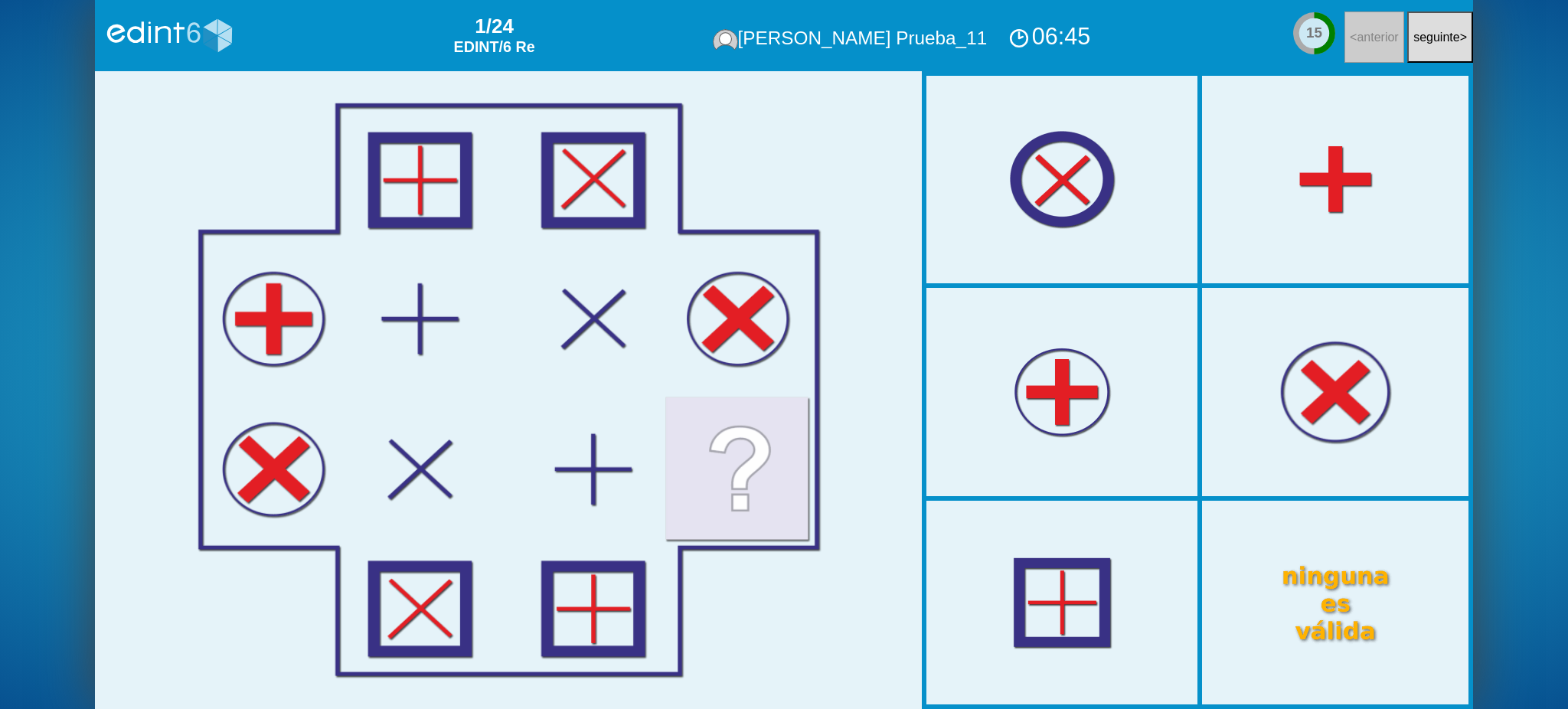
click at [1366, 449] on div at bounding box center [1336, 393] width 273 height 228
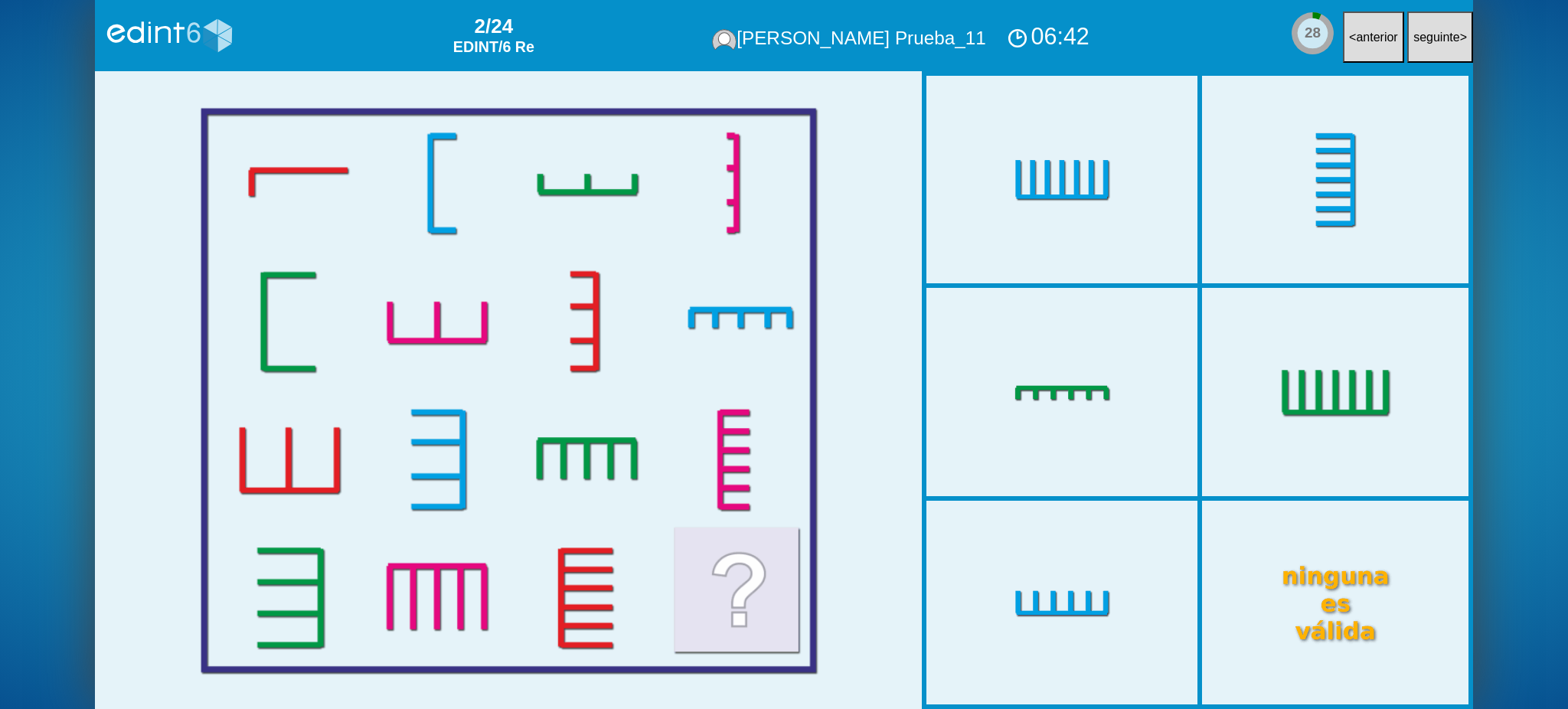
click at [1232, 403] on div at bounding box center [1336, 393] width 273 height 228
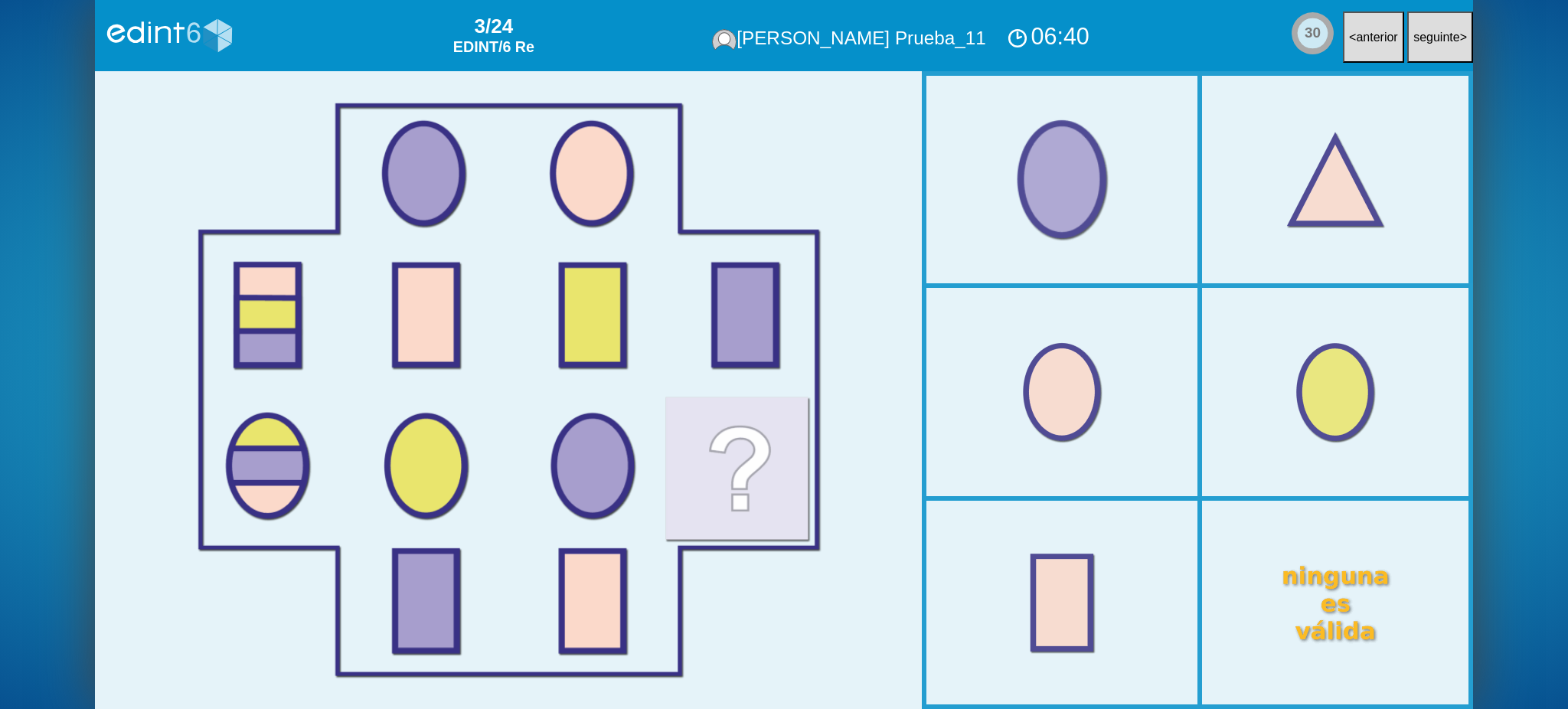
click at [1079, 221] on div at bounding box center [1062, 180] width 273 height 228
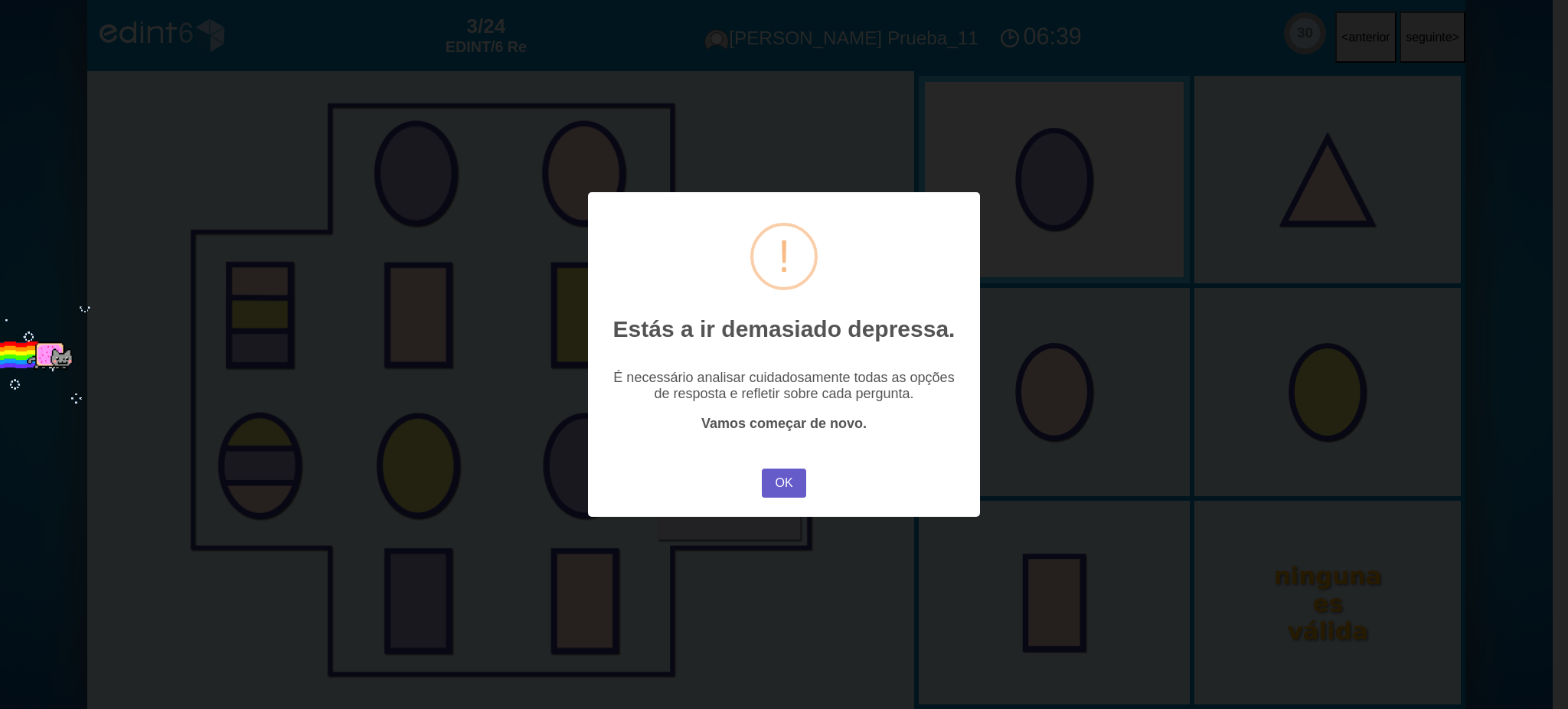
click at [793, 484] on button "OK" at bounding box center [784, 484] width 45 height 29
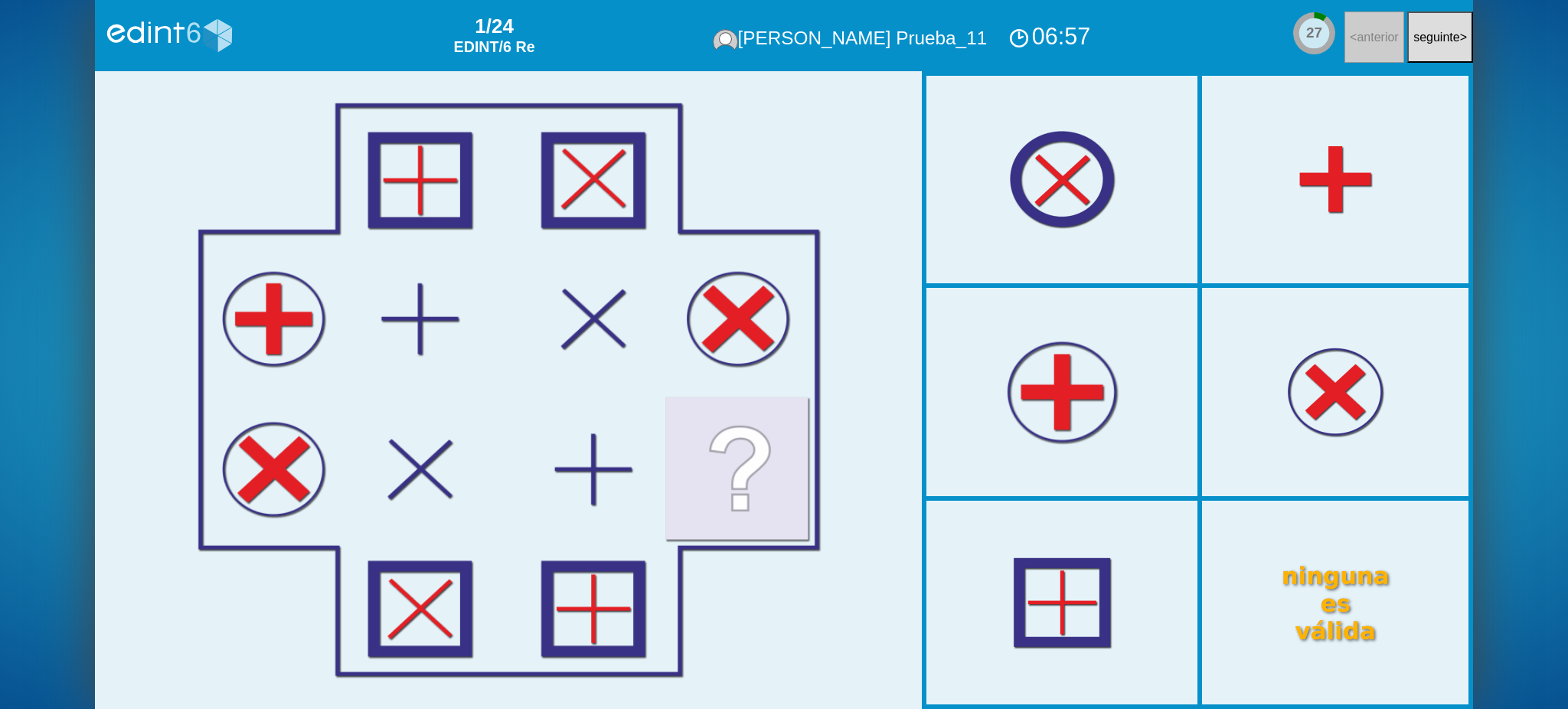
click at [1079, 385] on div at bounding box center [1062, 393] width 273 height 228
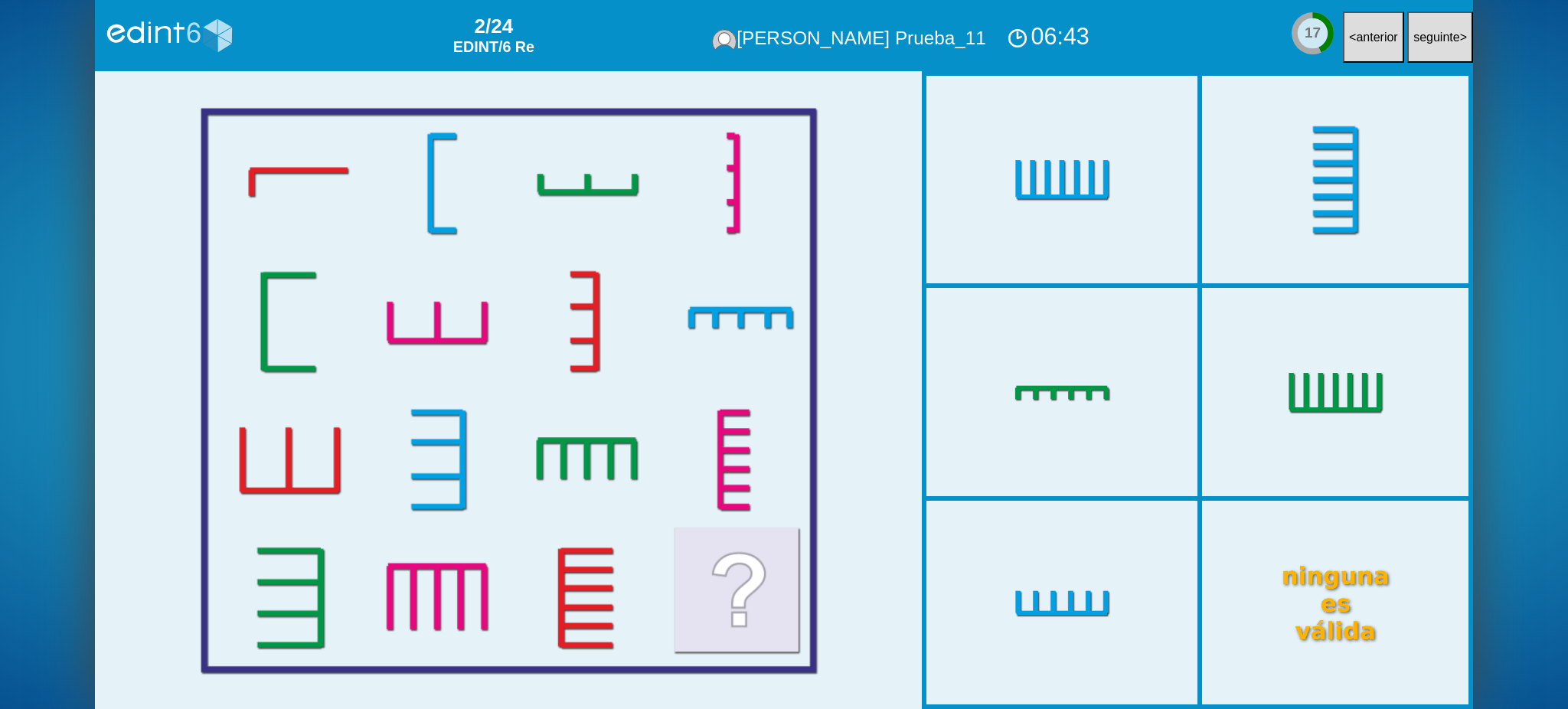
click at [1336, 227] on div at bounding box center [1336, 180] width 273 height 228
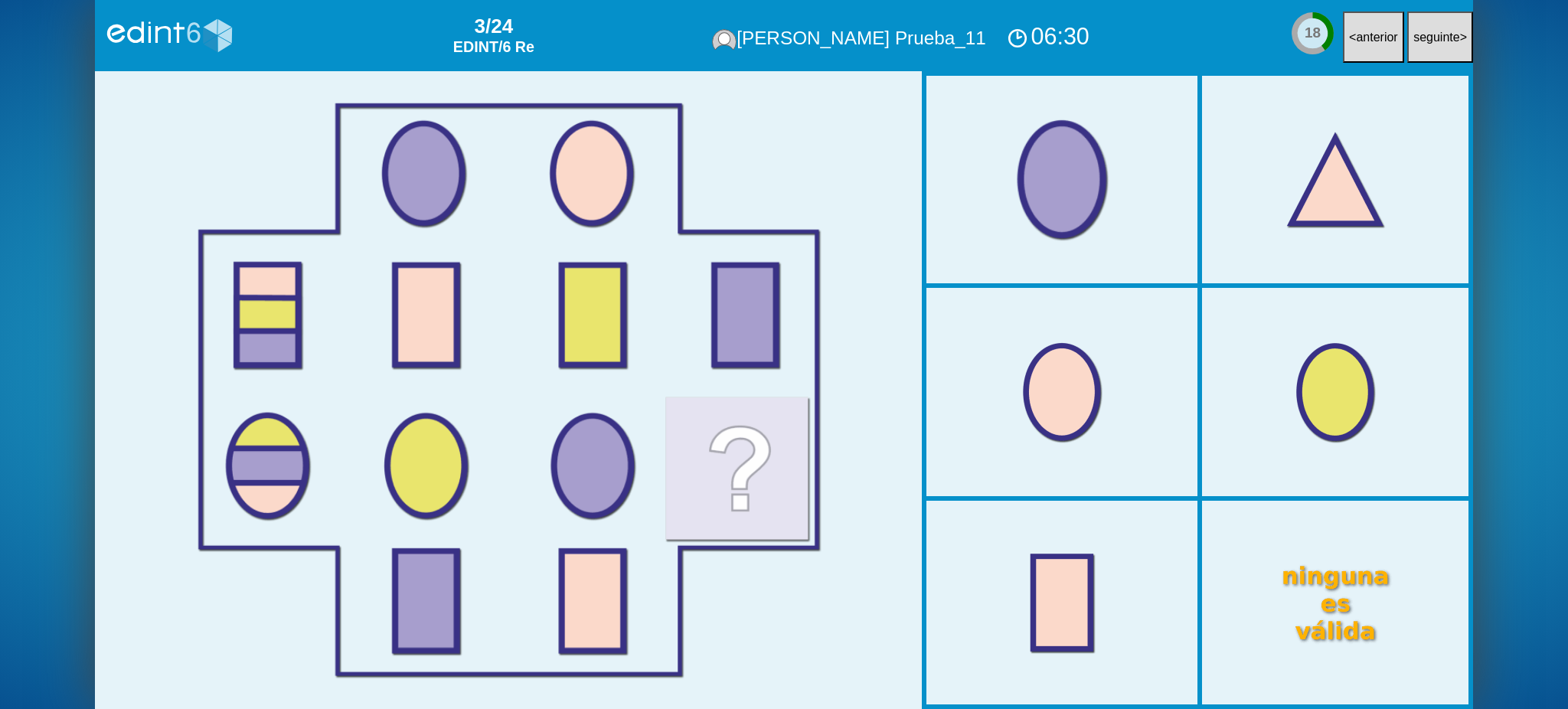
click at [1077, 205] on div at bounding box center [1062, 180] width 273 height 228
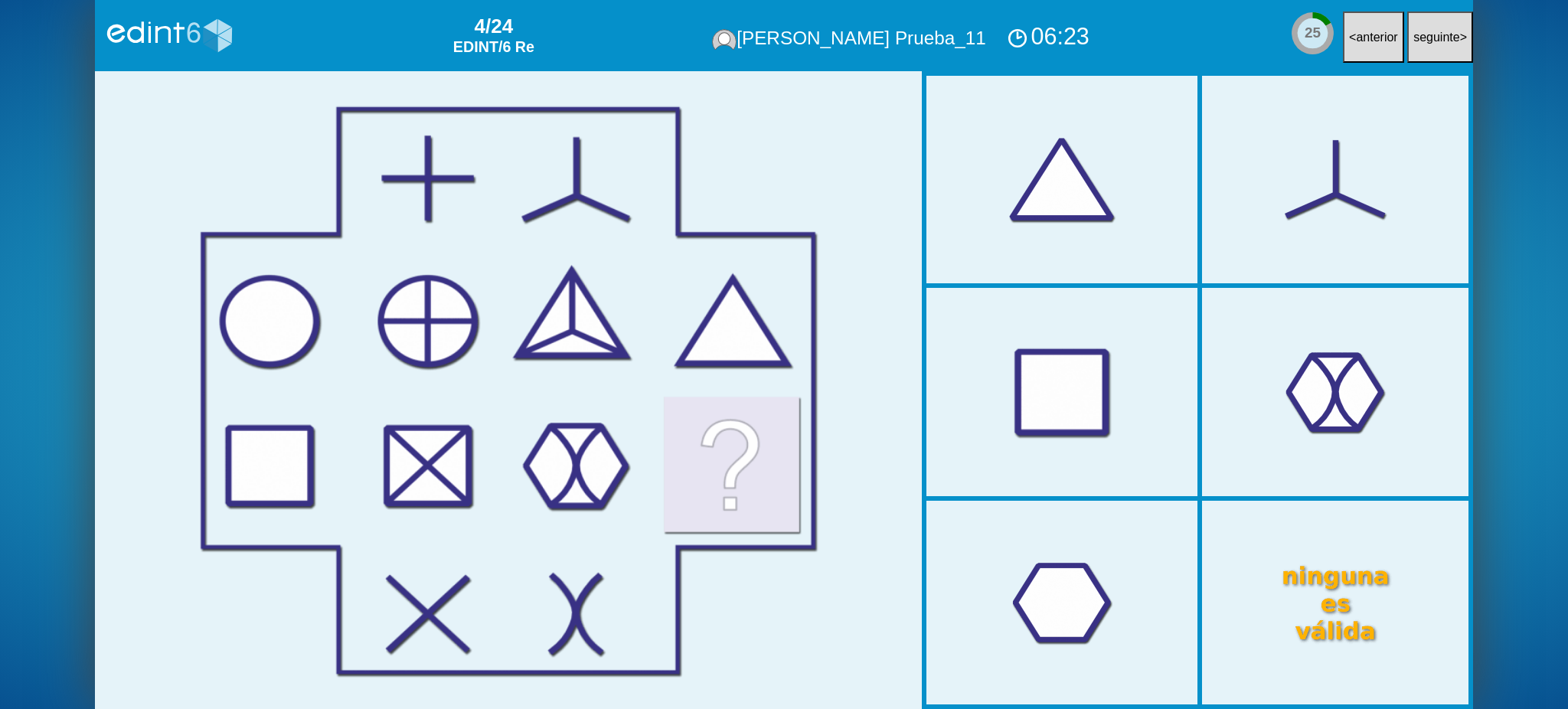
click at [1125, 388] on div at bounding box center [1062, 393] width 273 height 228
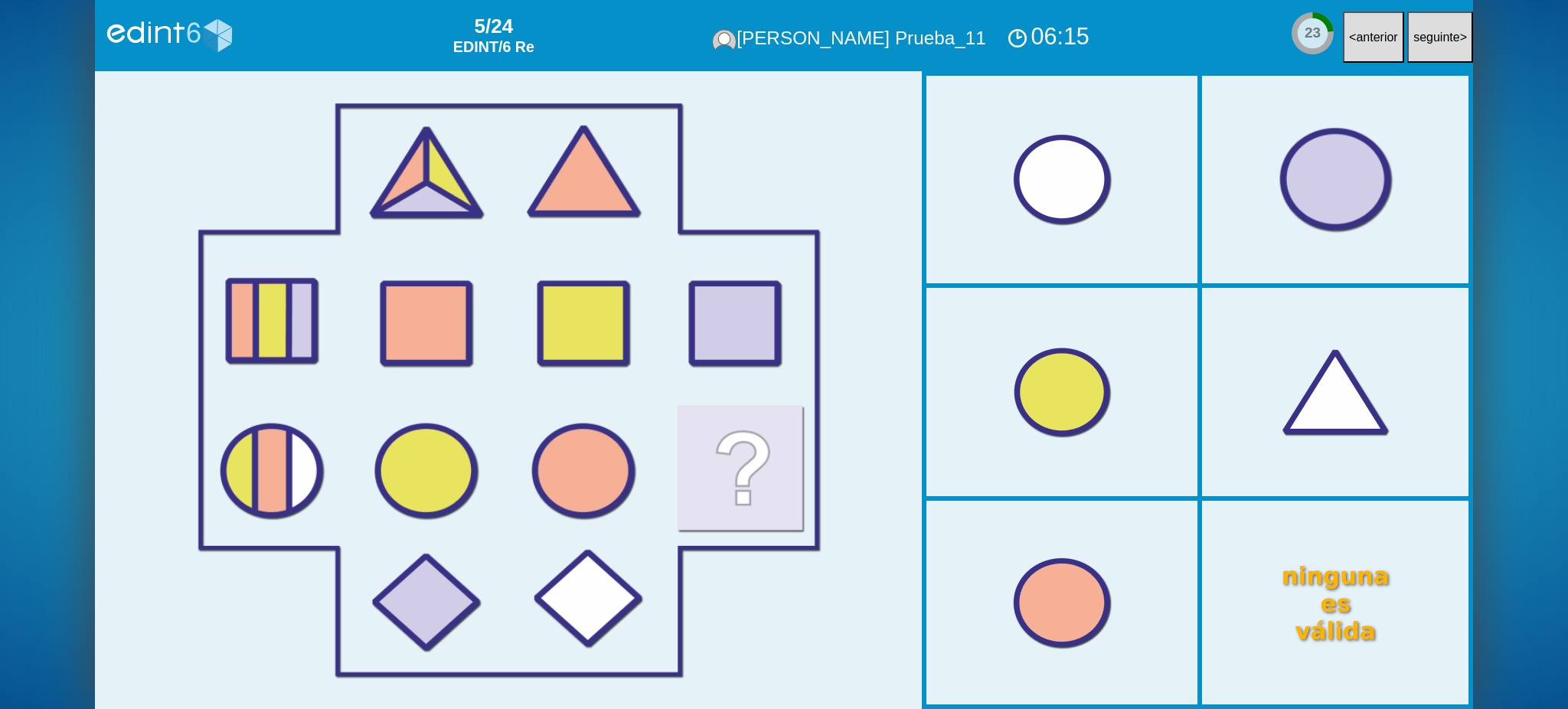
click at [1304, 234] on div at bounding box center [1336, 180] width 273 height 228
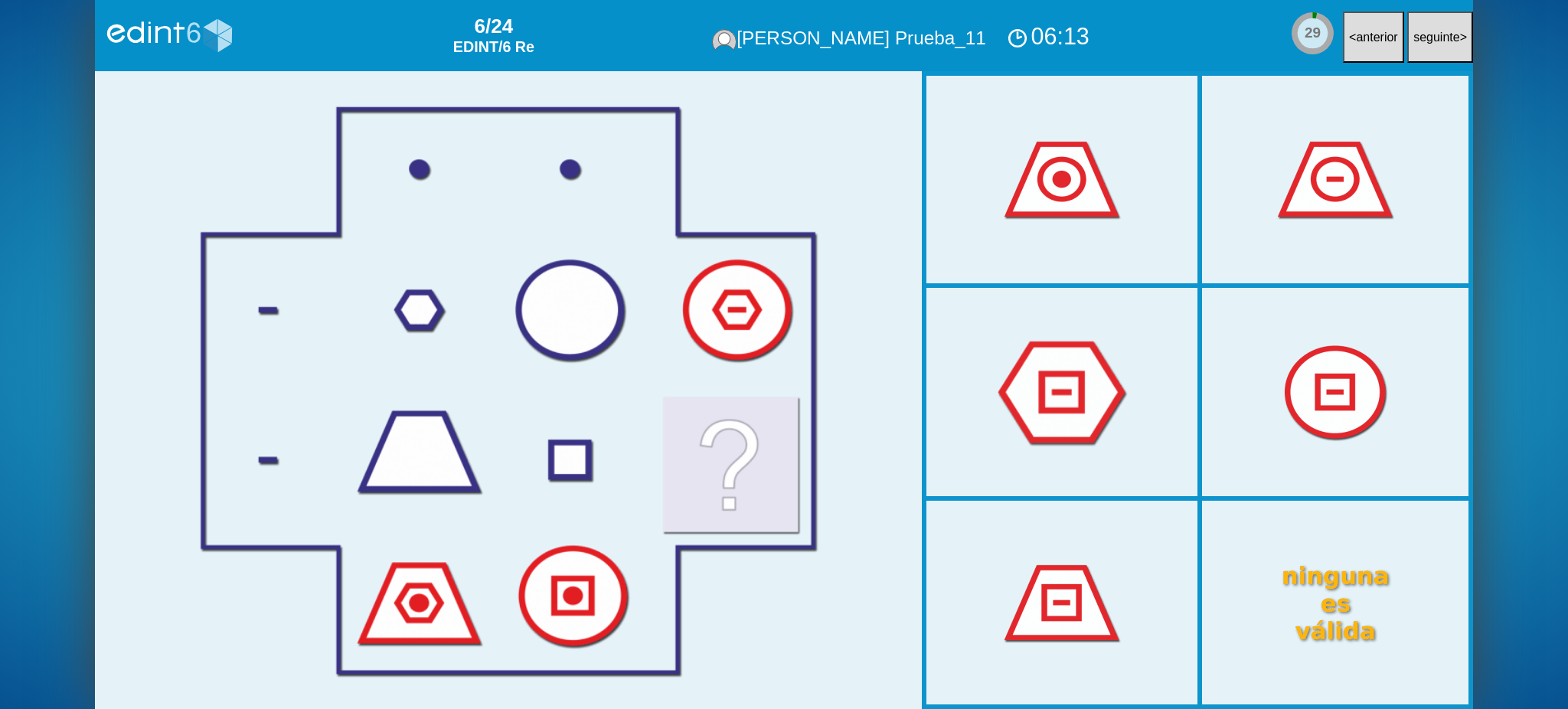
click at [1105, 345] on div at bounding box center [1062, 393] width 273 height 228
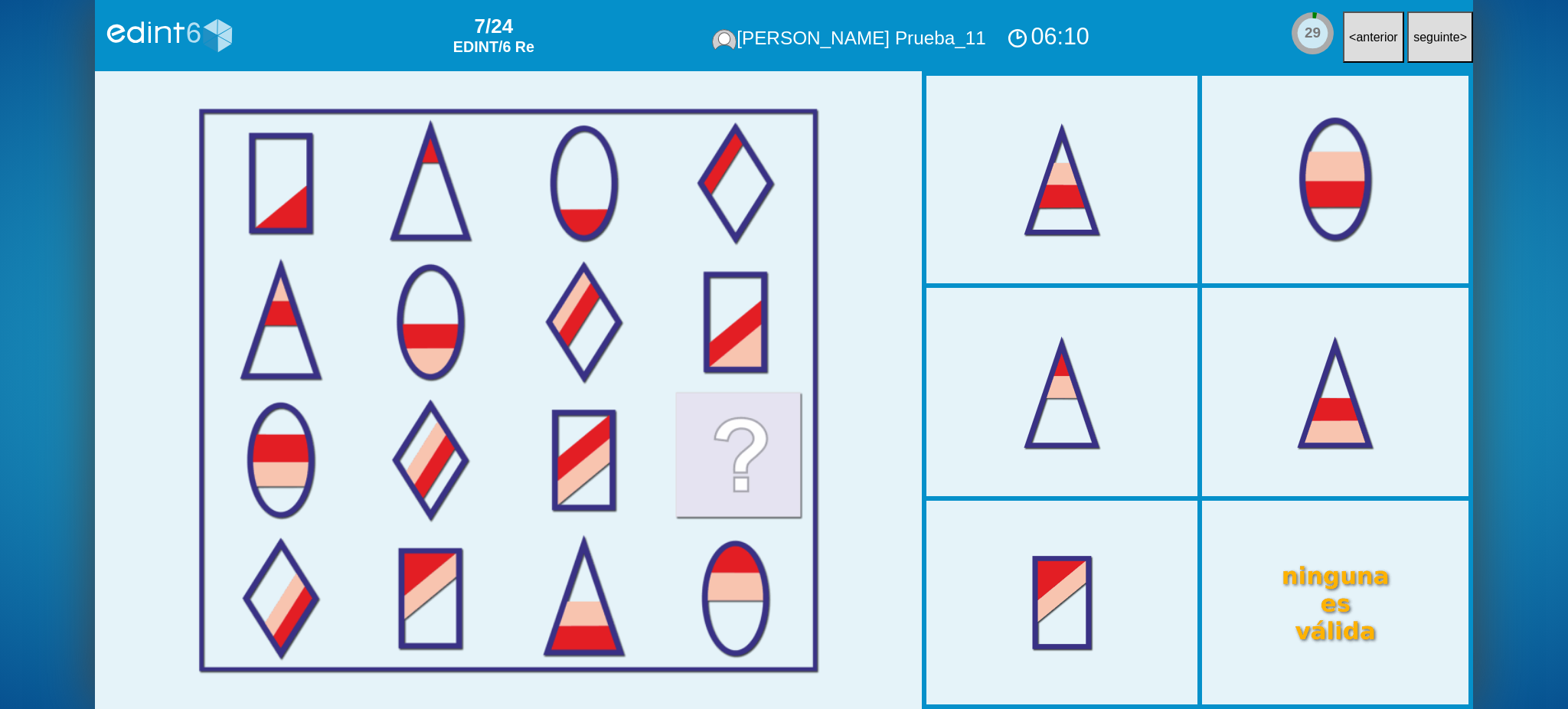
click at [1341, 265] on div at bounding box center [1336, 180] width 273 height 228
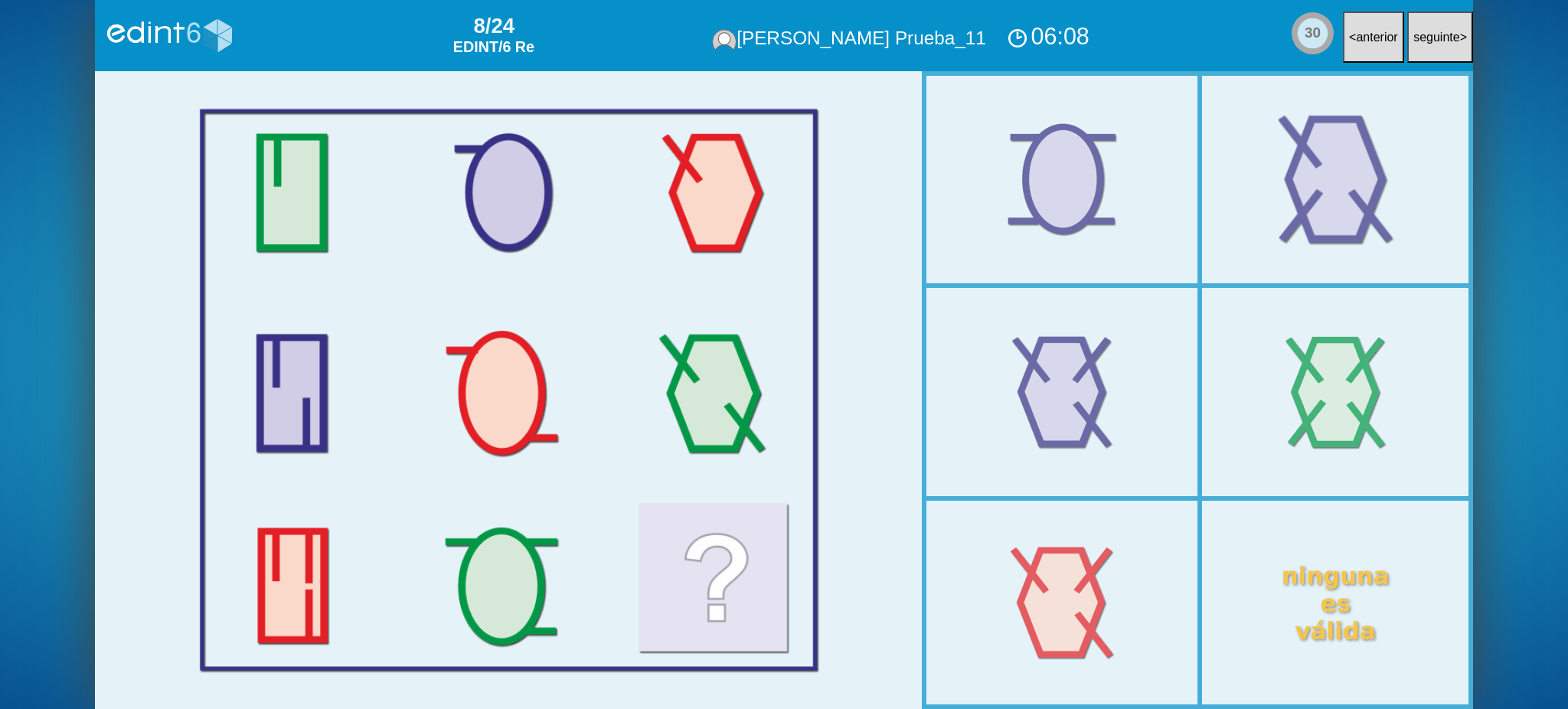
click at [1299, 230] on div at bounding box center [1336, 180] width 273 height 228
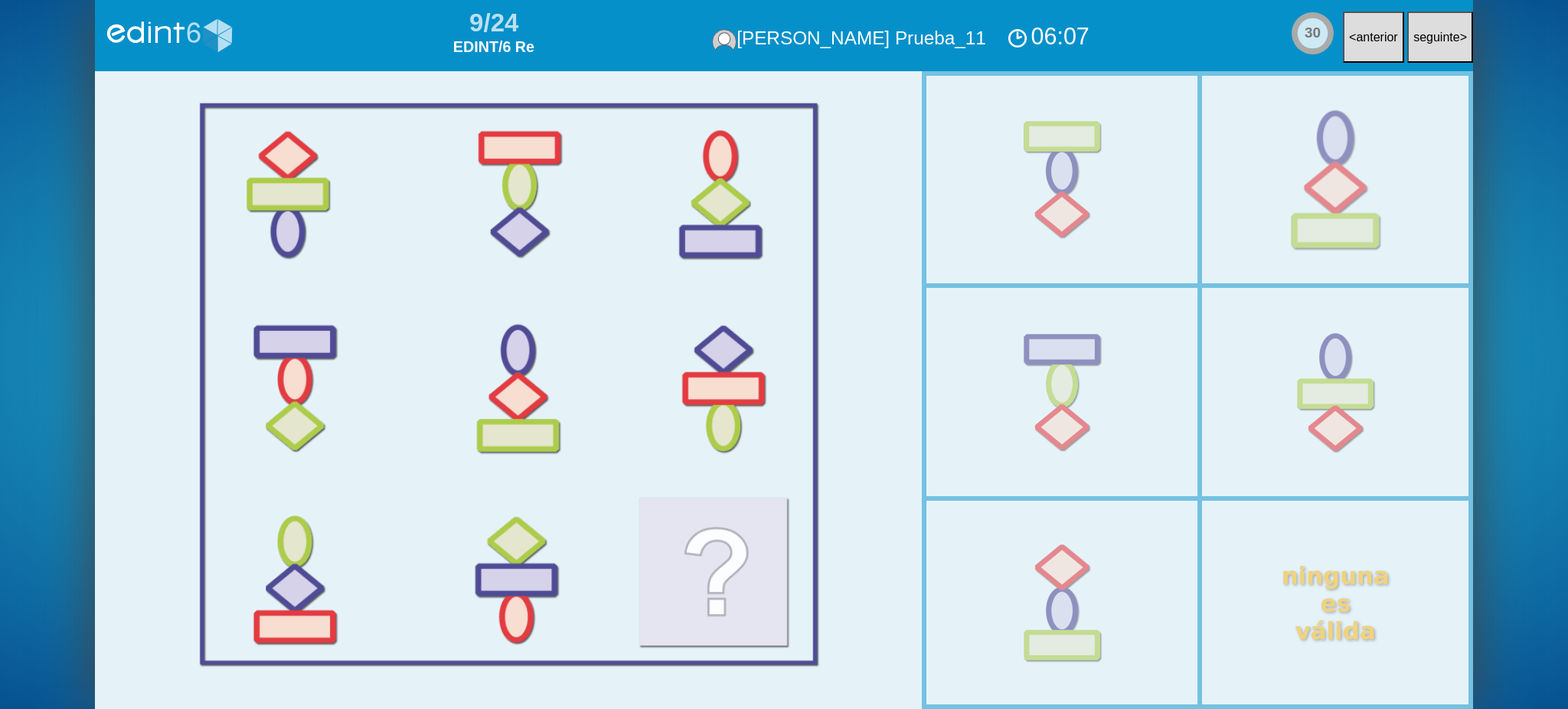
click at [1300, 230] on div at bounding box center [1336, 180] width 273 height 228
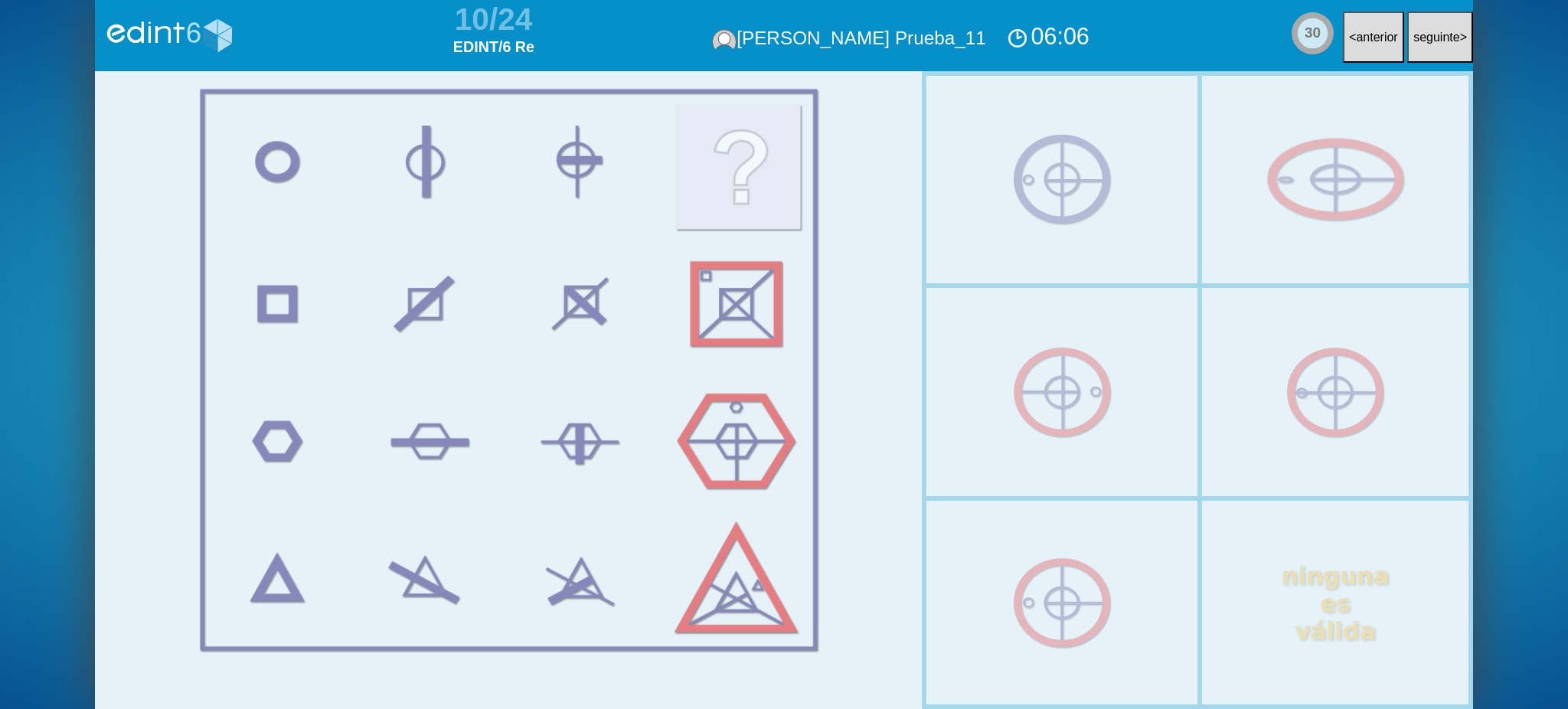
click at [1300, 230] on div at bounding box center [1336, 180] width 273 height 228
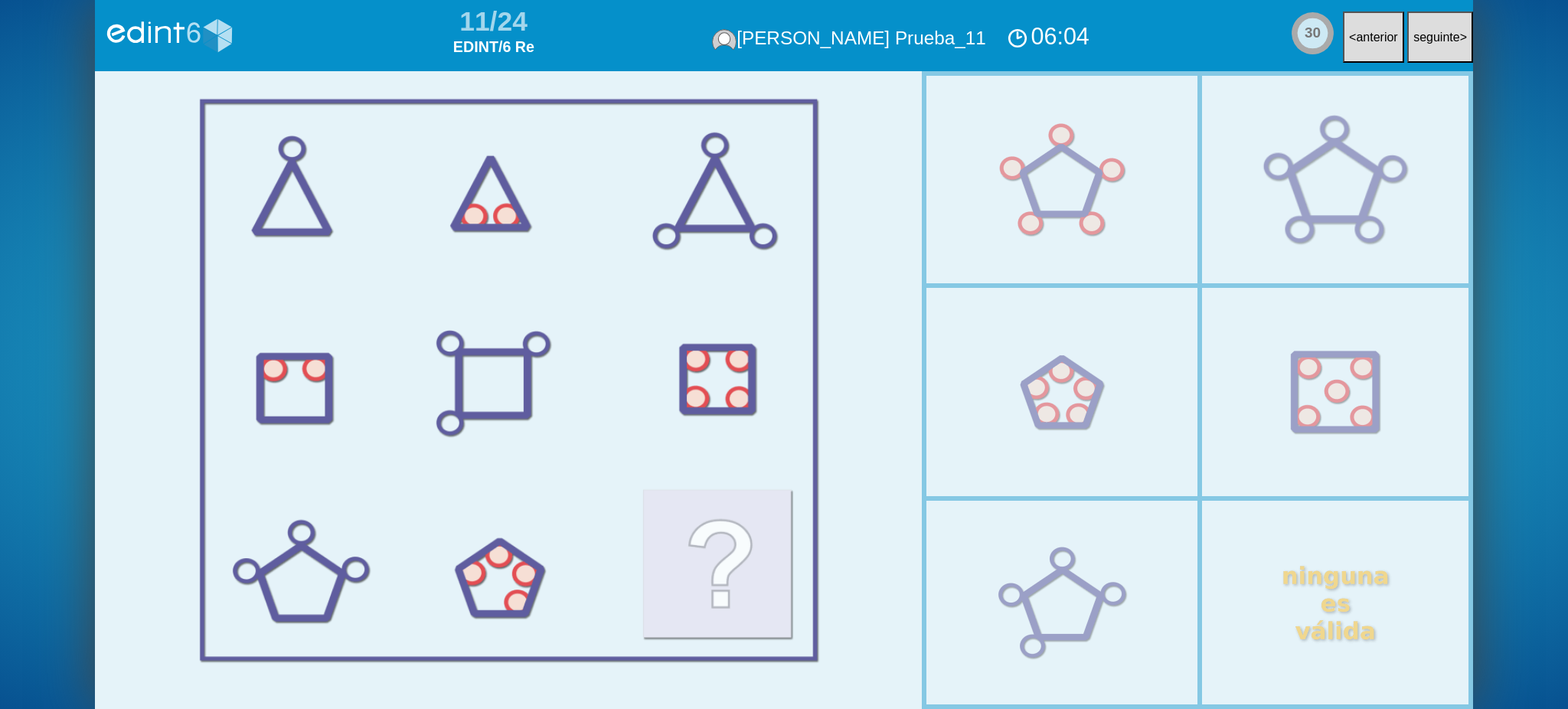
click at [1300, 230] on div at bounding box center [1336, 180] width 273 height 228
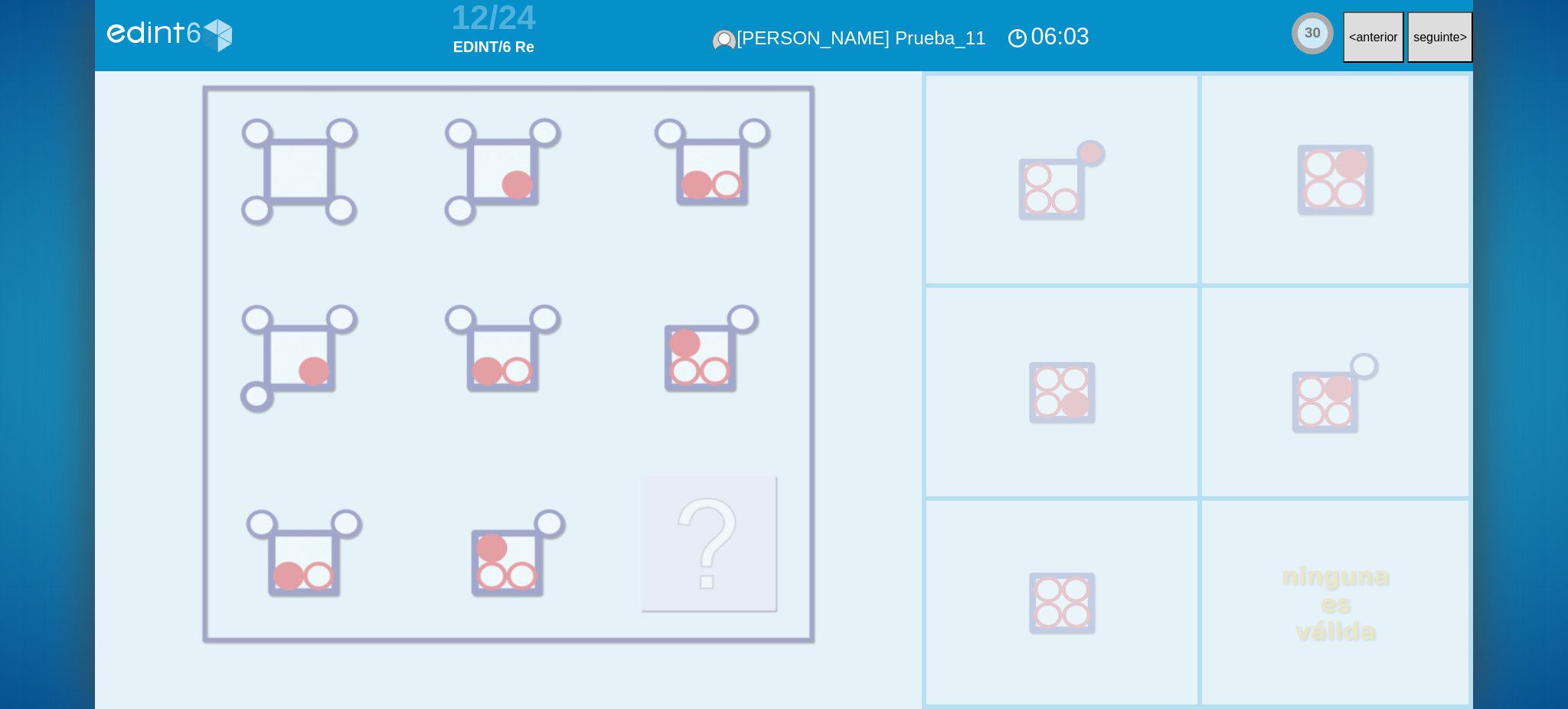
click at [1299, 229] on div at bounding box center [1336, 180] width 273 height 228
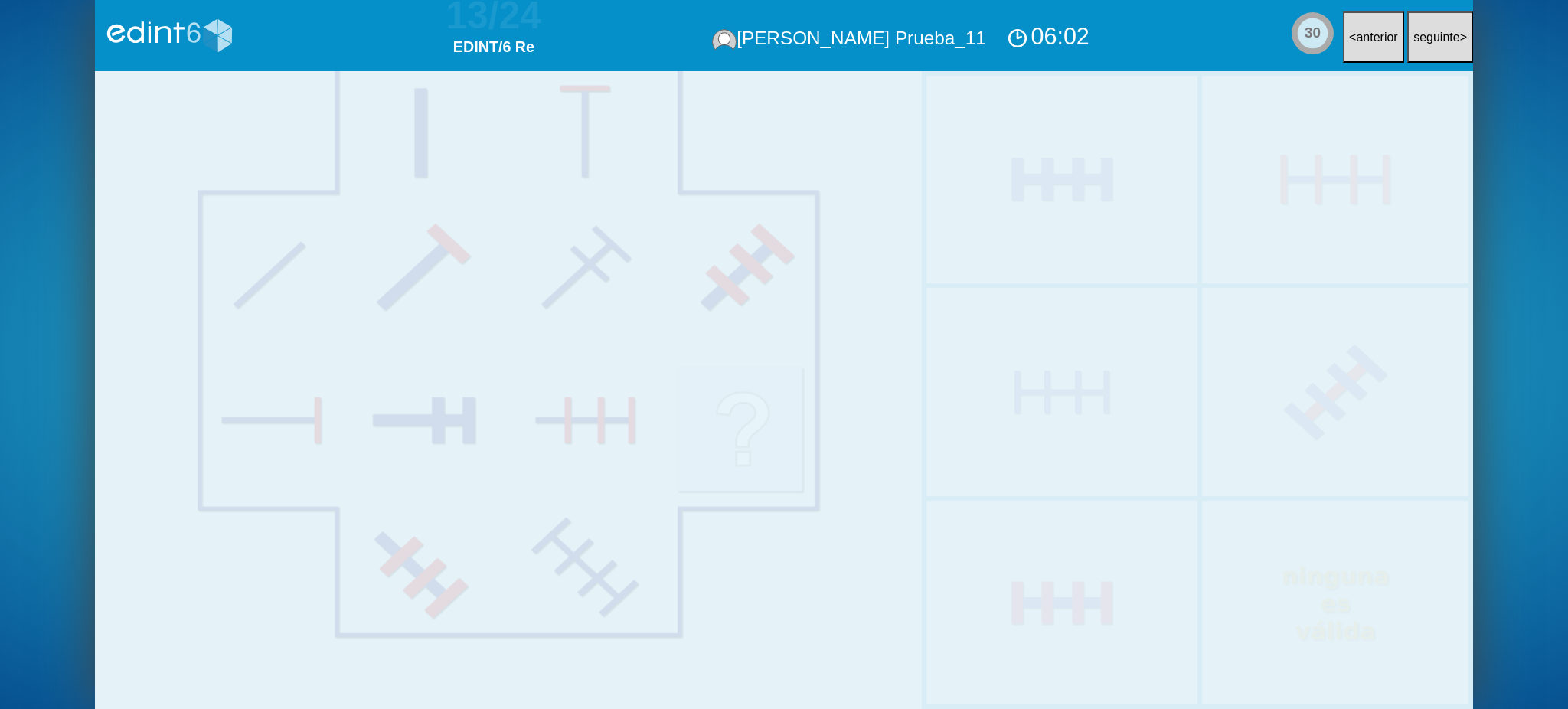
click at [1299, 229] on div at bounding box center [1336, 180] width 273 height 228
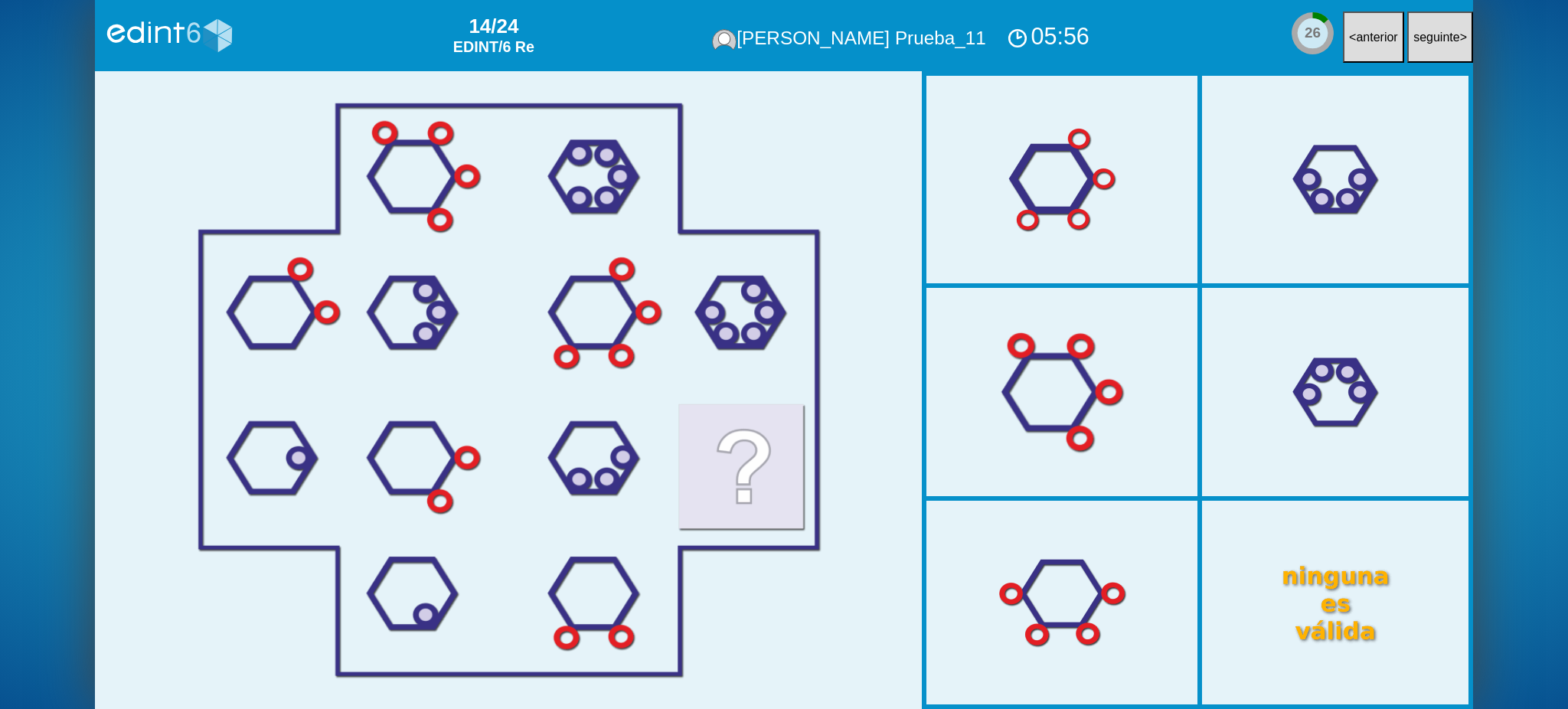
click at [1132, 338] on div at bounding box center [1062, 393] width 273 height 228
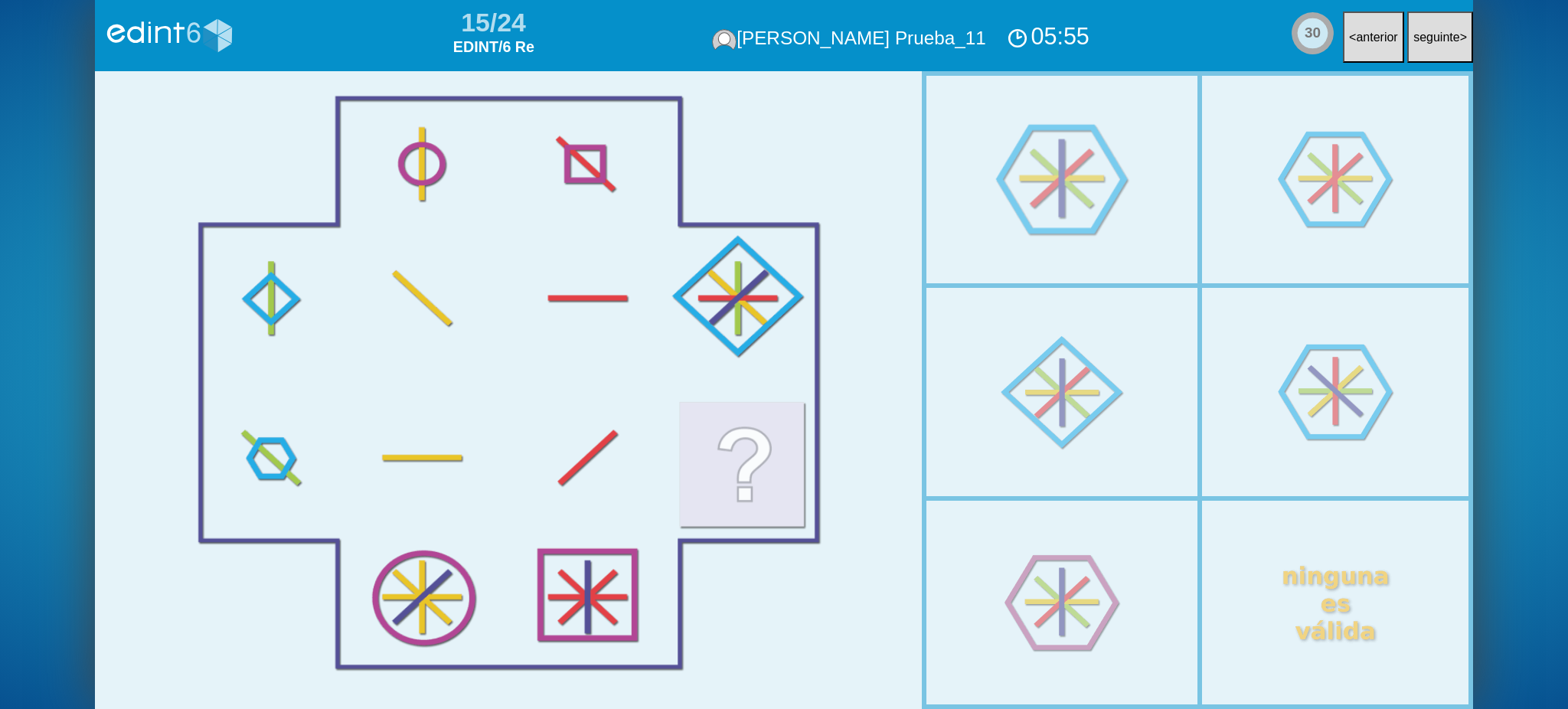
click at [1145, 220] on div at bounding box center [1062, 180] width 273 height 228
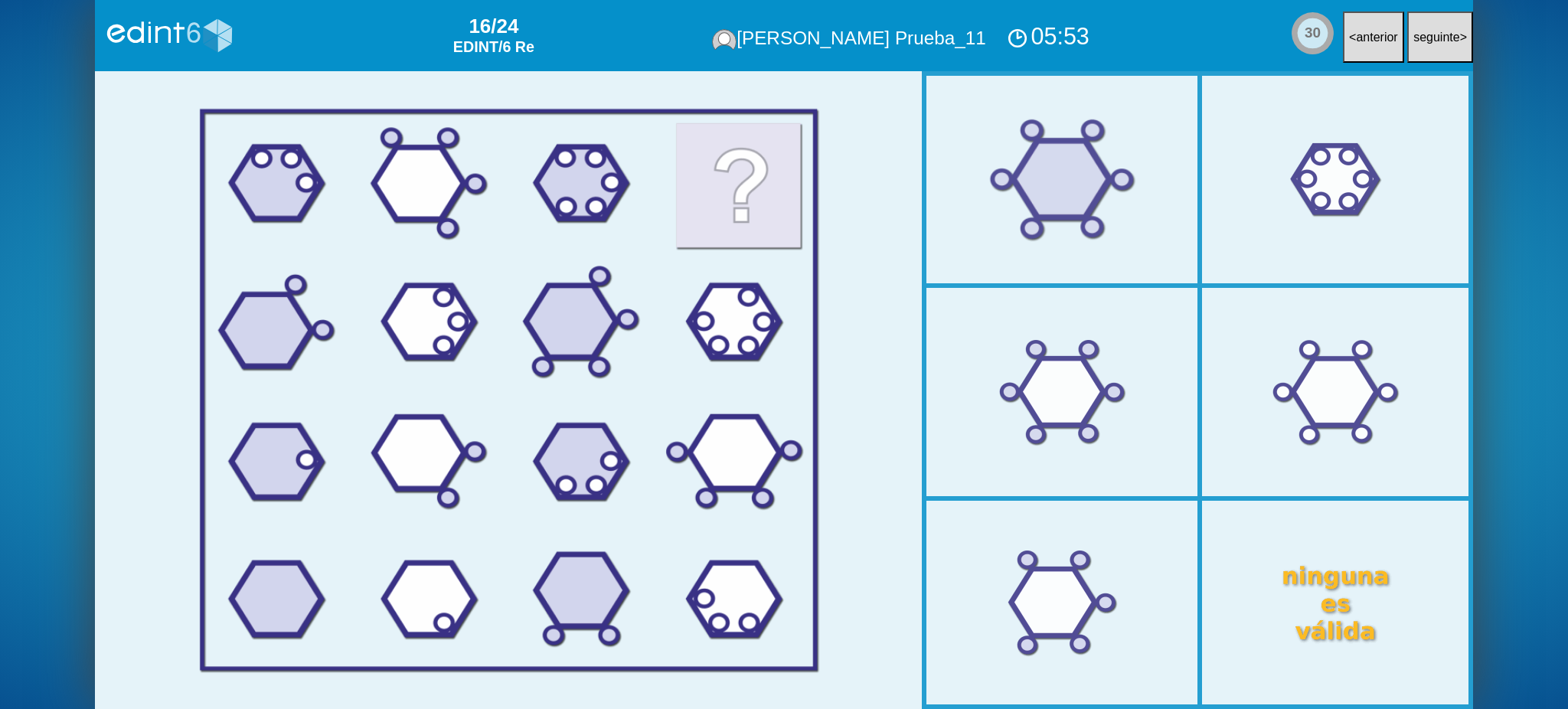
click at [1049, 222] on div at bounding box center [1062, 180] width 273 height 228
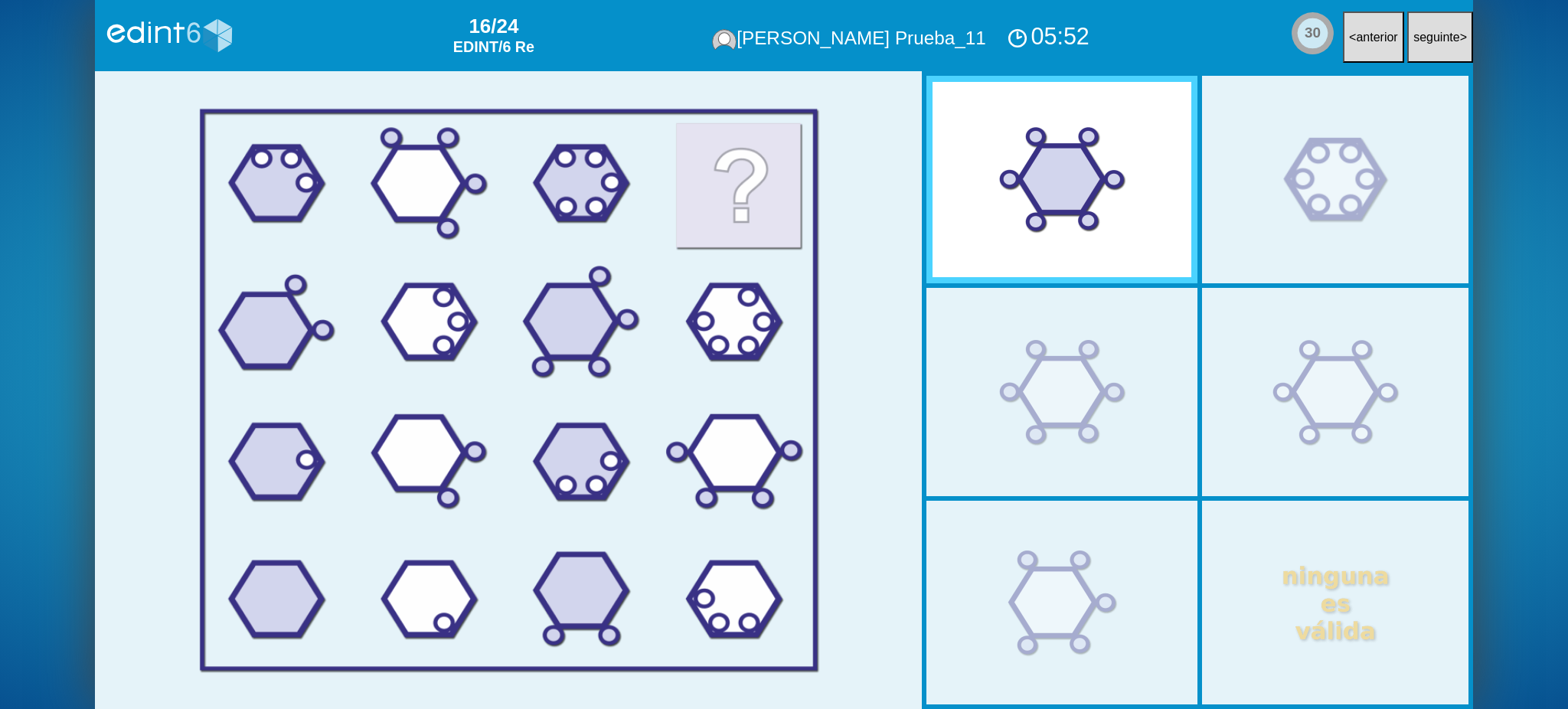
click at [1300, 202] on div at bounding box center [1336, 180] width 273 height 228
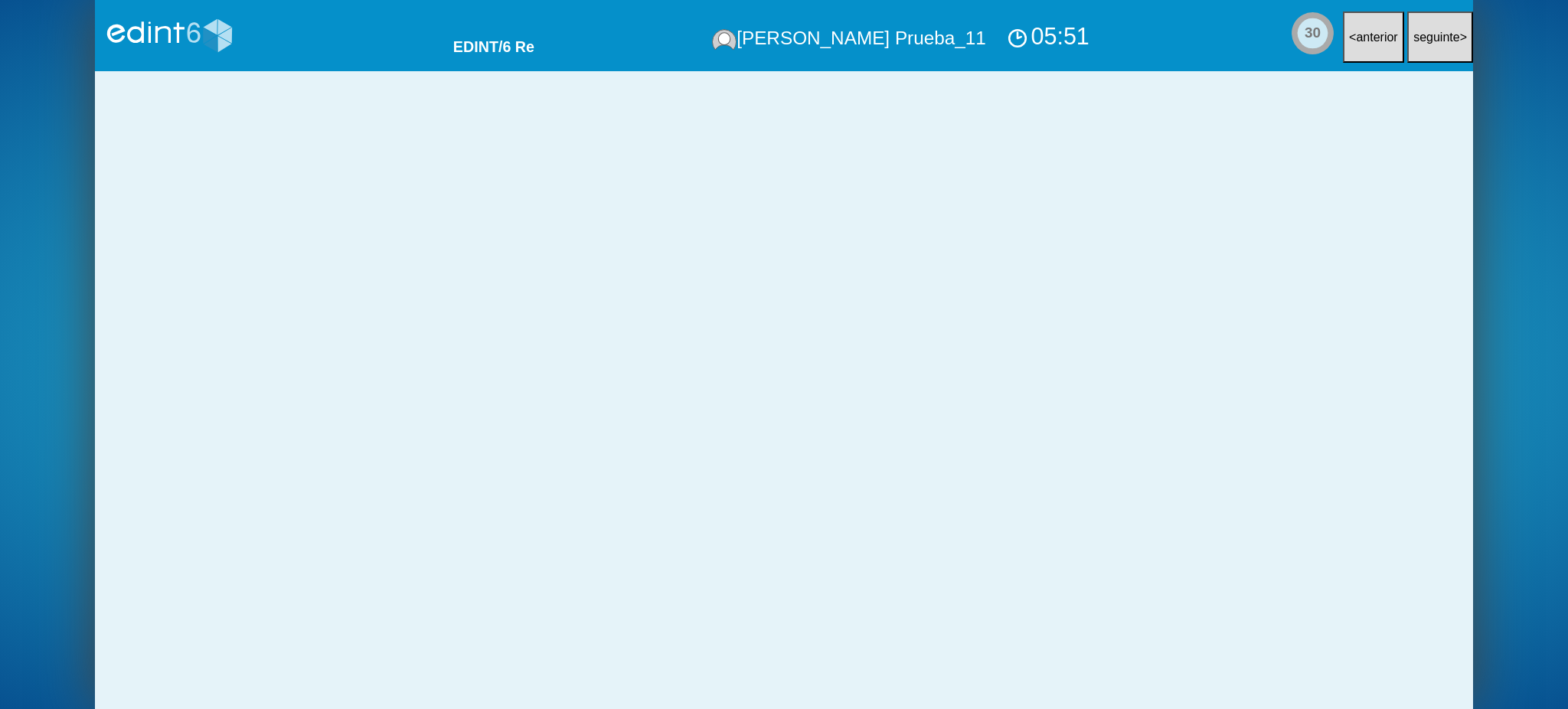
click at [1033, 228] on div at bounding box center [1062, 180] width 273 height 228
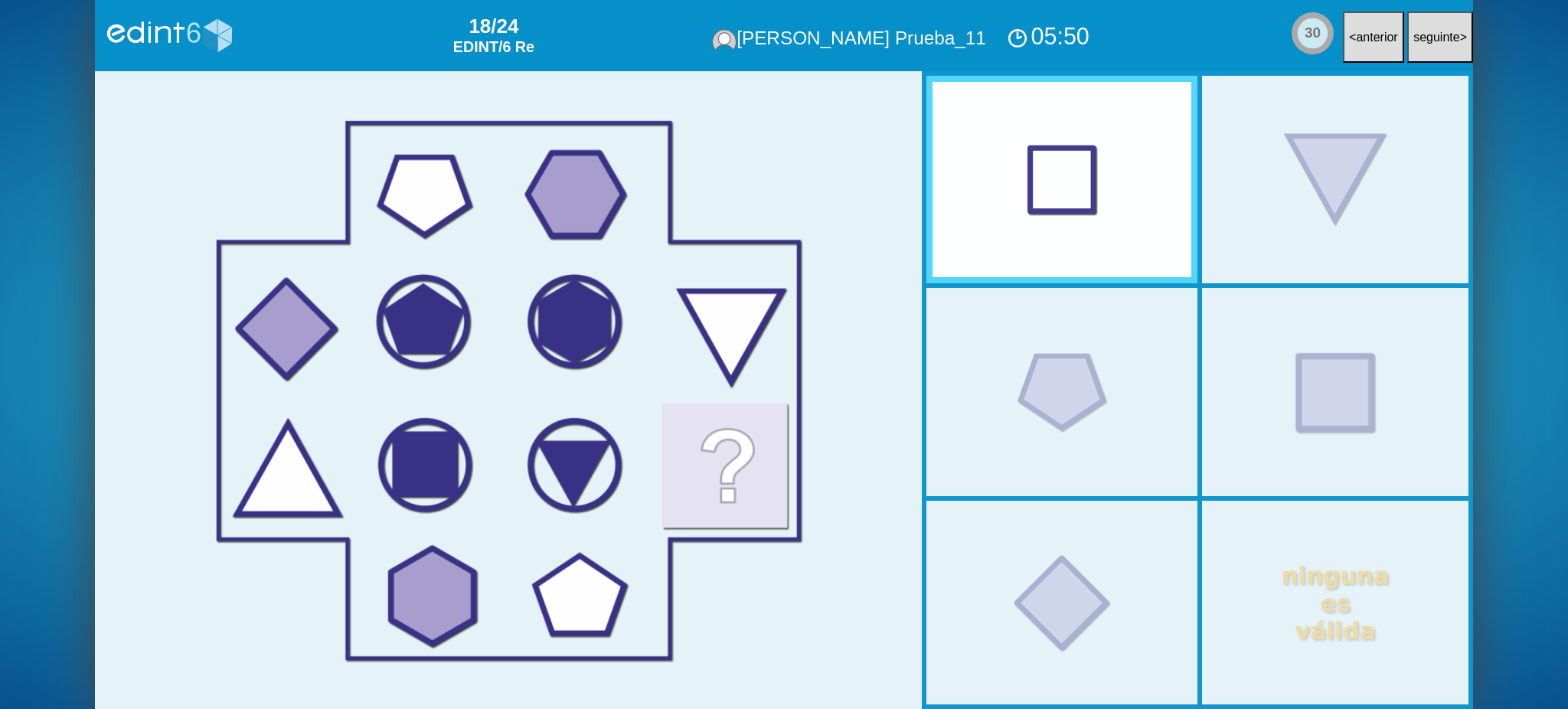
click at [1338, 424] on div at bounding box center [1336, 393] width 273 height 228
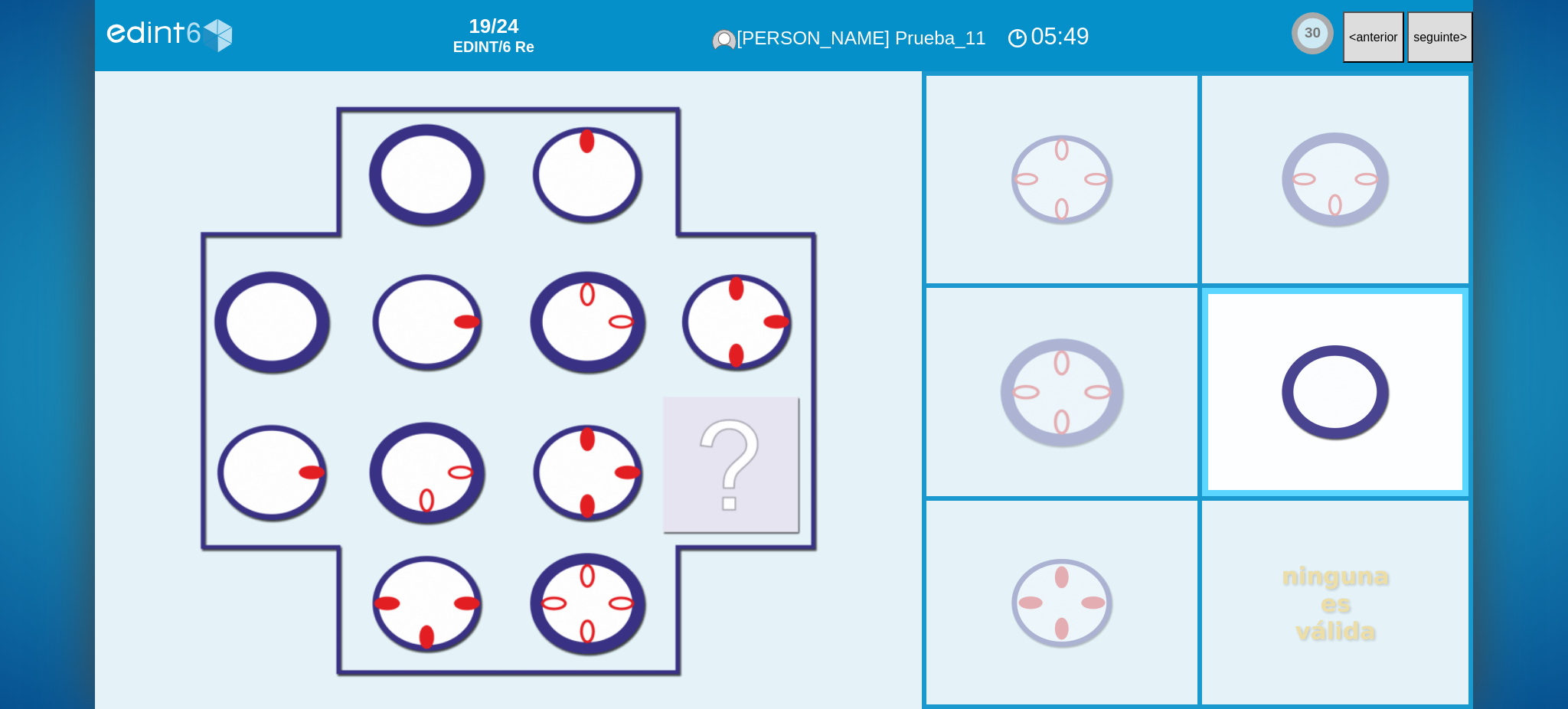
click at [1062, 409] on div at bounding box center [1062, 393] width 273 height 228
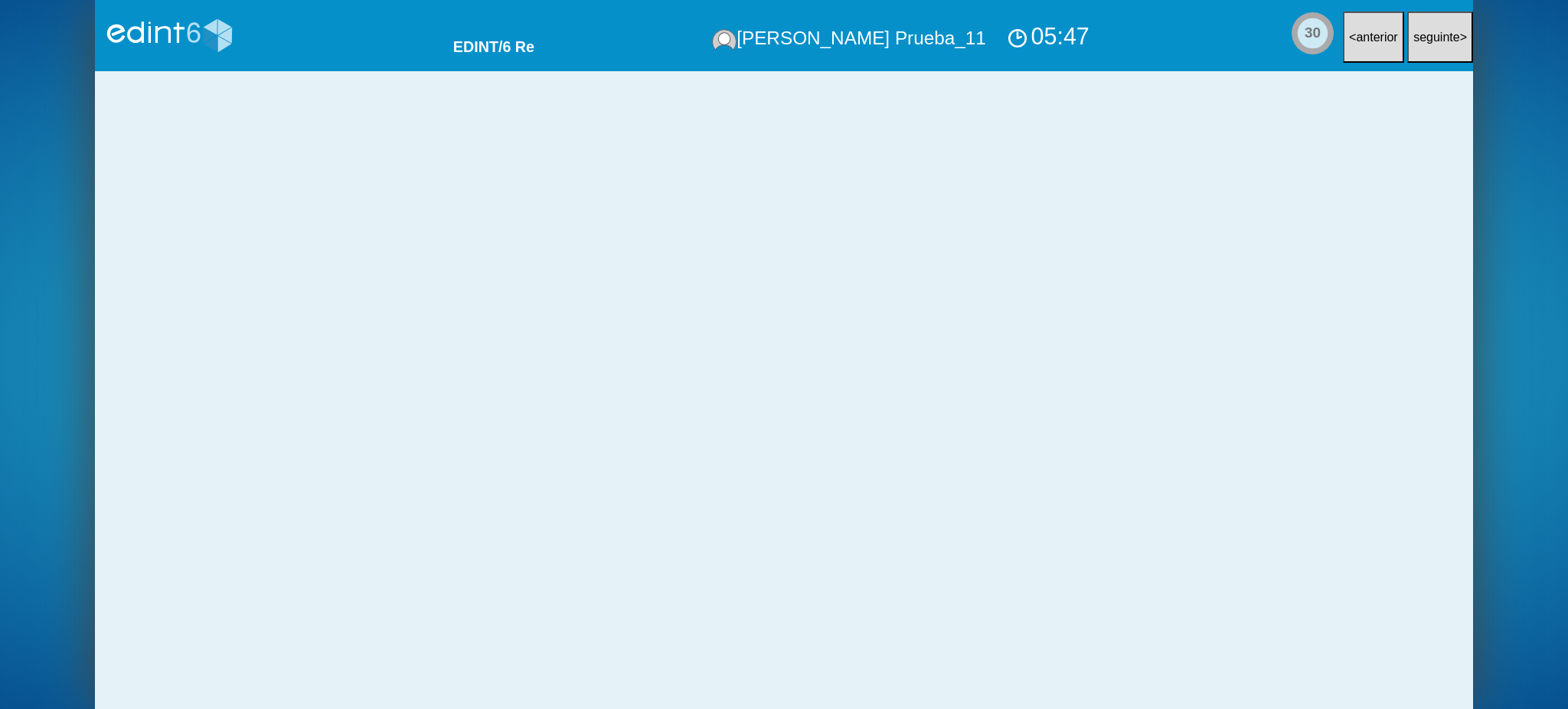
click at [1288, 238] on div at bounding box center [1336, 180] width 273 height 228
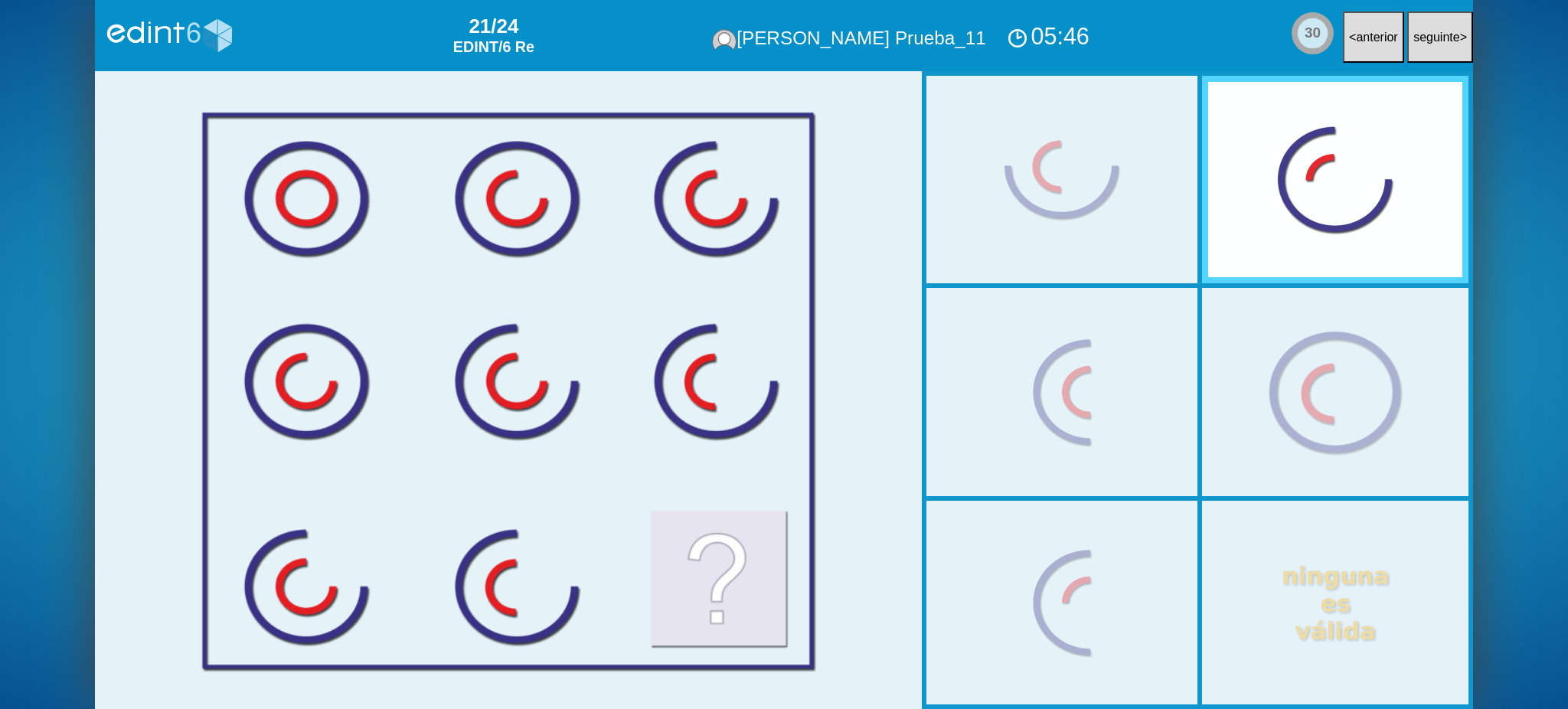
click at [1319, 392] on div at bounding box center [1336, 393] width 273 height 228
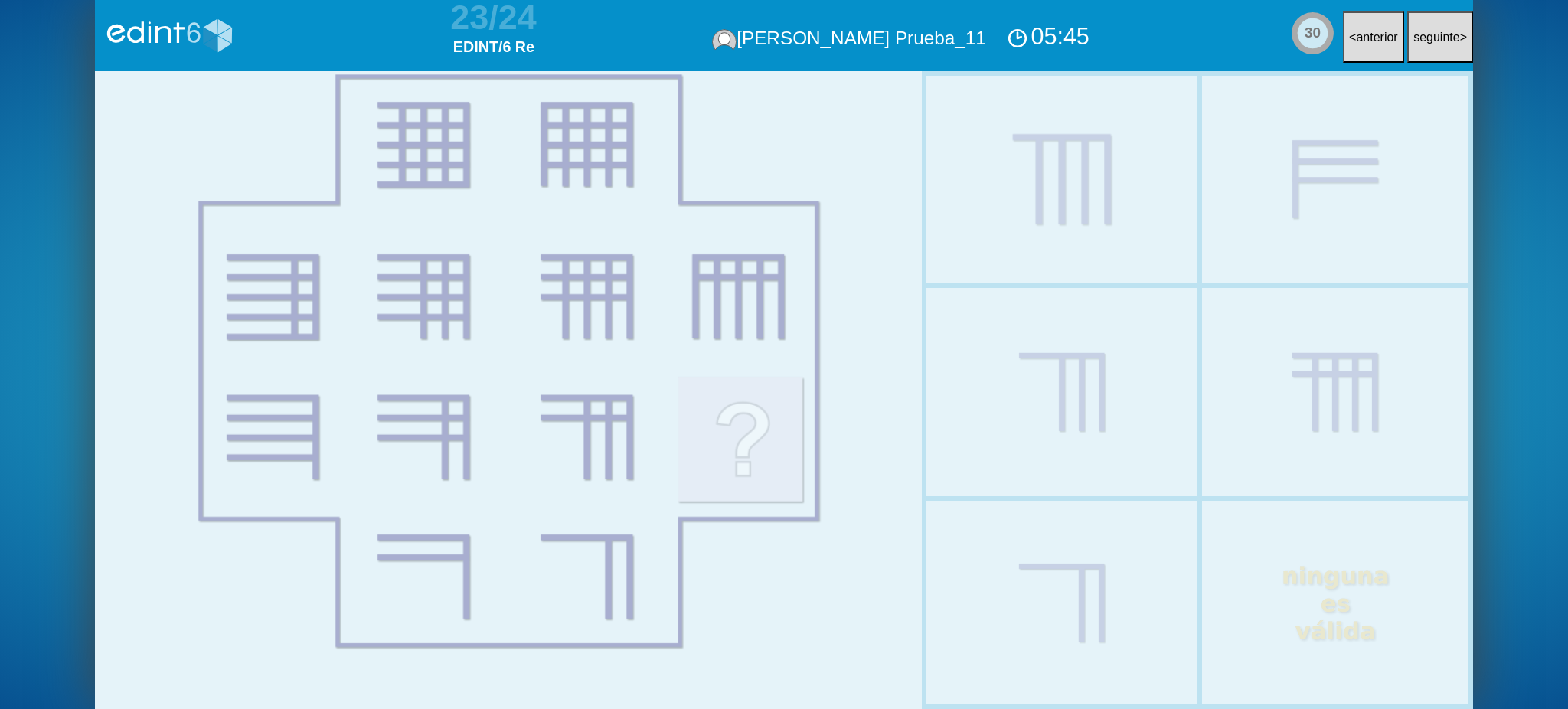
click at [1038, 230] on div at bounding box center [1062, 180] width 273 height 228
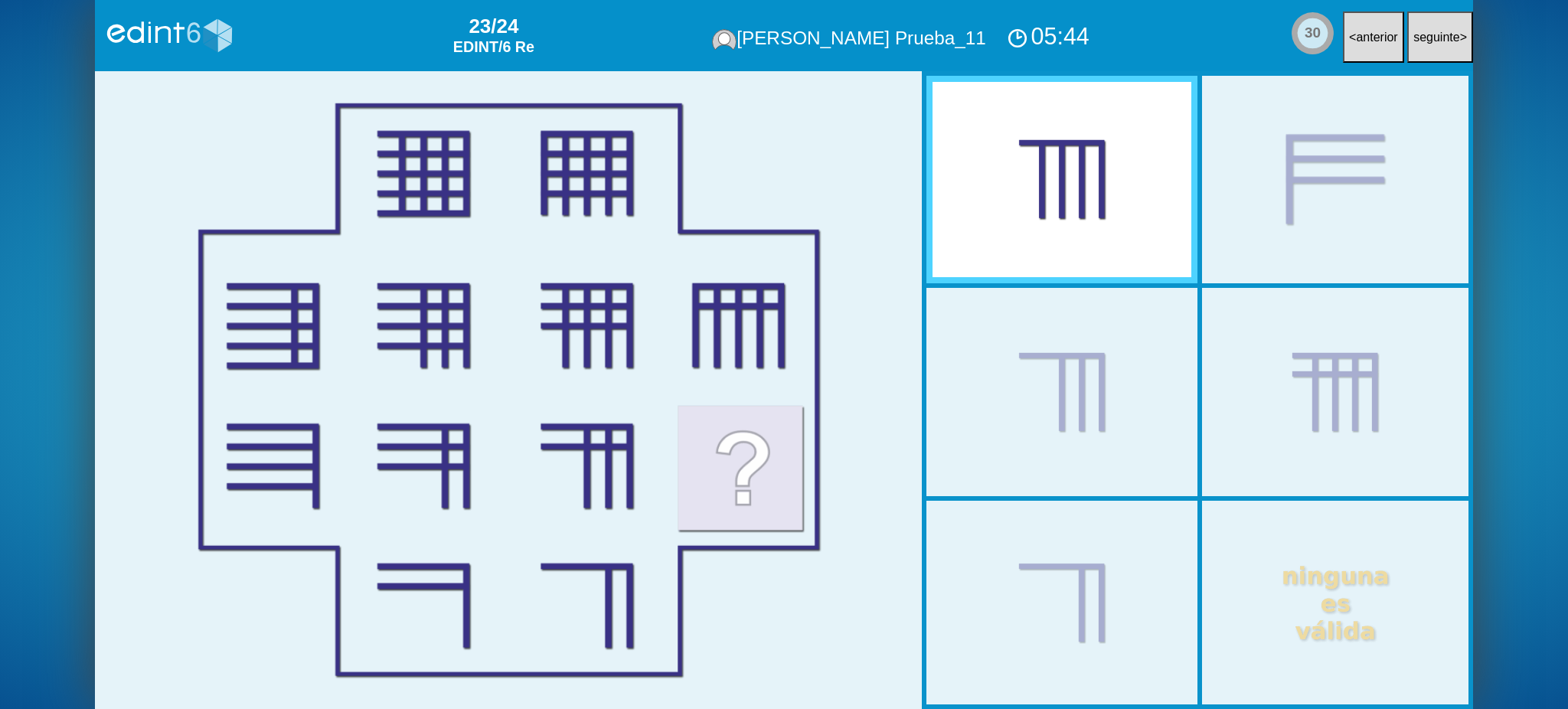
click at [1296, 267] on div at bounding box center [1336, 180] width 273 height 228
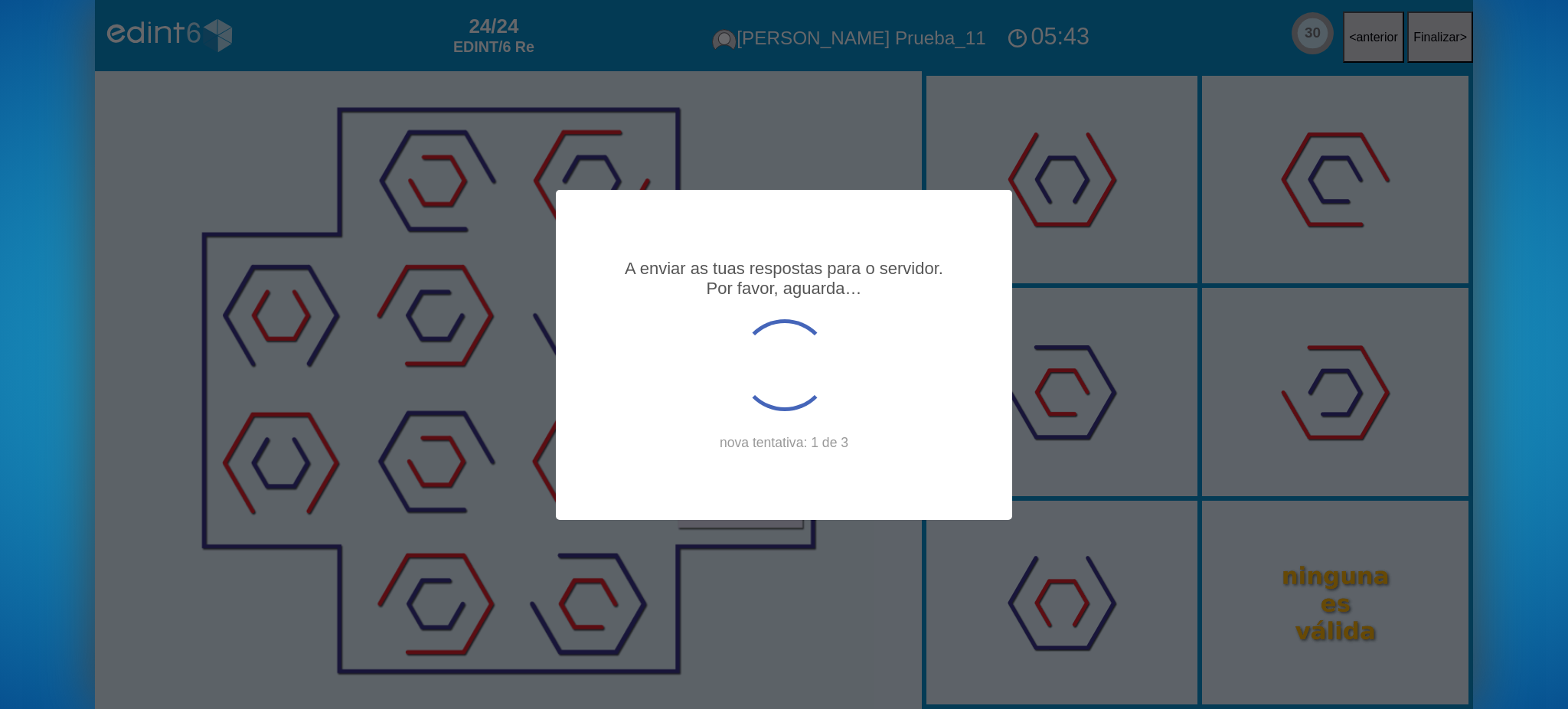
click at [1081, 366] on div "A enviar as tuas respostas para o servidor. Por favor, aguarda… nova tentativa:…" at bounding box center [784, 354] width 1379 height 709
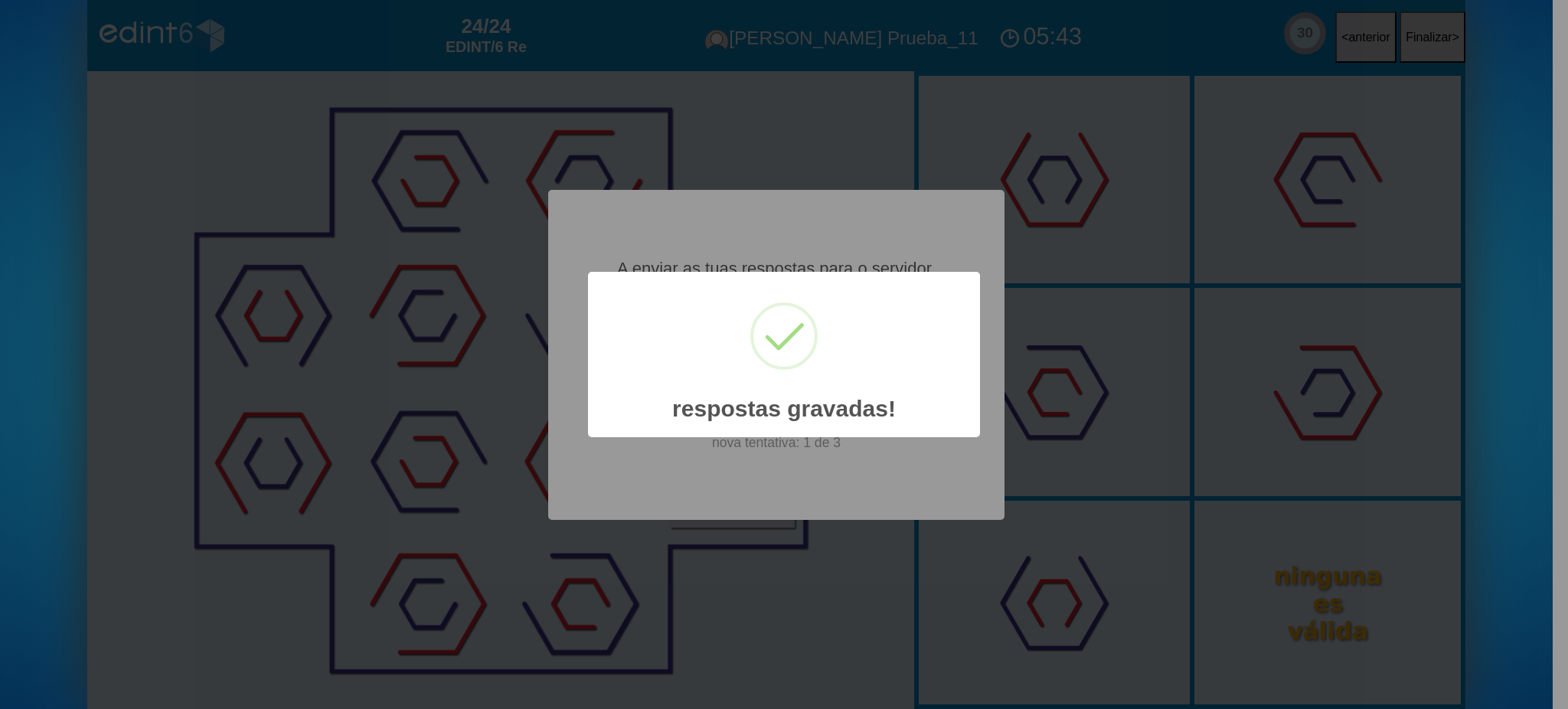
click at [861, 396] on h2 "respostas gravadas!" at bounding box center [784, 399] width 392 height 45
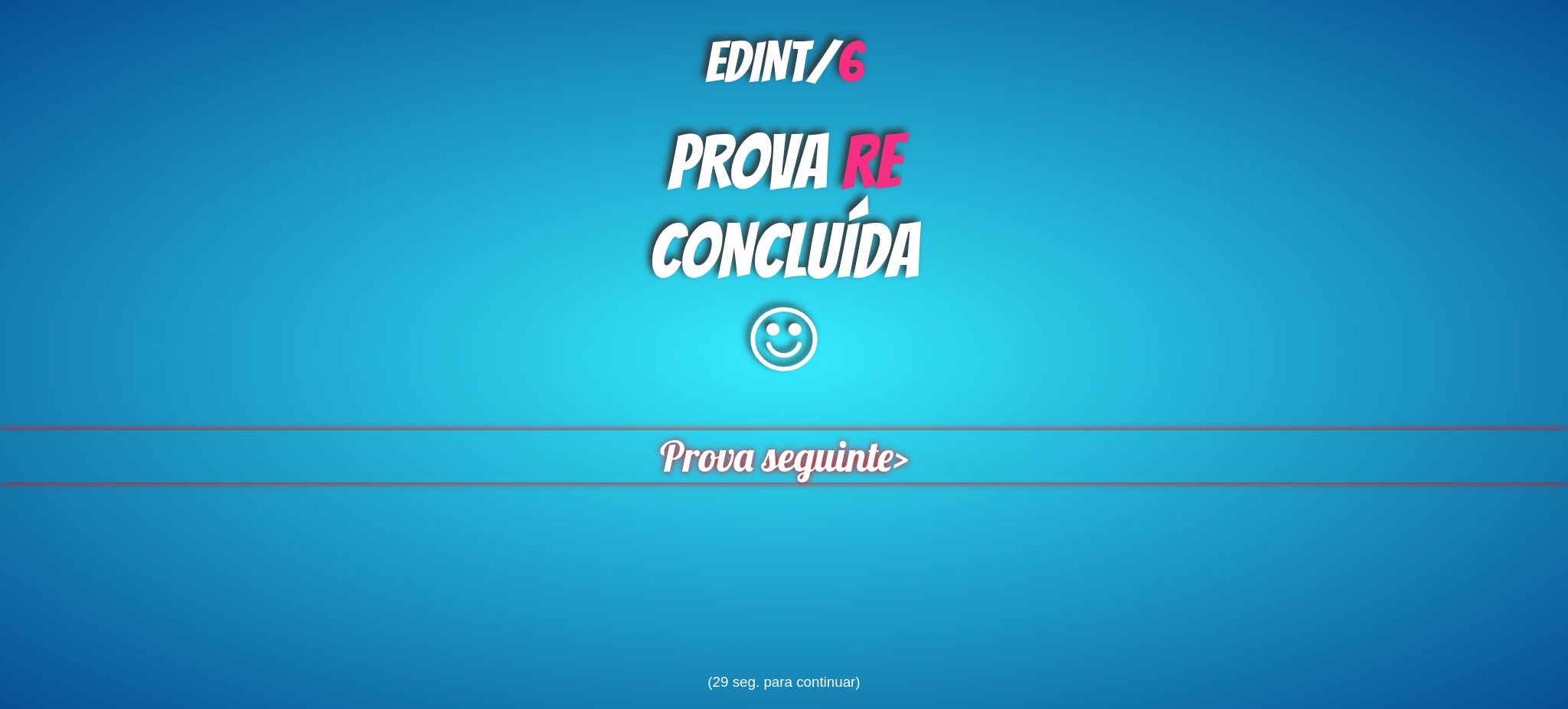
click at [843, 458] on span "Prova seguinte" at bounding box center [775, 456] width 233 height 52
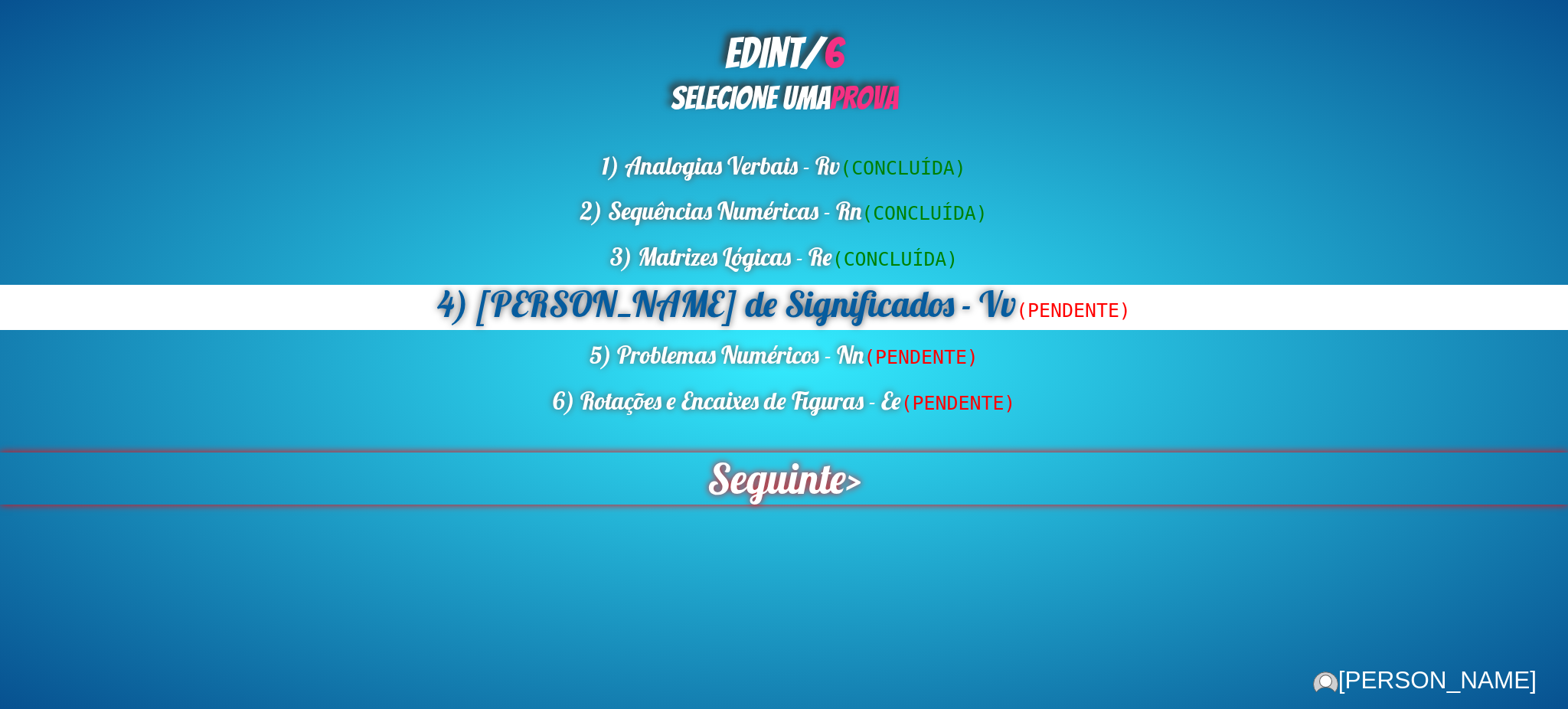
click at [738, 480] on span "Seguinte" at bounding box center [776, 479] width 139 height 52
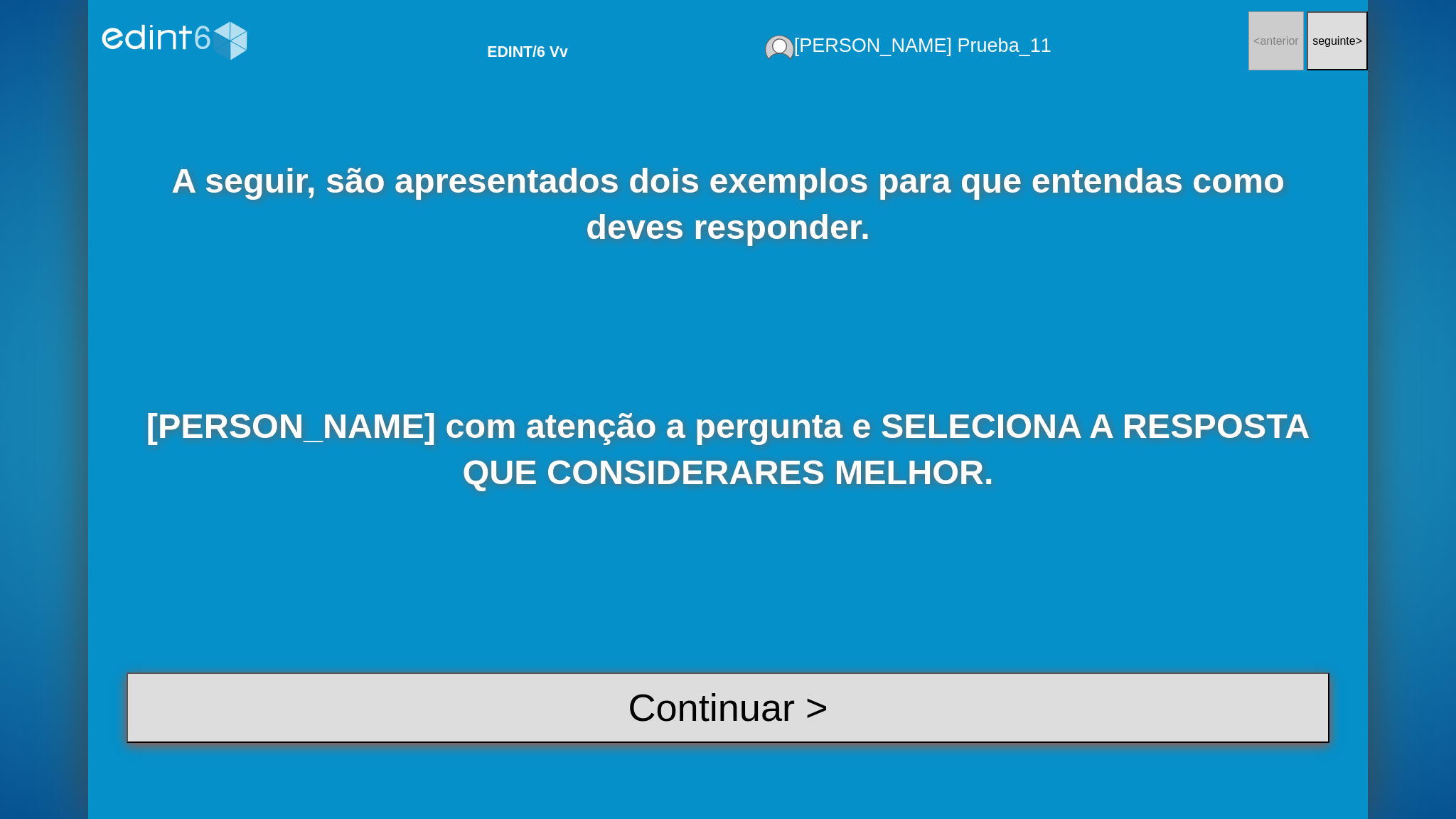
click at [654, 657] on button "Continuar >" at bounding box center [728, 708] width 1203 height 71
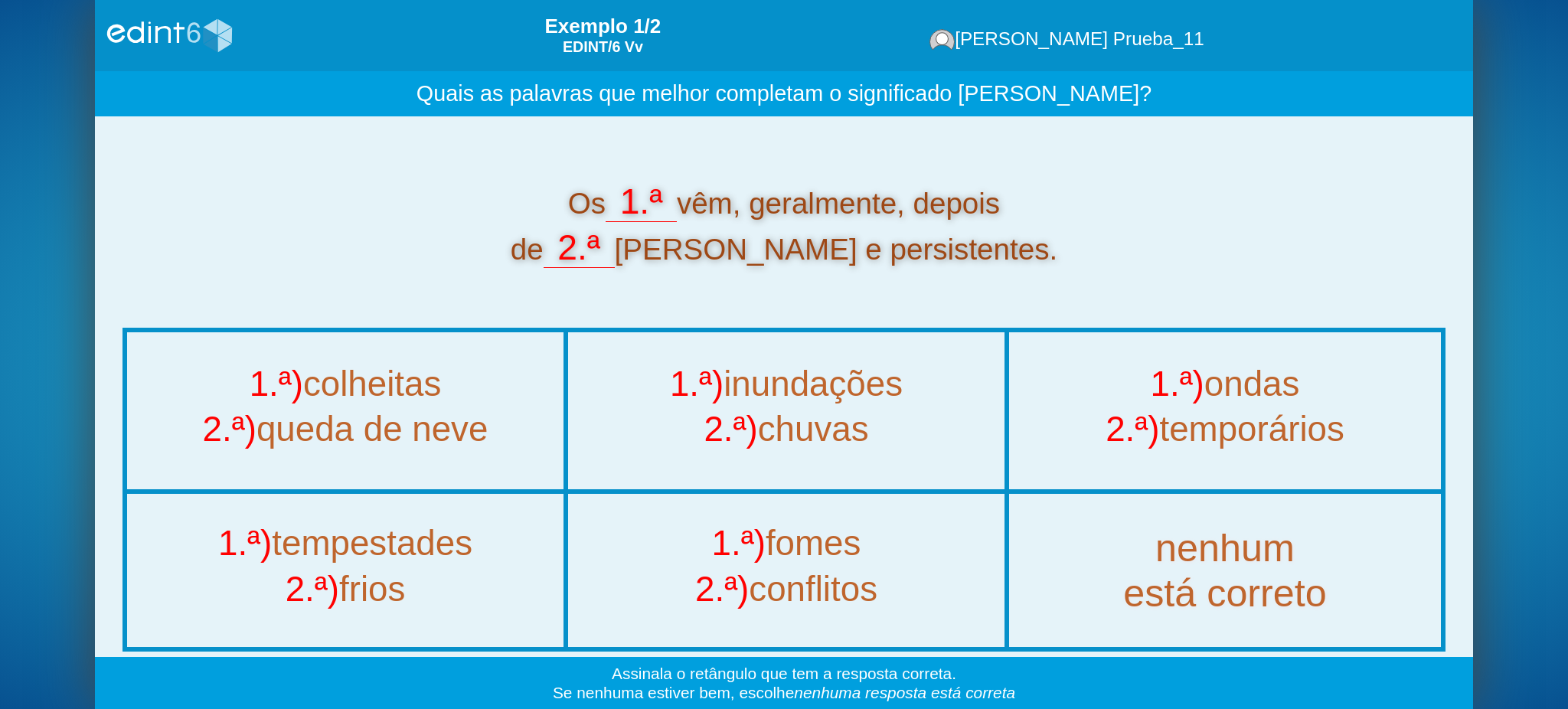
drag, startPoint x: 692, startPoint y: 207, endPoint x: 1005, endPoint y: 218, distance: 313.2
click at [1005, 218] on div "Os 1.ª vêm, geralmente, depois de 2.ª [PERSON_NAME] e persistentes." at bounding box center [784, 224] width 1323 height 92
copy div "vêm, geralmente, depois"
click at [351, 195] on div "Os 1.ª vêm, geralmente, depois de 2.ª [PERSON_NAME] e persistentes." at bounding box center [784, 224] width 1323 height 92
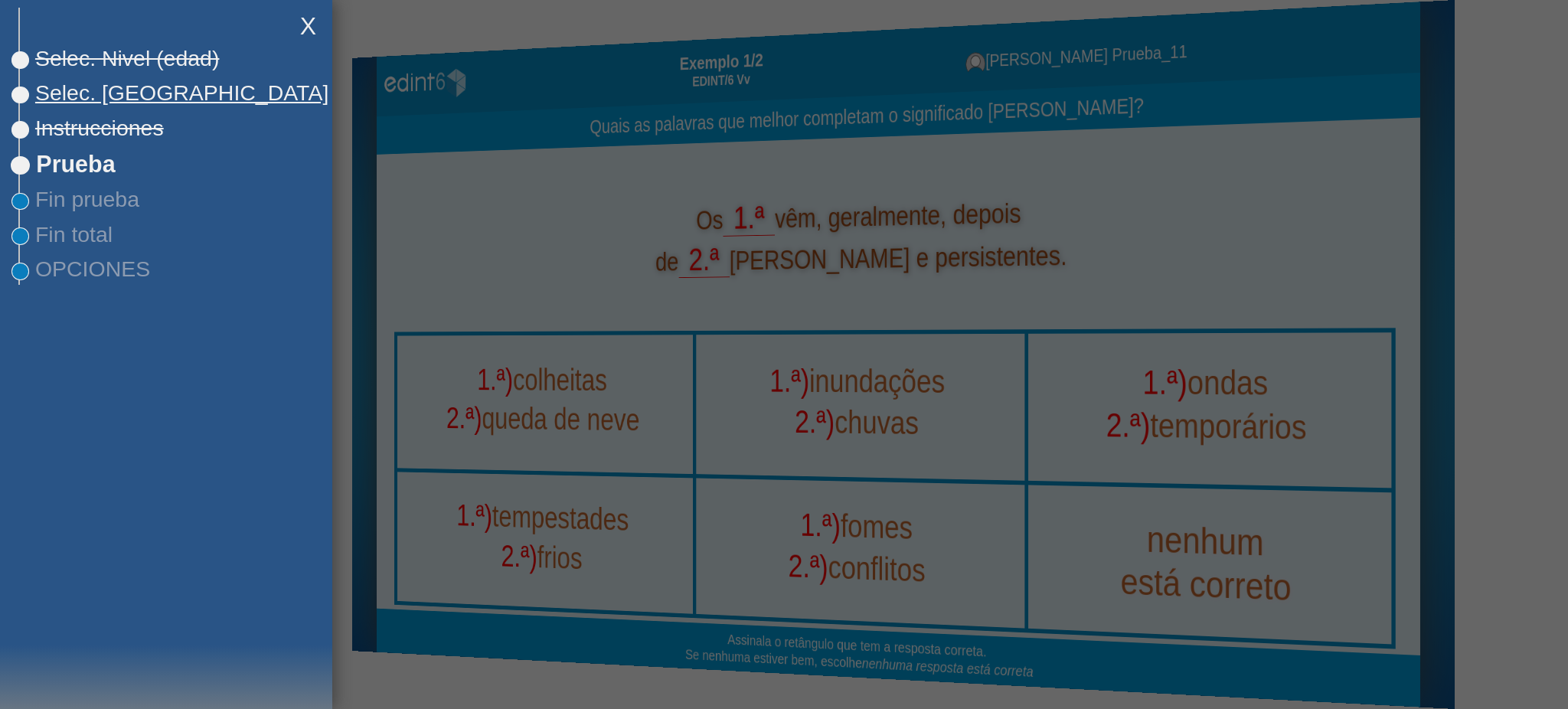
click at [68, 85] on span "Selec. [GEOGRAPHIC_DATA]" at bounding box center [174, 93] width 309 height 25
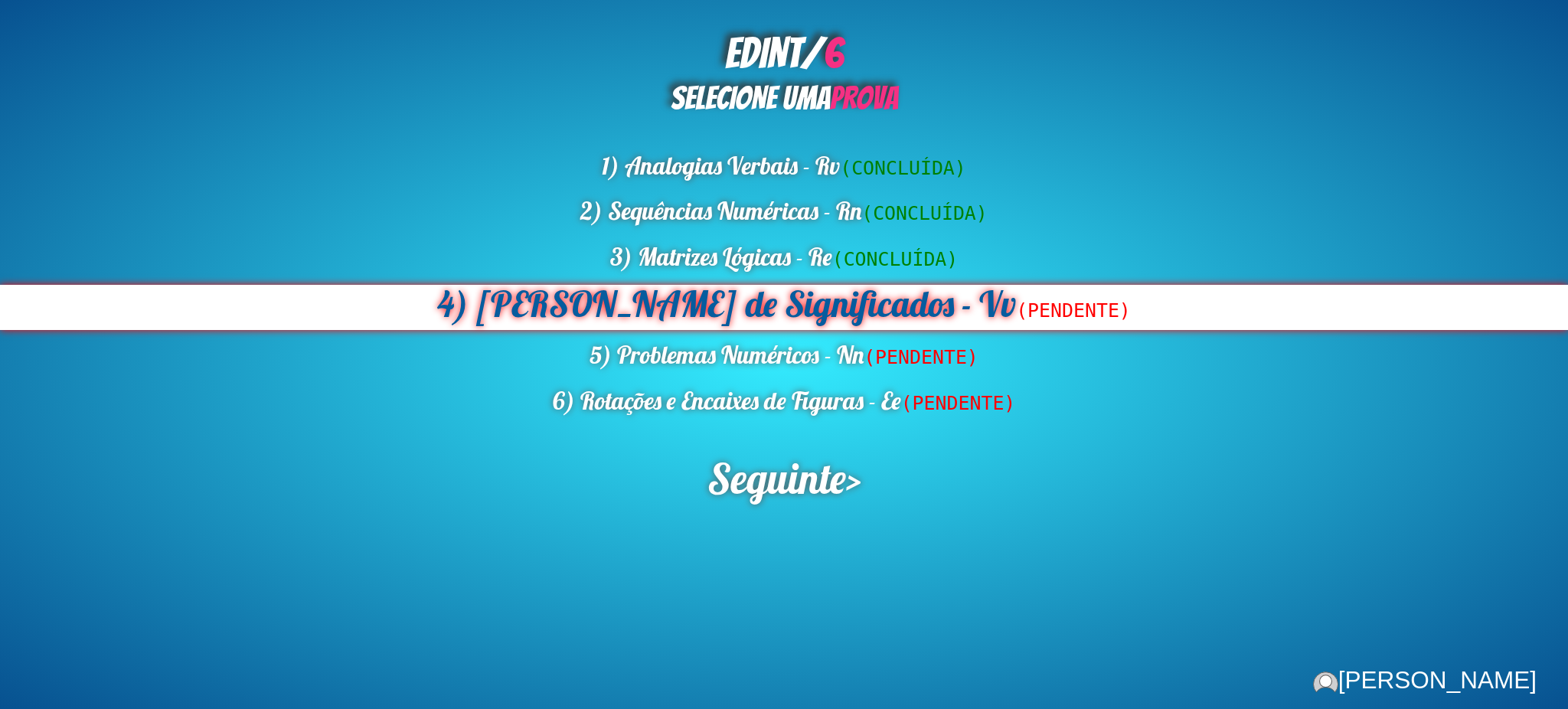
click at [736, 302] on div "4) [PERSON_NAME] de Significados - Vv (PENDENTE)" at bounding box center [784, 307] width 1568 height 46
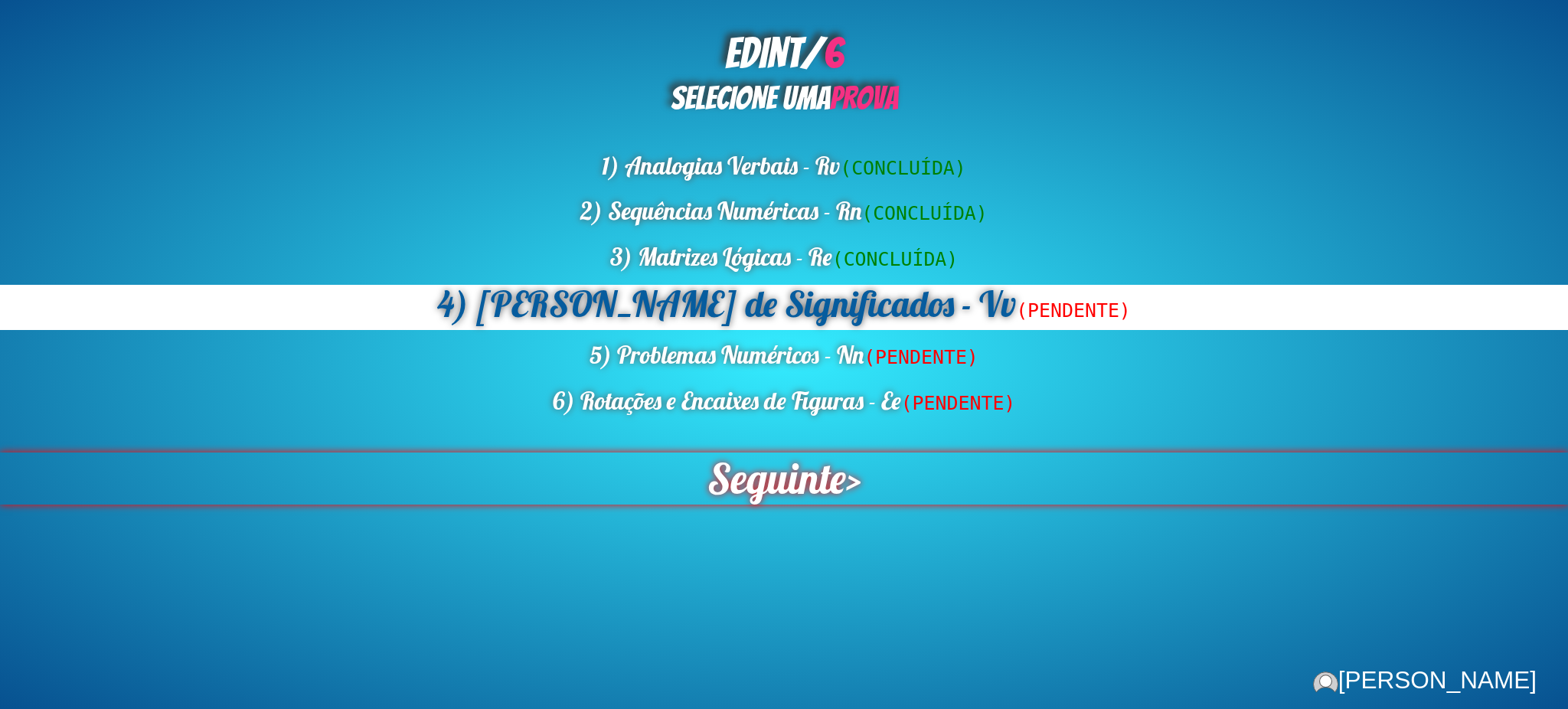
click at [755, 503] on span "Seguinte" at bounding box center [776, 479] width 139 height 52
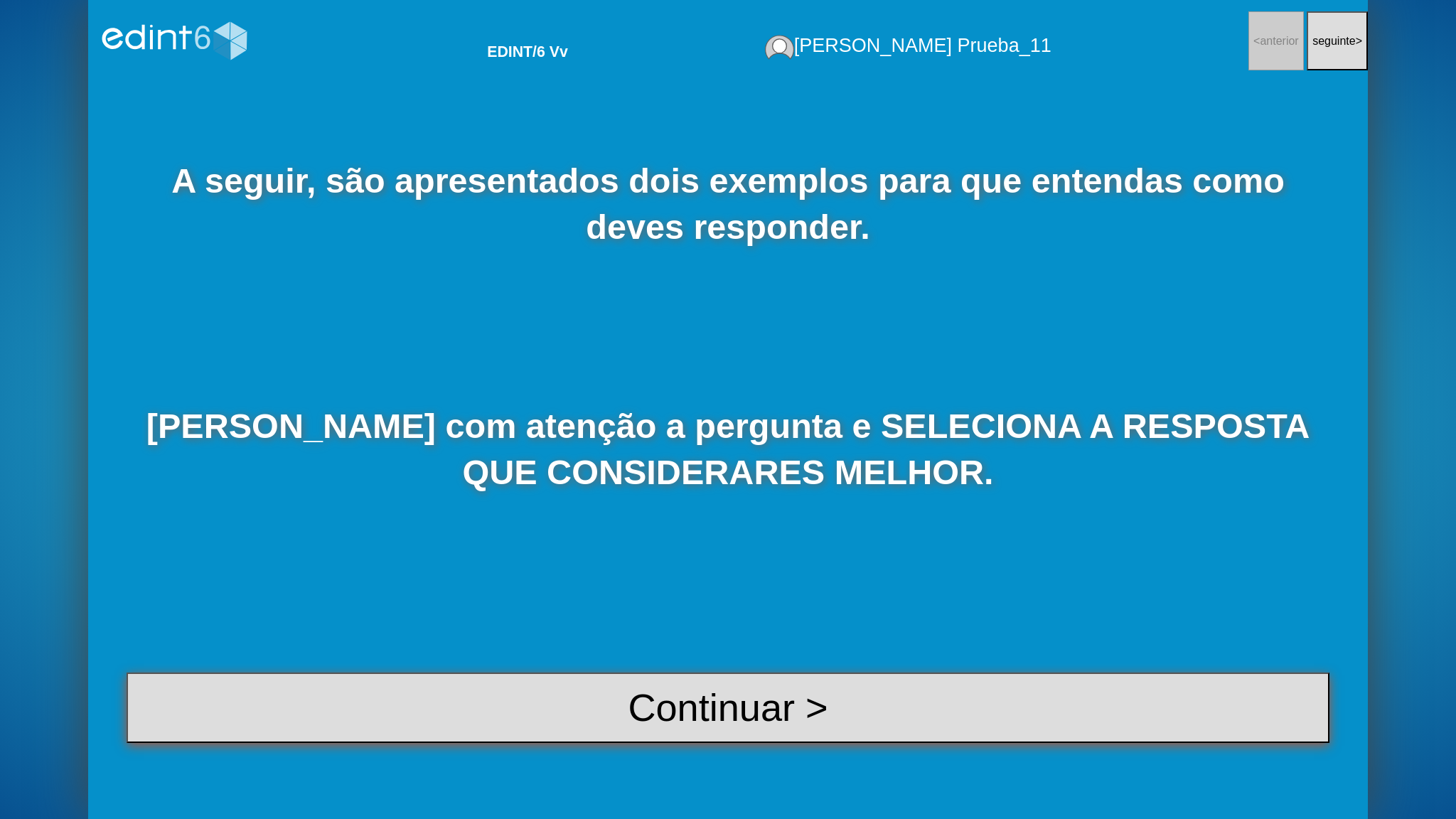
click at [671, 657] on button "Continuar >" at bounding box center [728, 708] width 1203 height 71
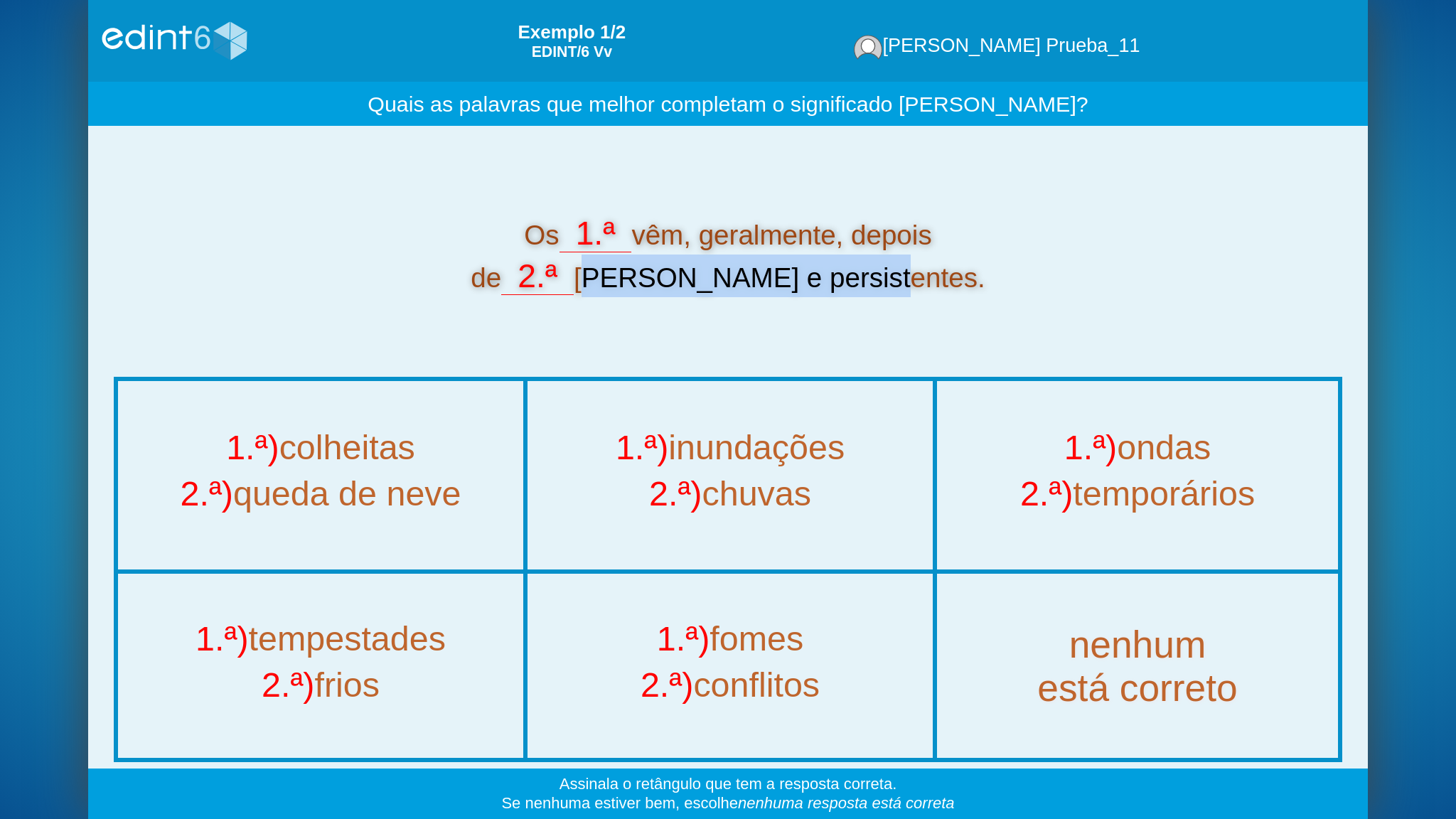
drag, startPoint x: 657, startPoint y: 279, endPoint x: 914, endPoint y: 276, distance: 257.0
click at [914, 276] on div "Os 1.ª vêm, geralmente, depois de 2.ª [PERSON_NAME] e persistentes." at bounding box center [728, 254] width 1229 height 85
copy div "[PERSON_NAME] e persistentes."
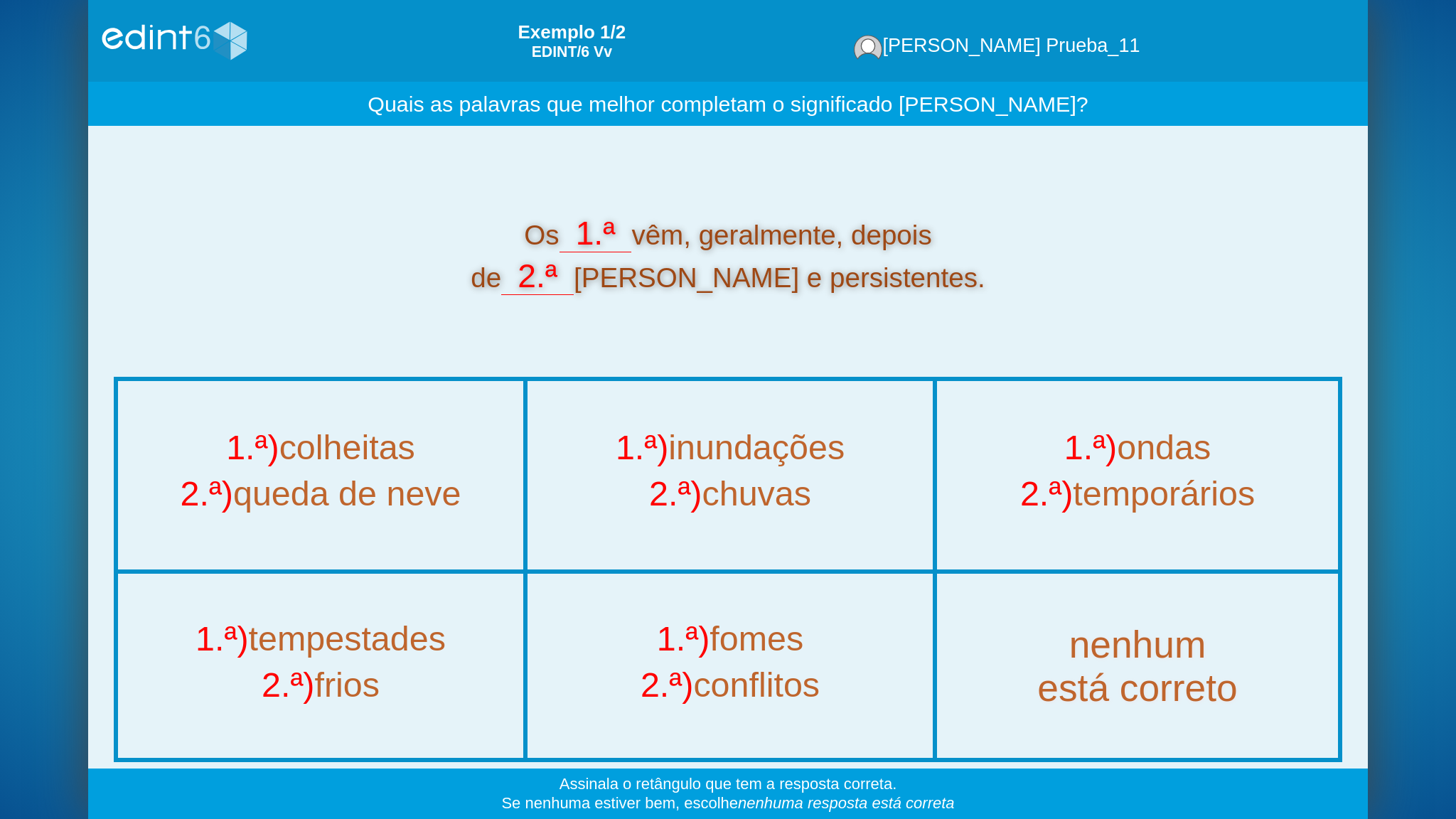
click at [265, 226] on div "Os 1.ª vêm, geralmente, depois de 2.ª [PERSON_NAME] e persistentes." at bounding box center [728, 254] width 1229 height 85
